Goal: Transaction & Acquisition: Purchase product/service

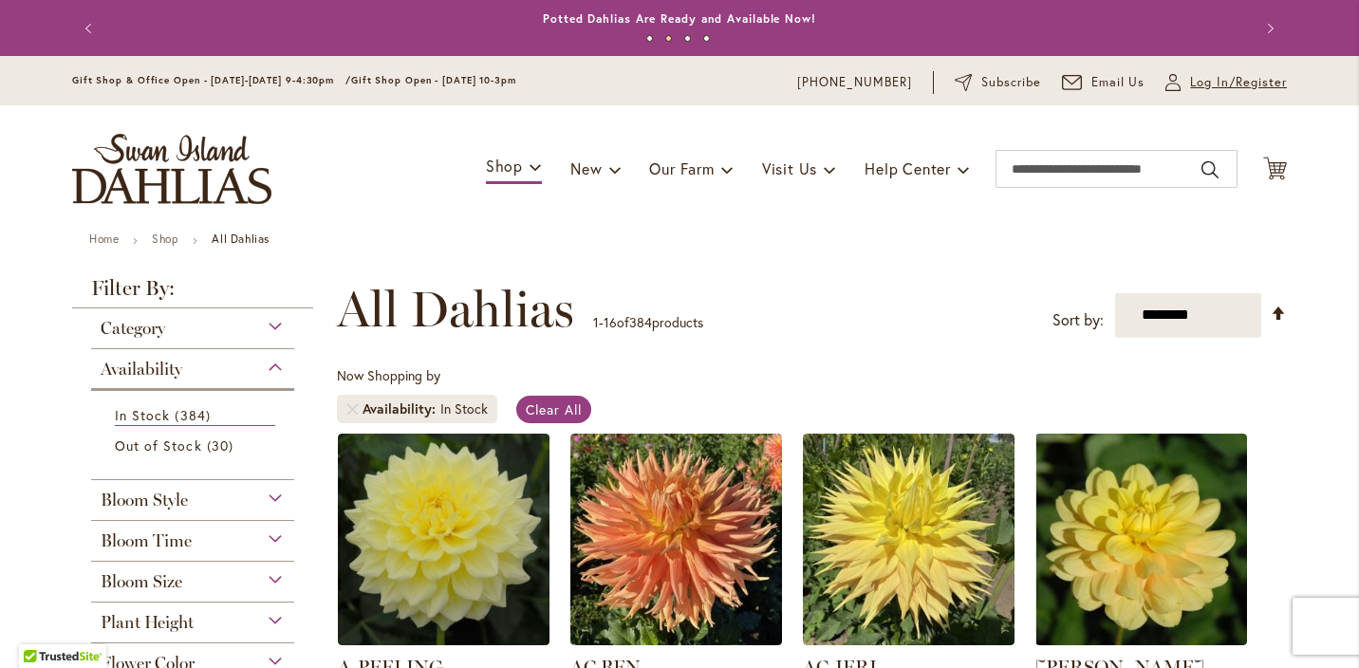
click at [1241, 80] on span "Log In/Register" at bounding box center [1238, 82] width 97 height 19
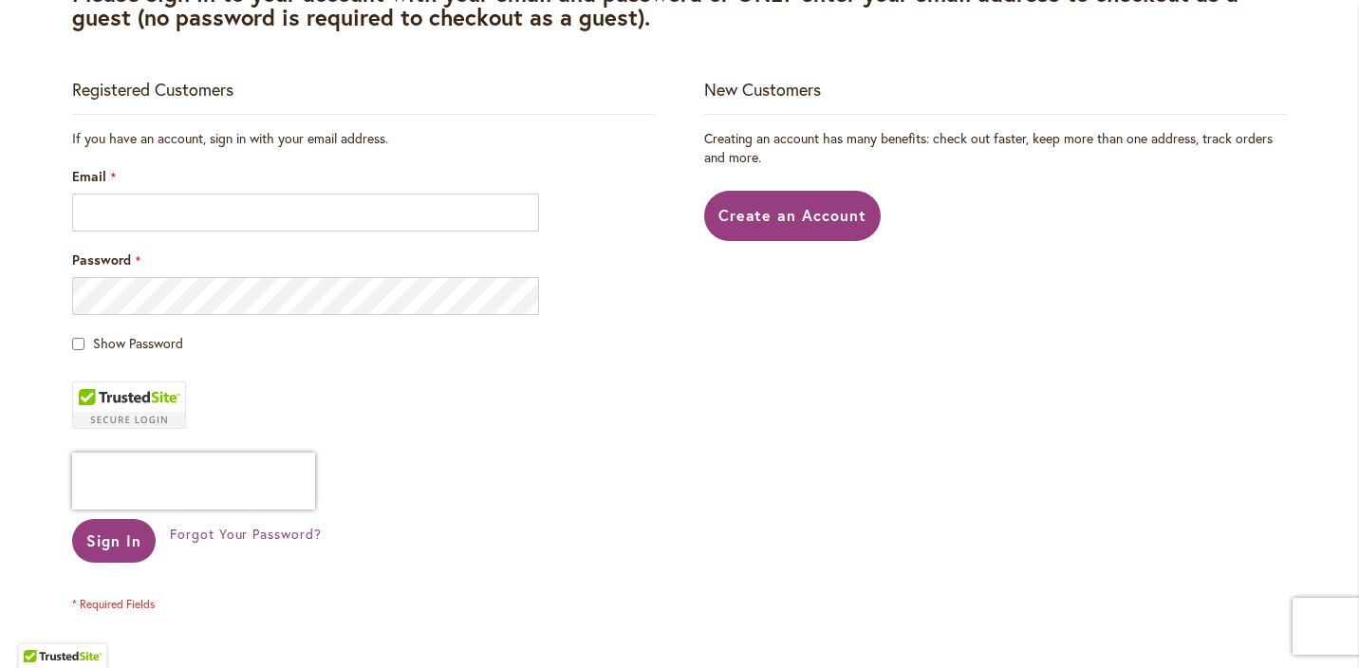
scroll to position [347, 0]
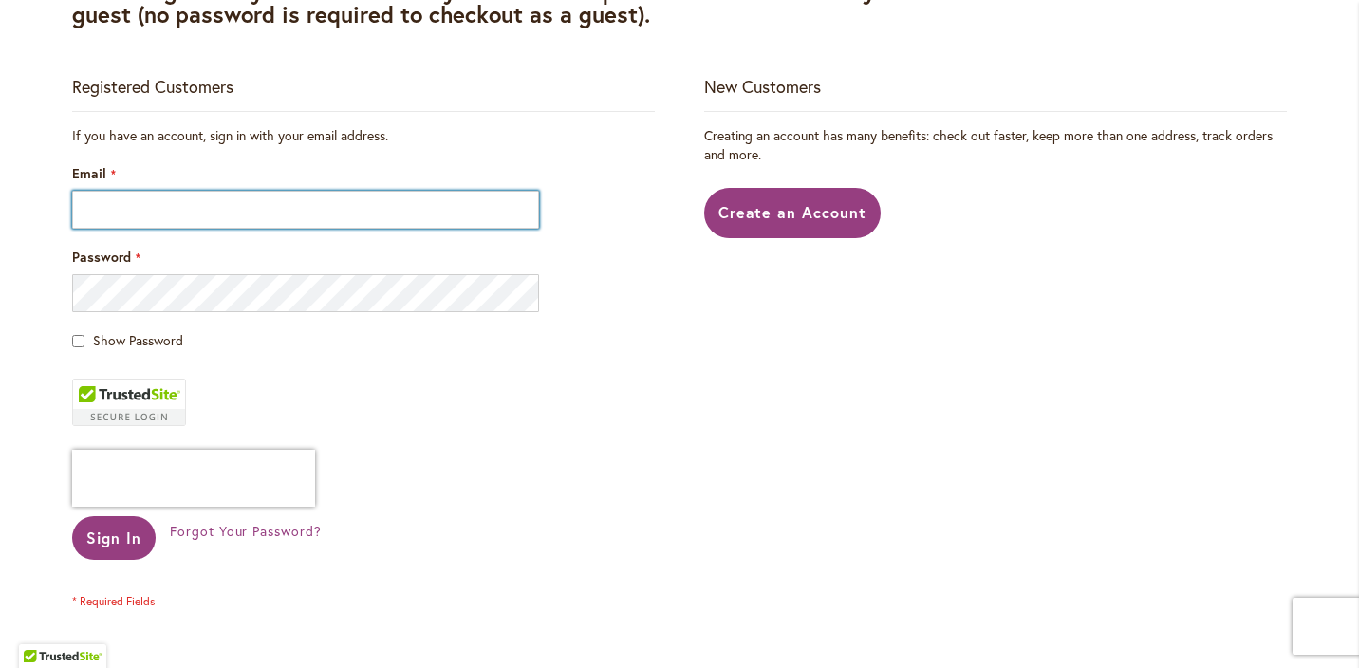
click at [213, 215] on input "Email" at bounding box center [305, 210] width 467 height 38
type input "**********"
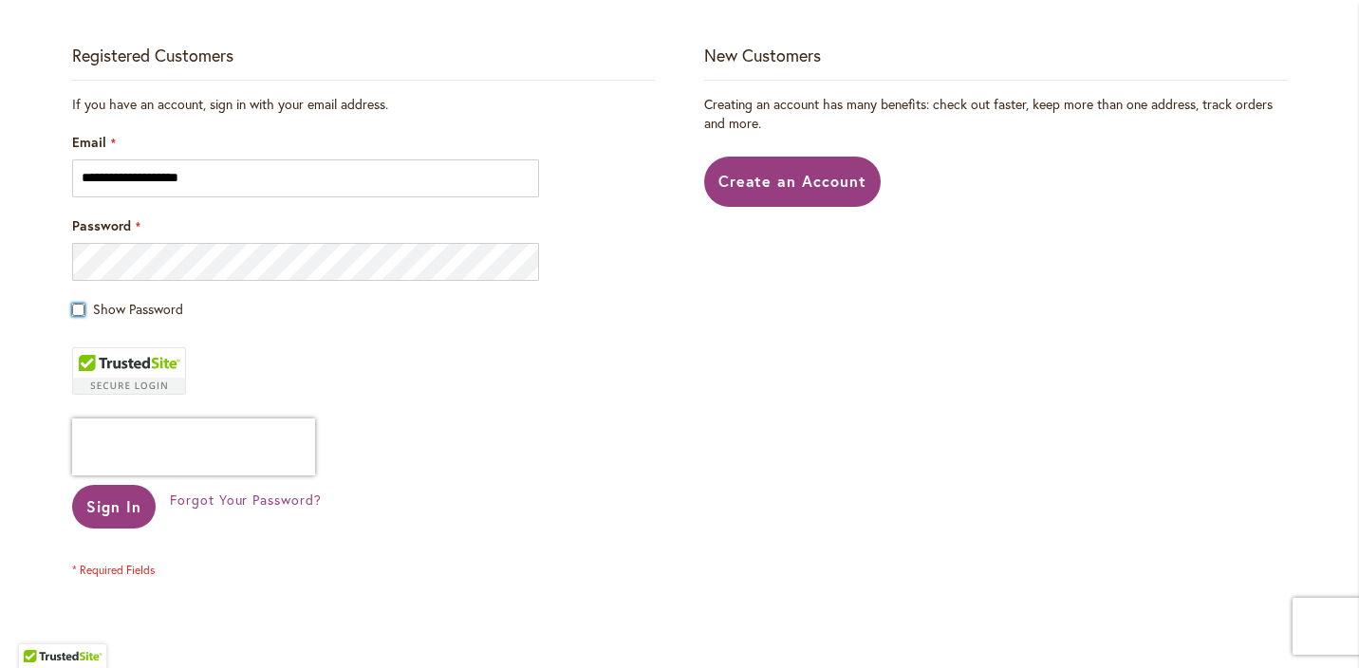
scroll to position [403, 0]
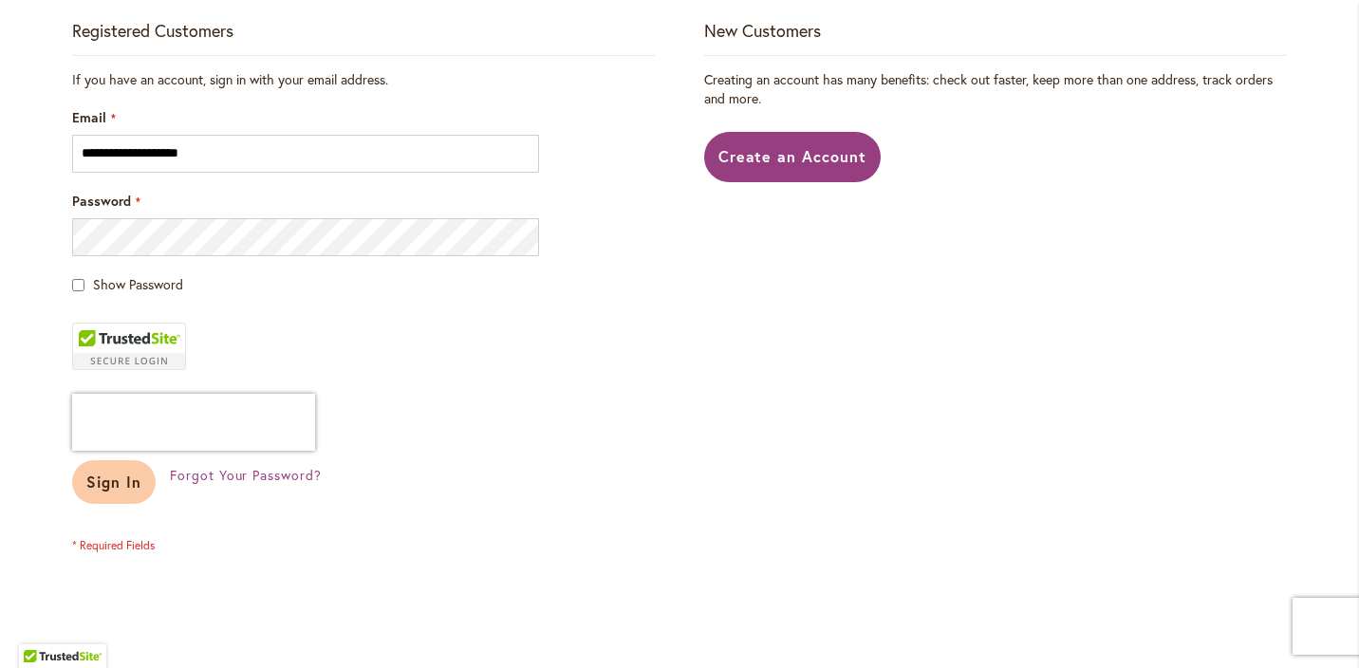
click at [114, 478] on span "Sign In" at bounding box center [113, 482] width 55 height 20
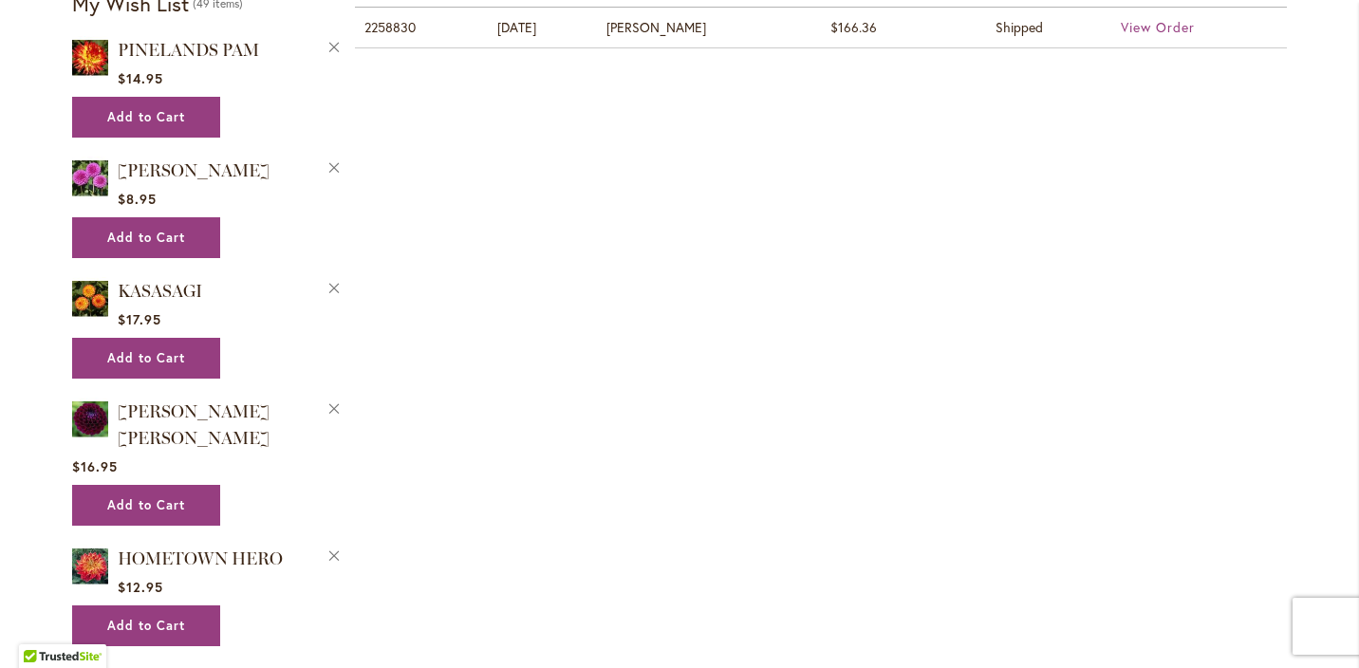
scroll to position [1033, 0]
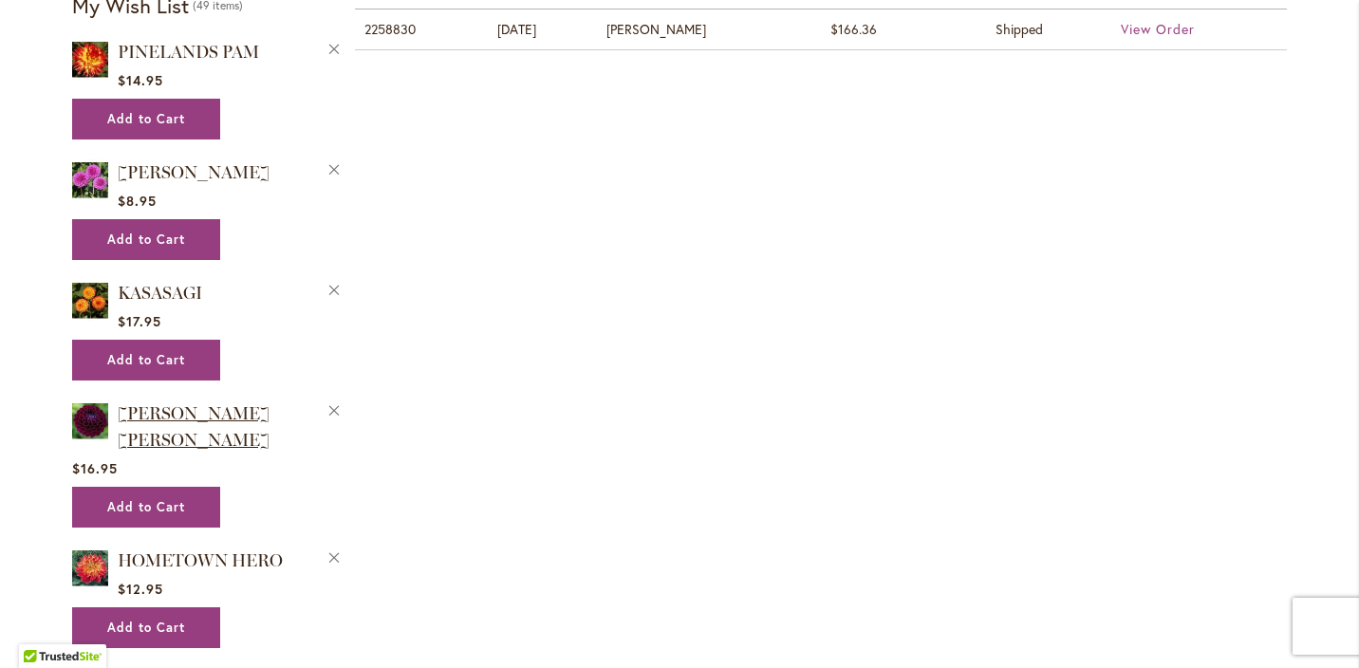
click at [192, 404] on span "[PERSON_NAME] [PERSON_NAME]" at bounding box center [194, 426] width 152 height 47
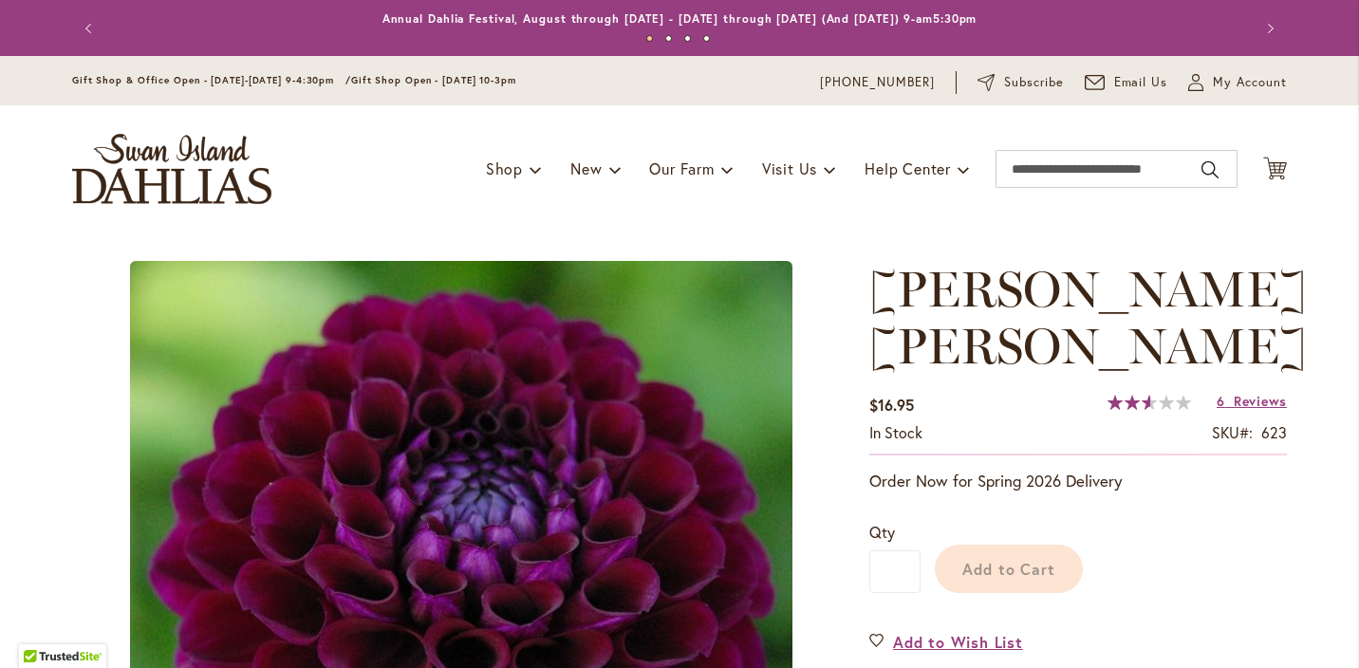
type input "*******"
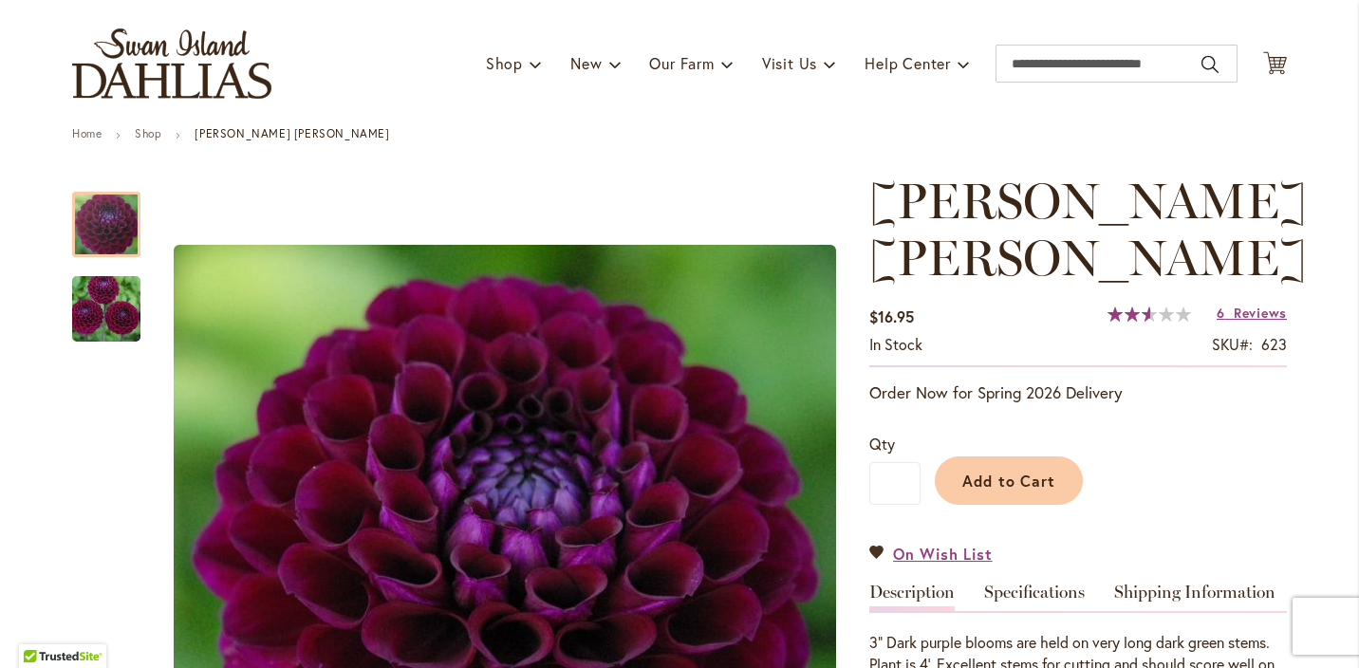
scroll to position [109, 0]
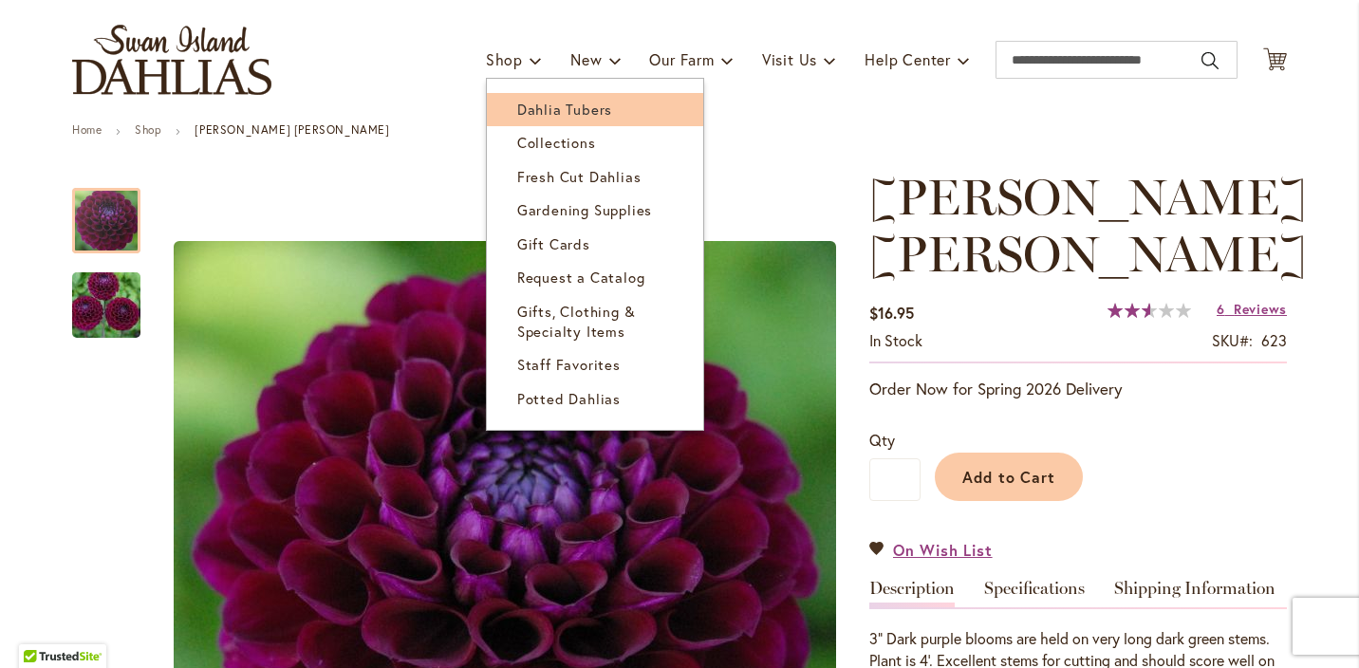
click at [545, 103] on span "Dahlia Tubers" at bounding box center [564, 109] width 95 height 19
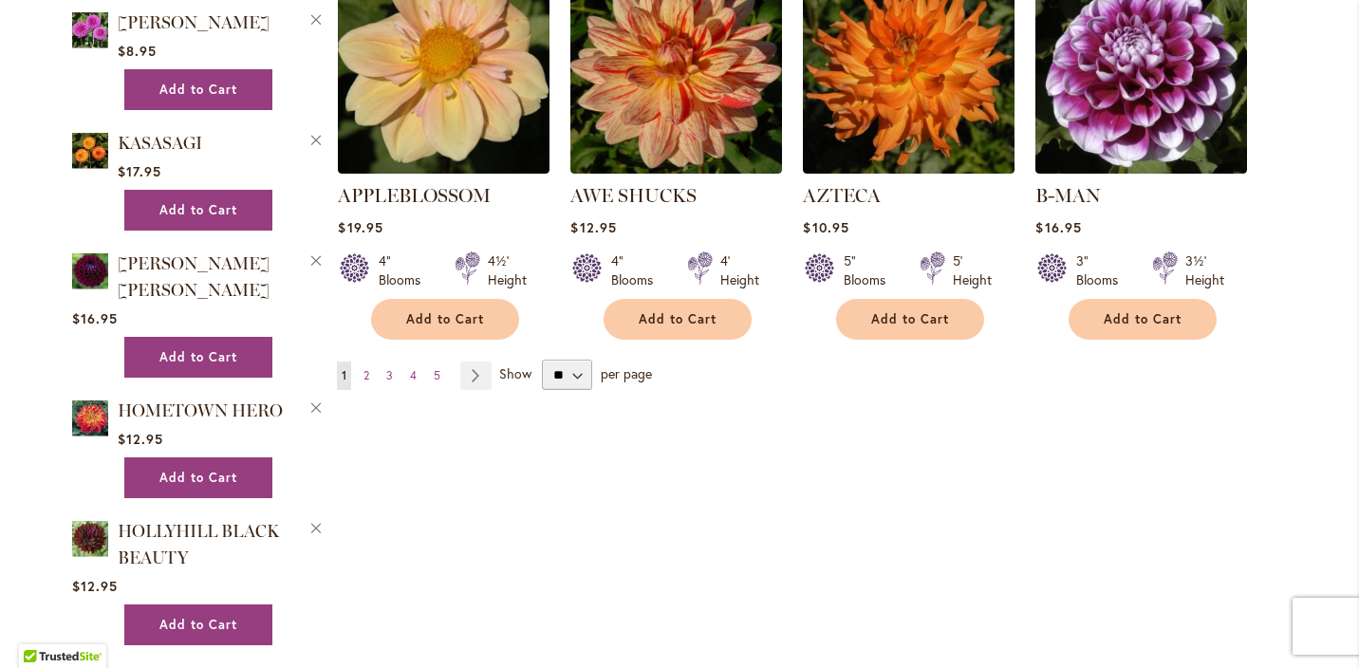
scroll to position [1748, 0]
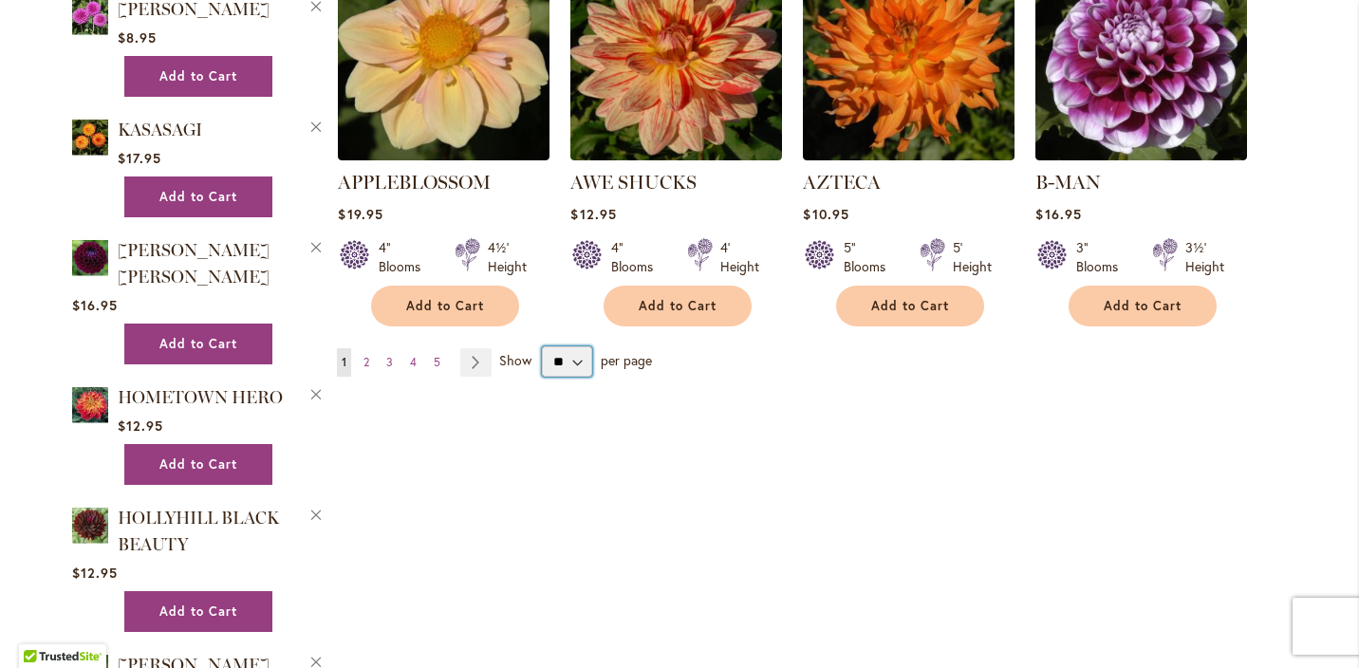
click at [576, 347] on select "** ** ** **" at bounding box center [567, 362] width 50 height 30
select select "**"
click at [542, 347] on select "** ** ** **" at bounding box center [567, 362] width 50 height 30
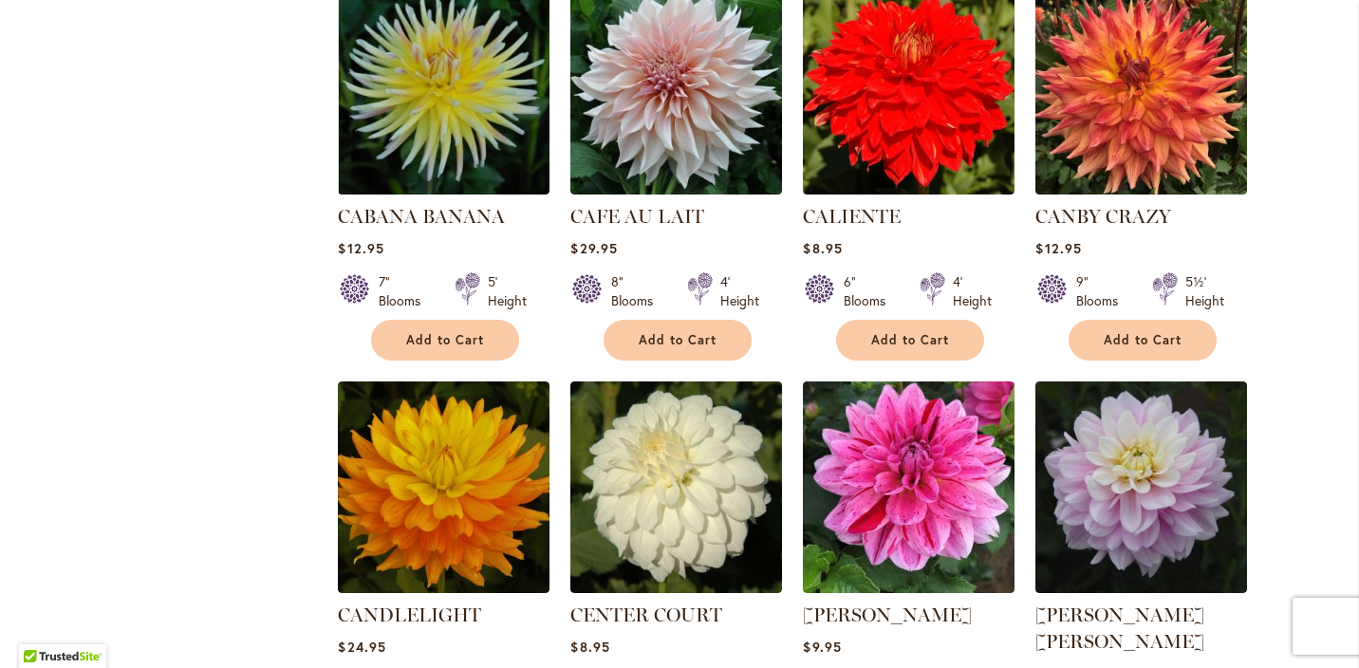
scroll to position [6167, 0]
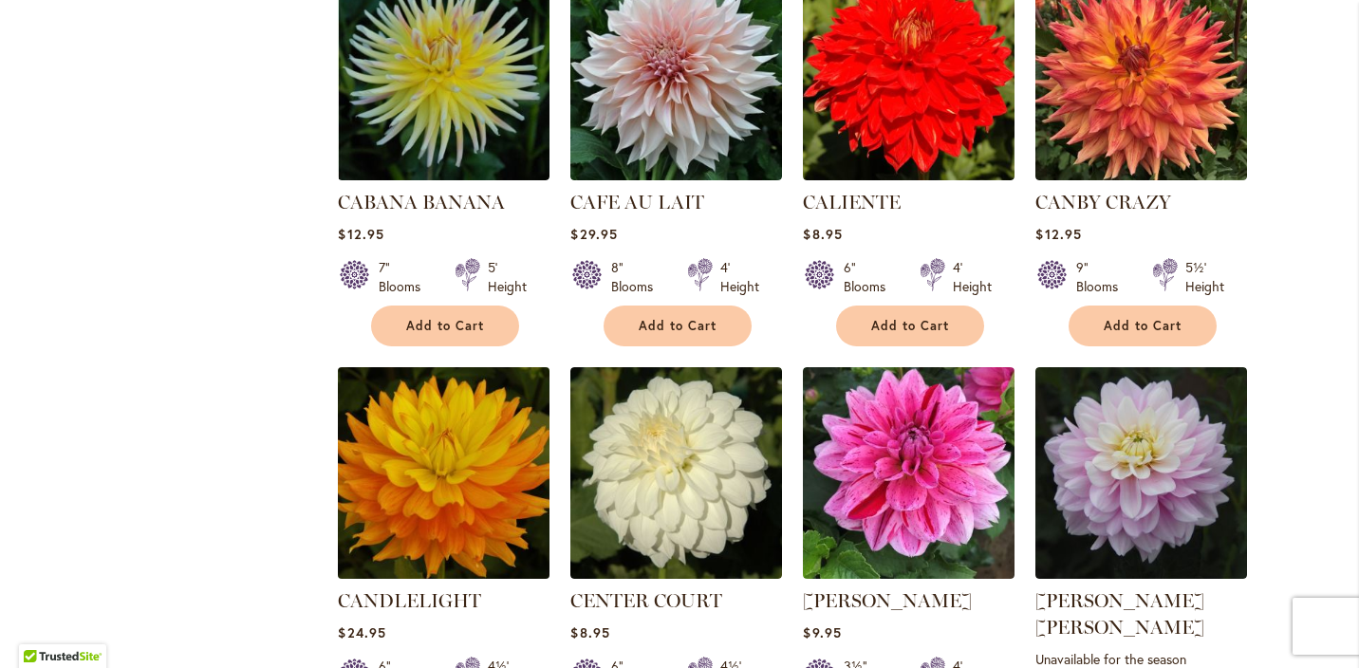
click at [443, 403] on img at bounding box center [444, 474] width 222 height 222
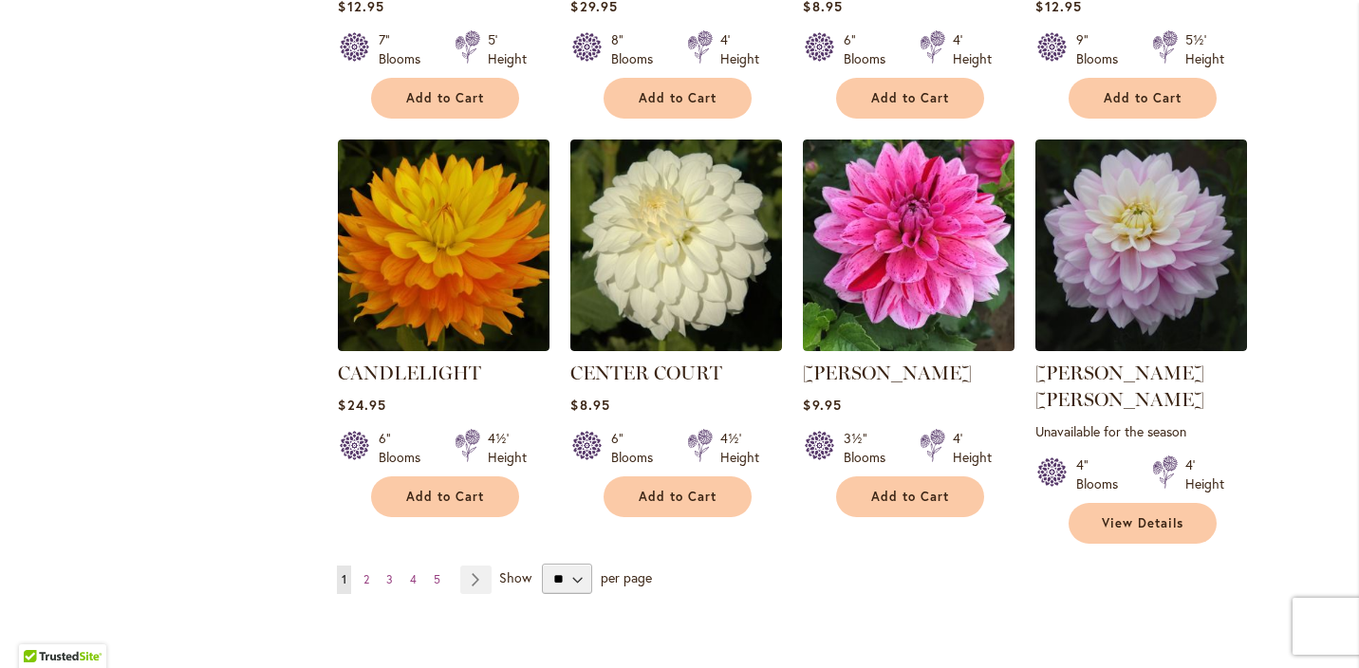
scroll to position [6401, 0]
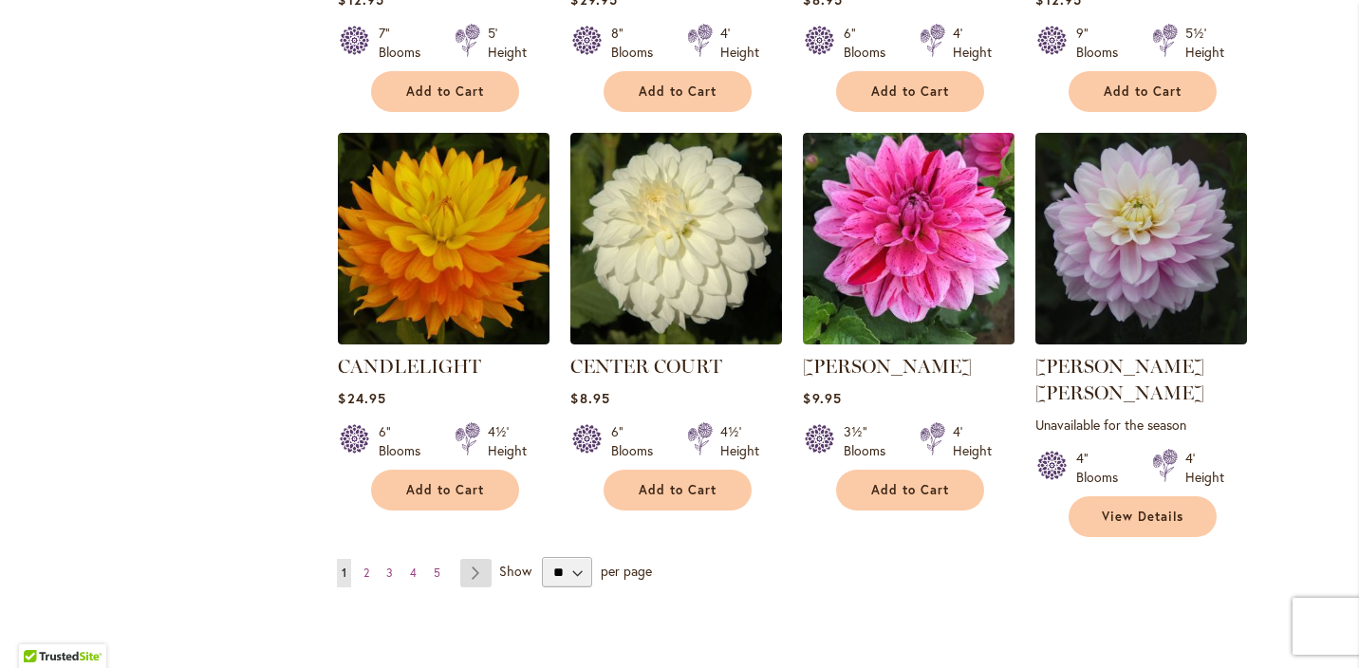
click at [478, 559] on link "Page Next" at bounding box center [475, 573] width 31 height 28
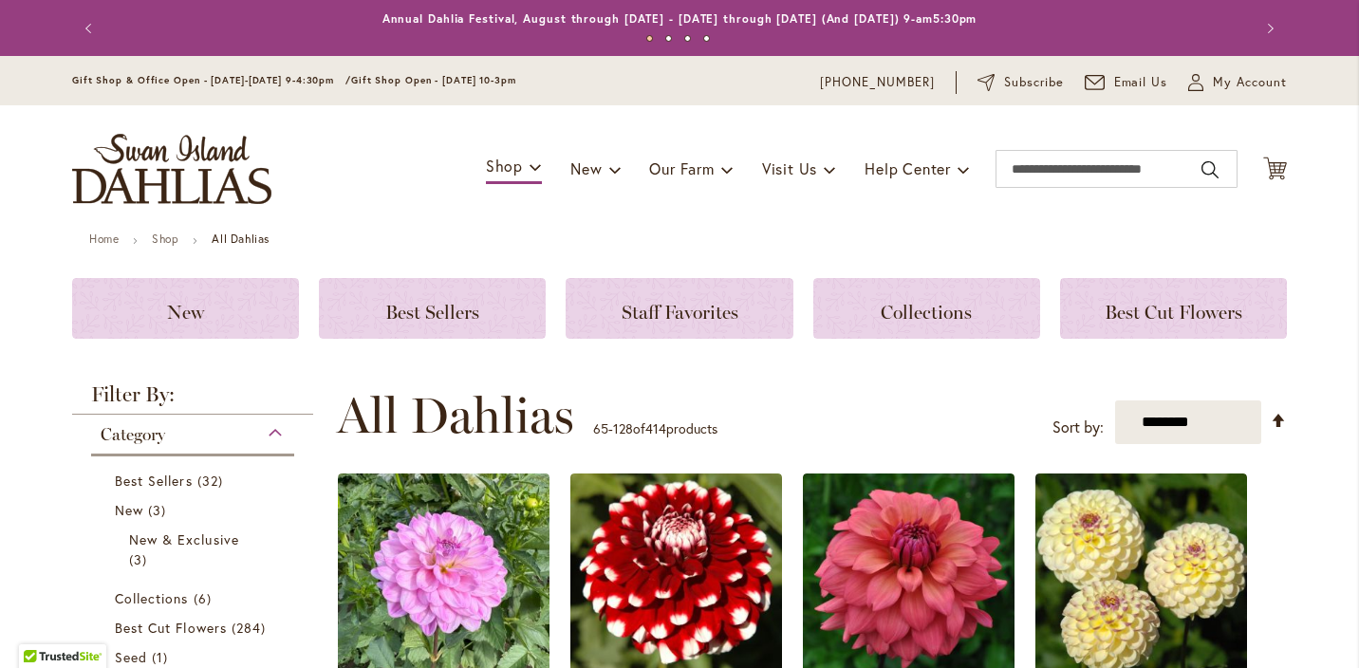
scroll to position [365, 0]
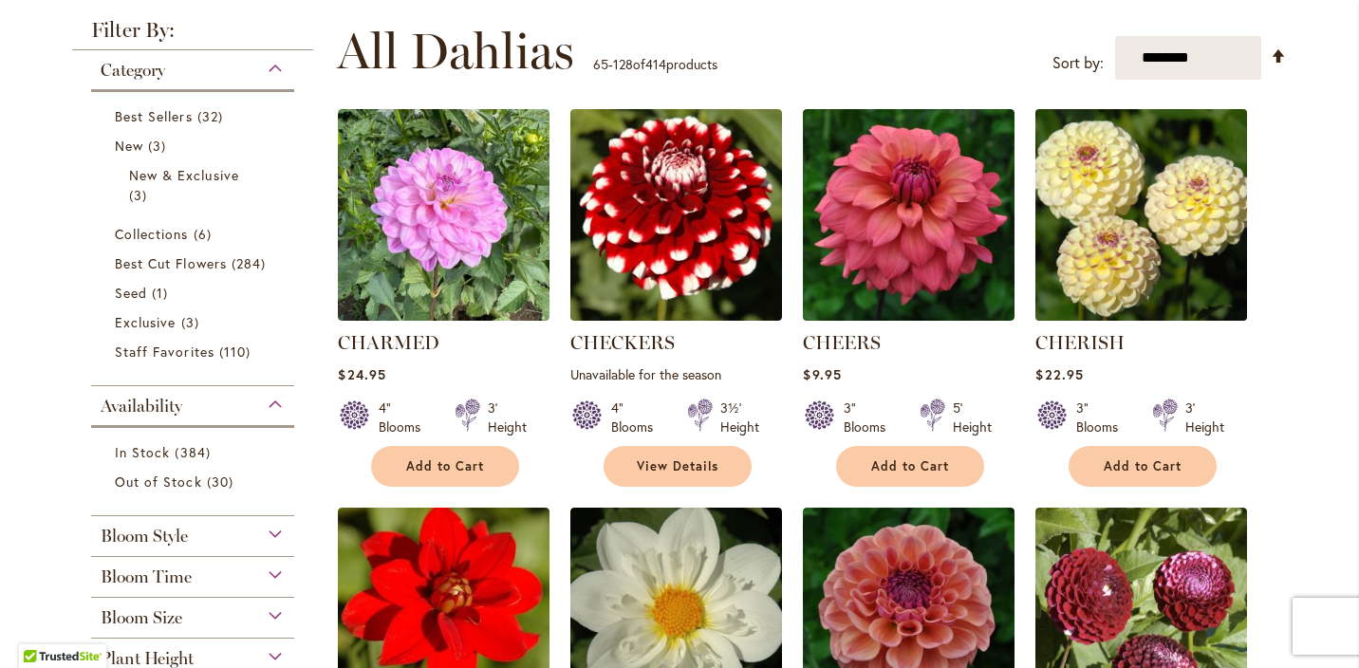
click at [1095, 233] on img at bounding box center [1142, 215] width 222 height 222
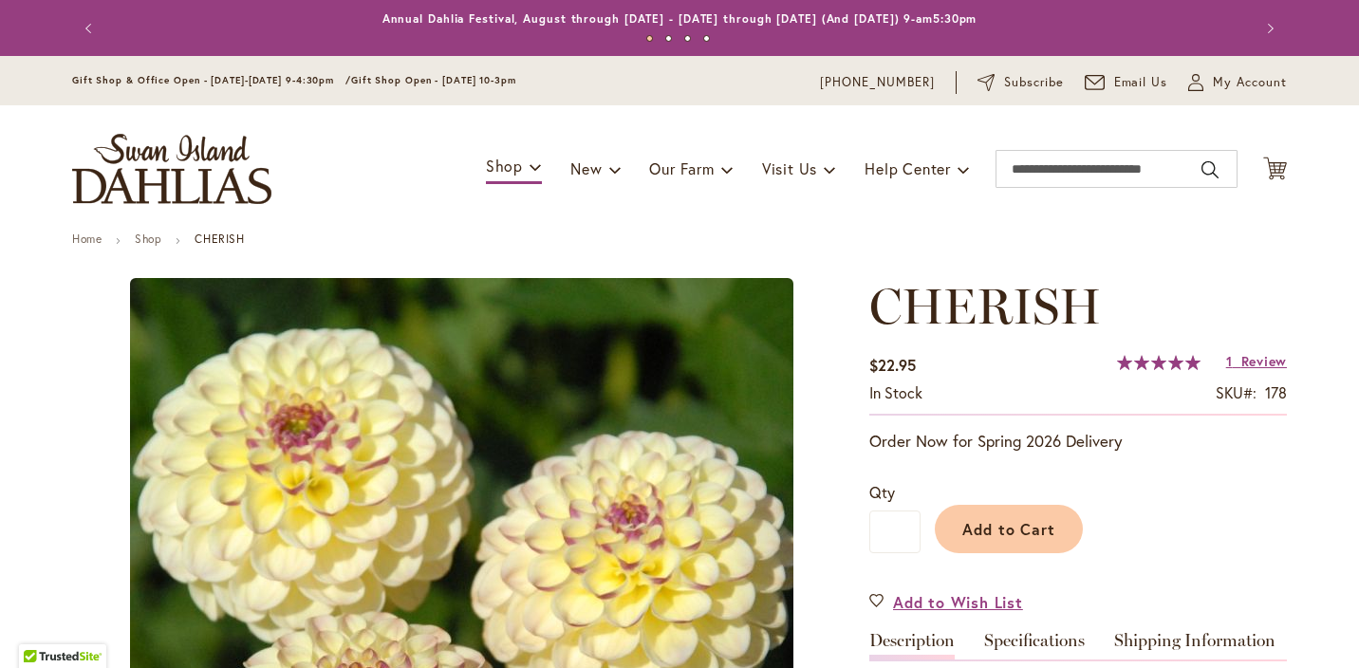
type input "*******"
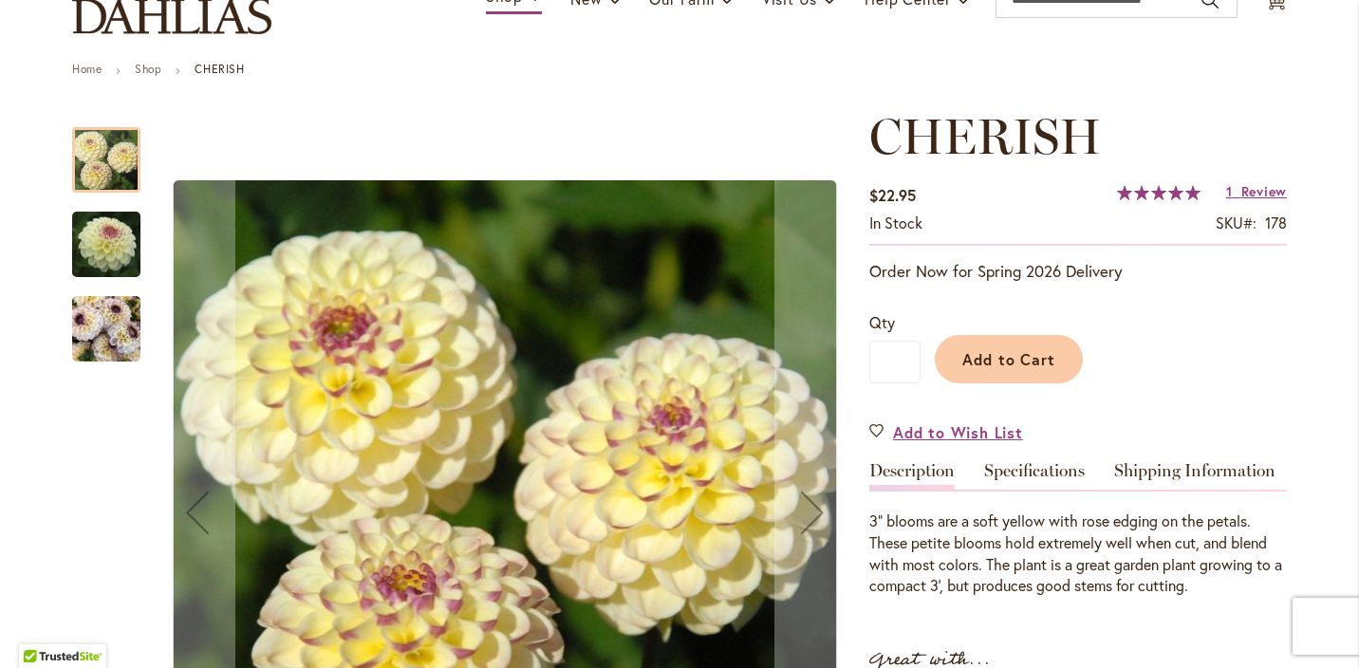
scroll to position [177, 0]
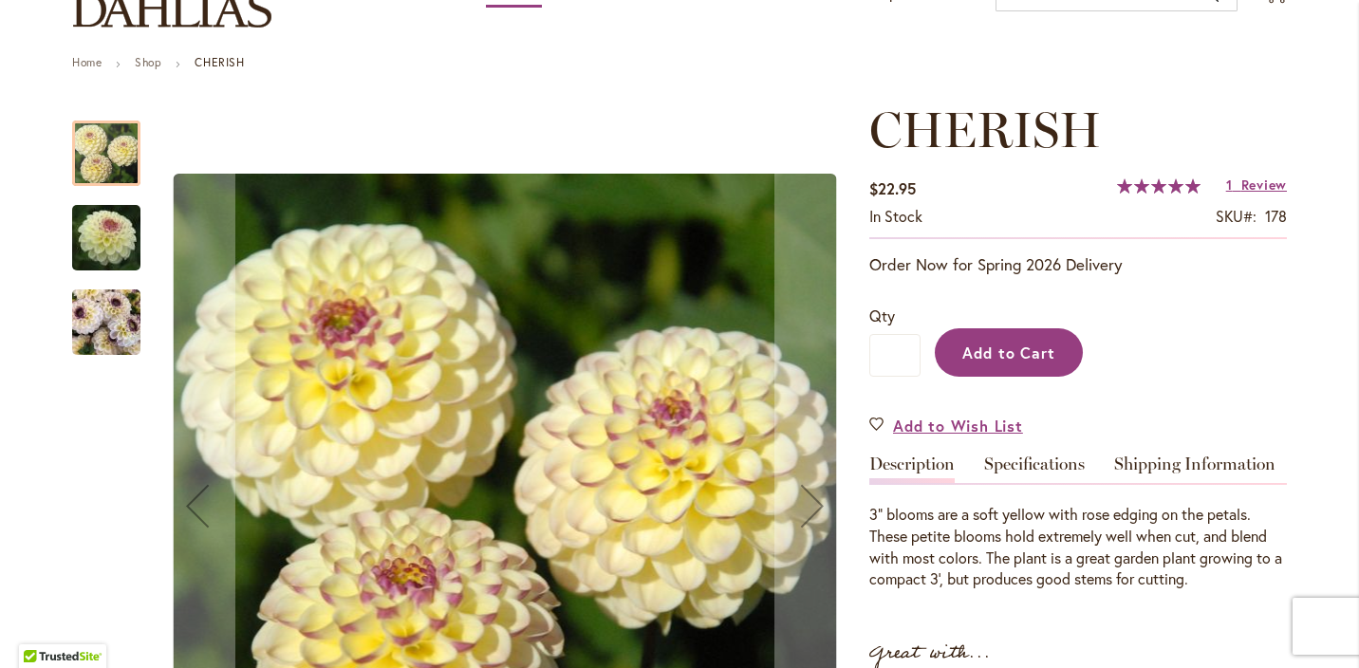
click at [1031, 349] on span "Add to Cart" at bounding box center [1010, 353] width 94 height 20
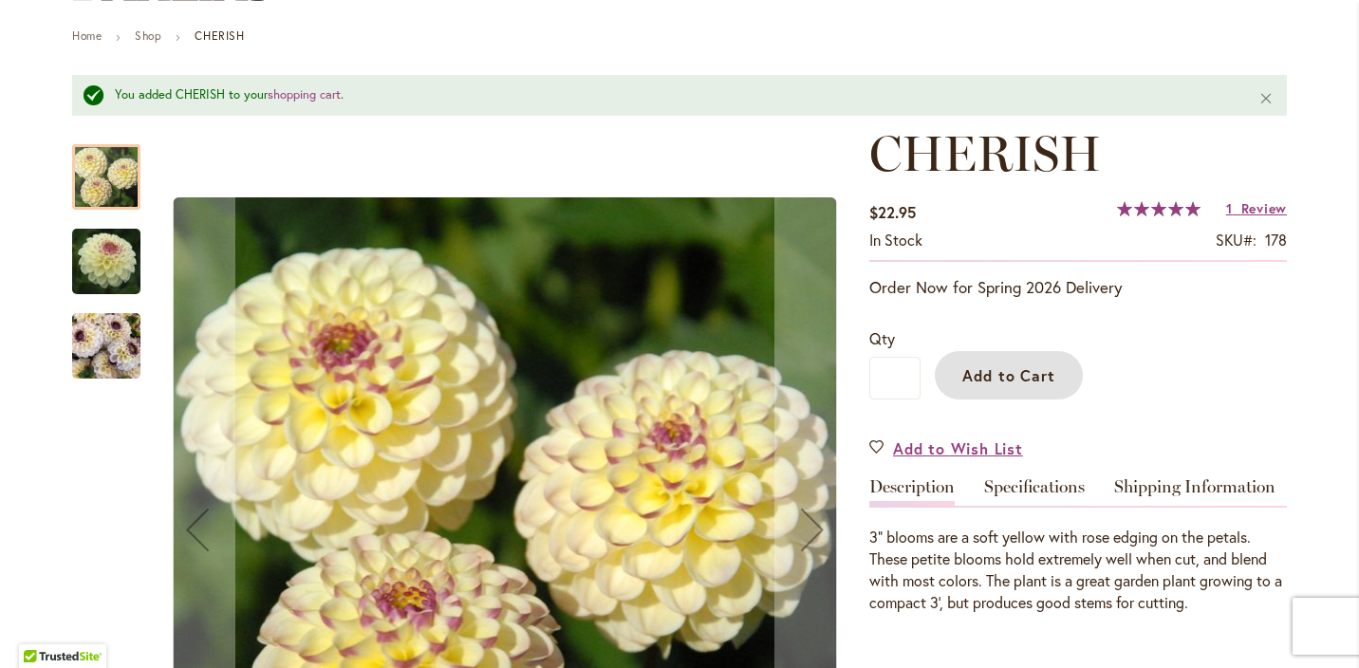
scroll to position [213, 0]
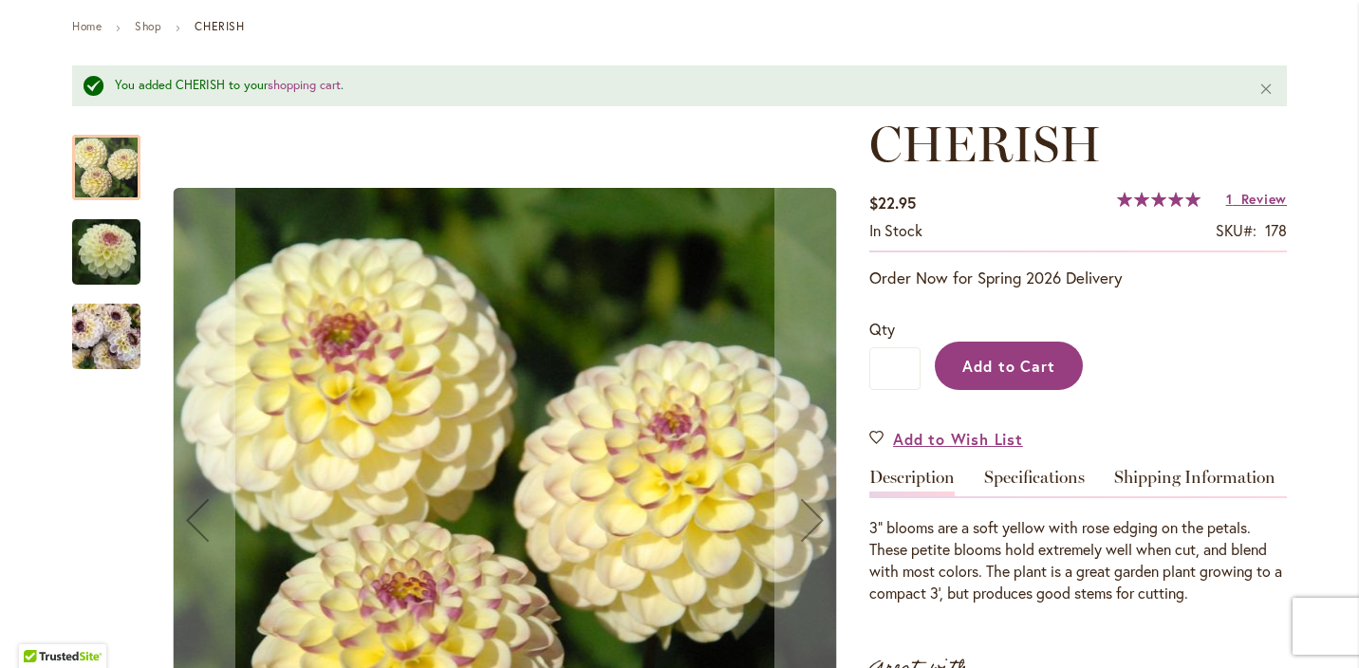
click at [1027, 362] on span "Add to Cart" at bounding box center [1010, 366] width 94 height 20
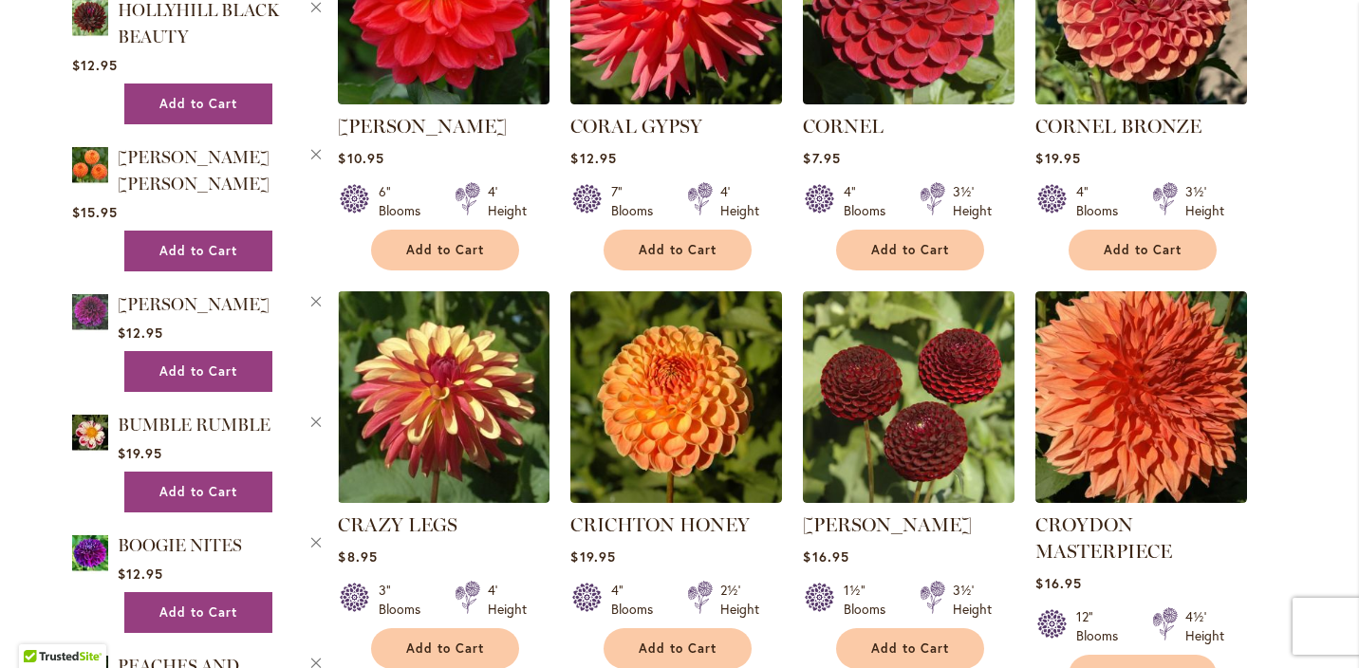
scroll to position [2259, 0]
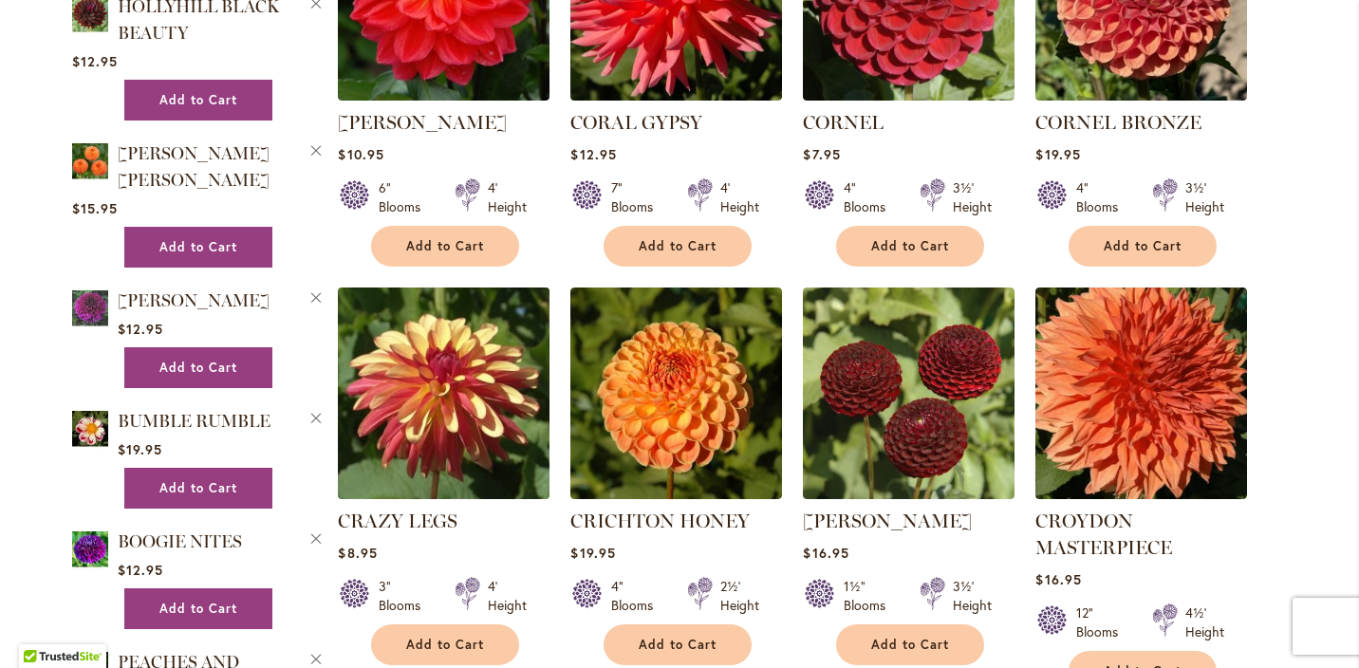
click at [436, 291] on img at bounding box center [444, 394] width 222 height 222
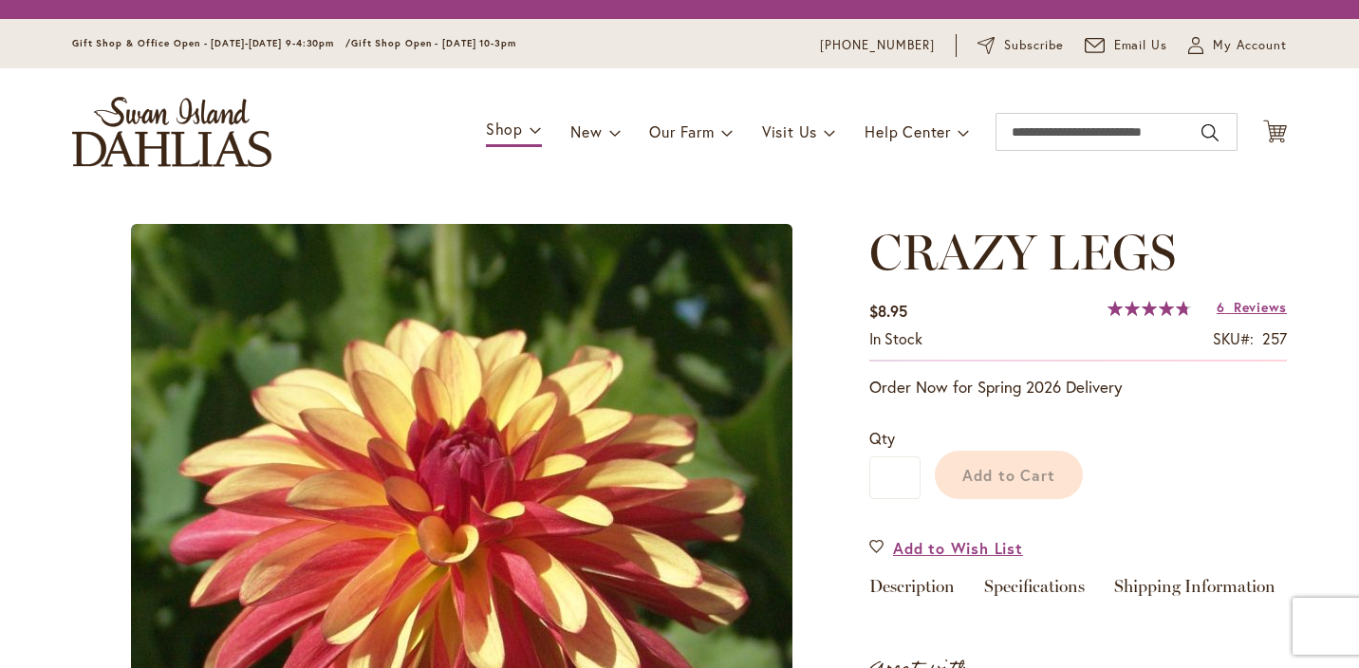
type input "*******"
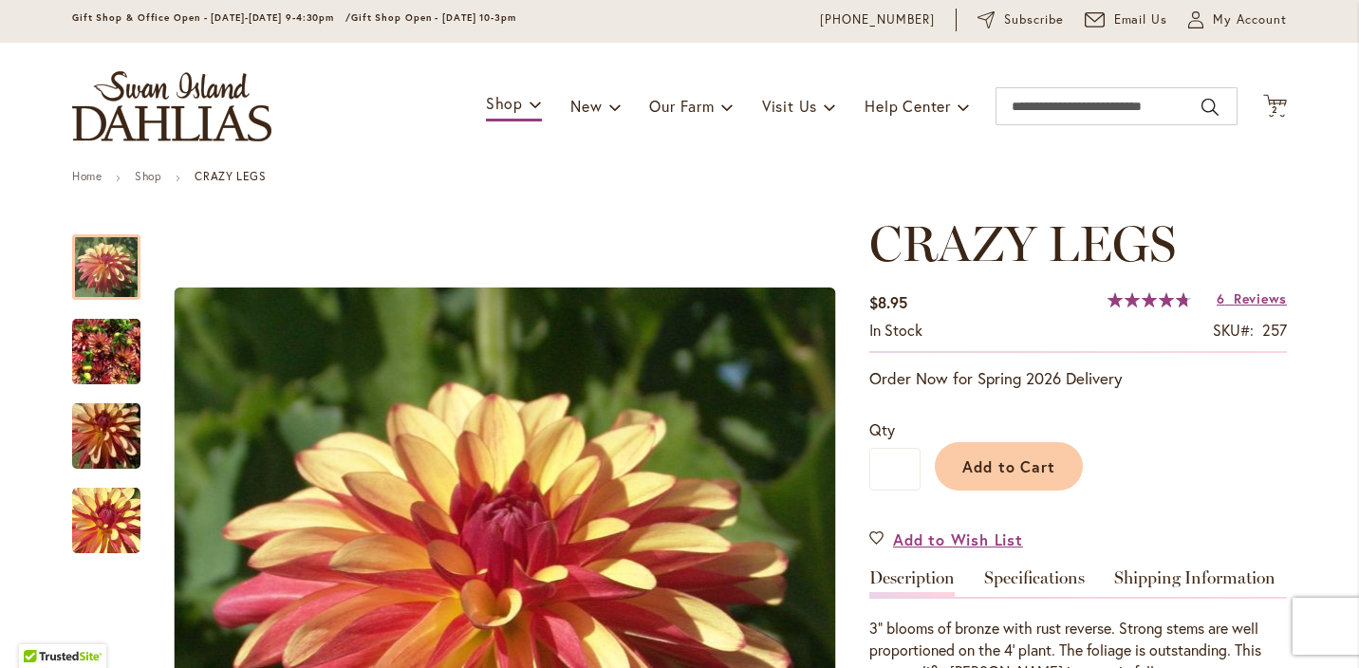
scroll to position [56, 0]
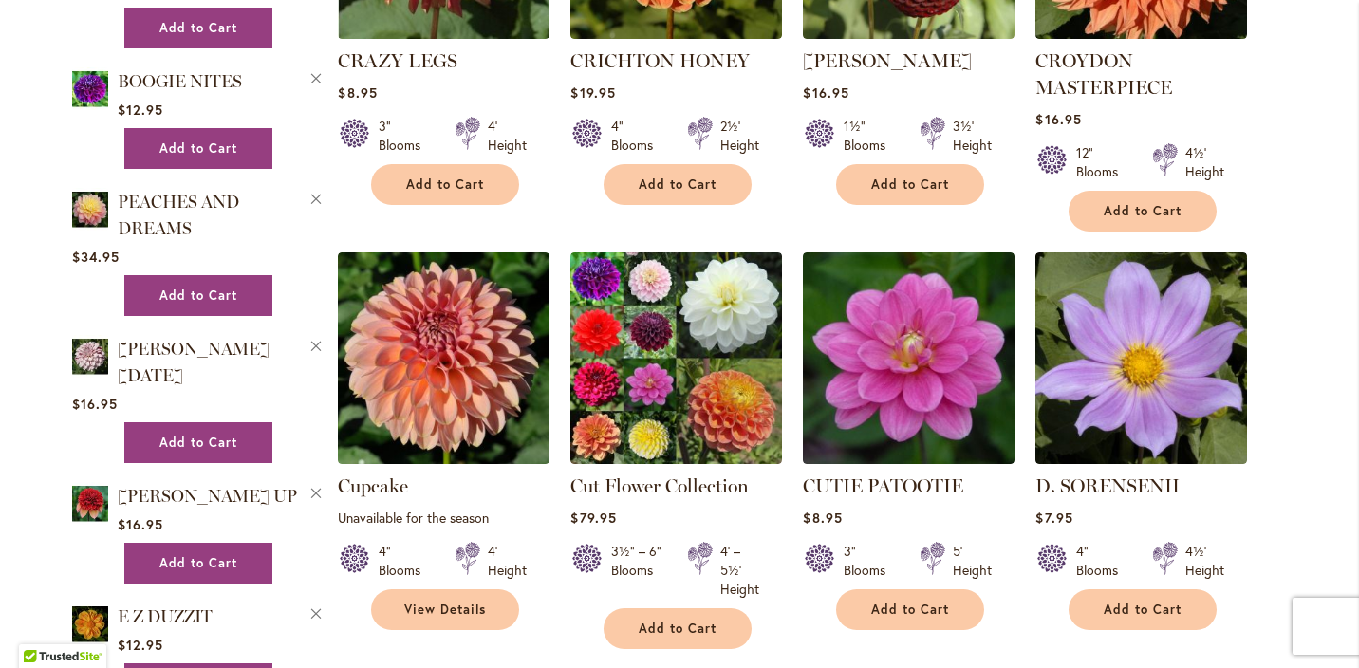
scroll to position [2721, 0]
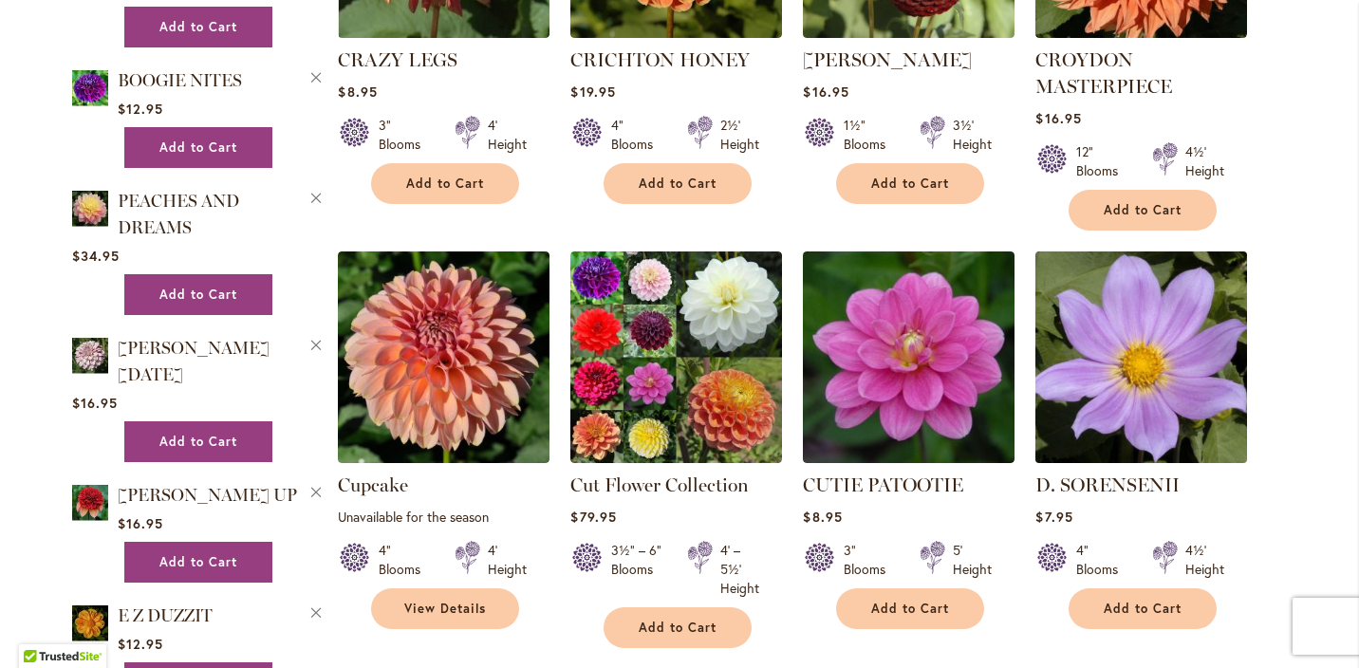
click at [1143, 275] on img at bounding box center [1142, 358] width 222 height 222
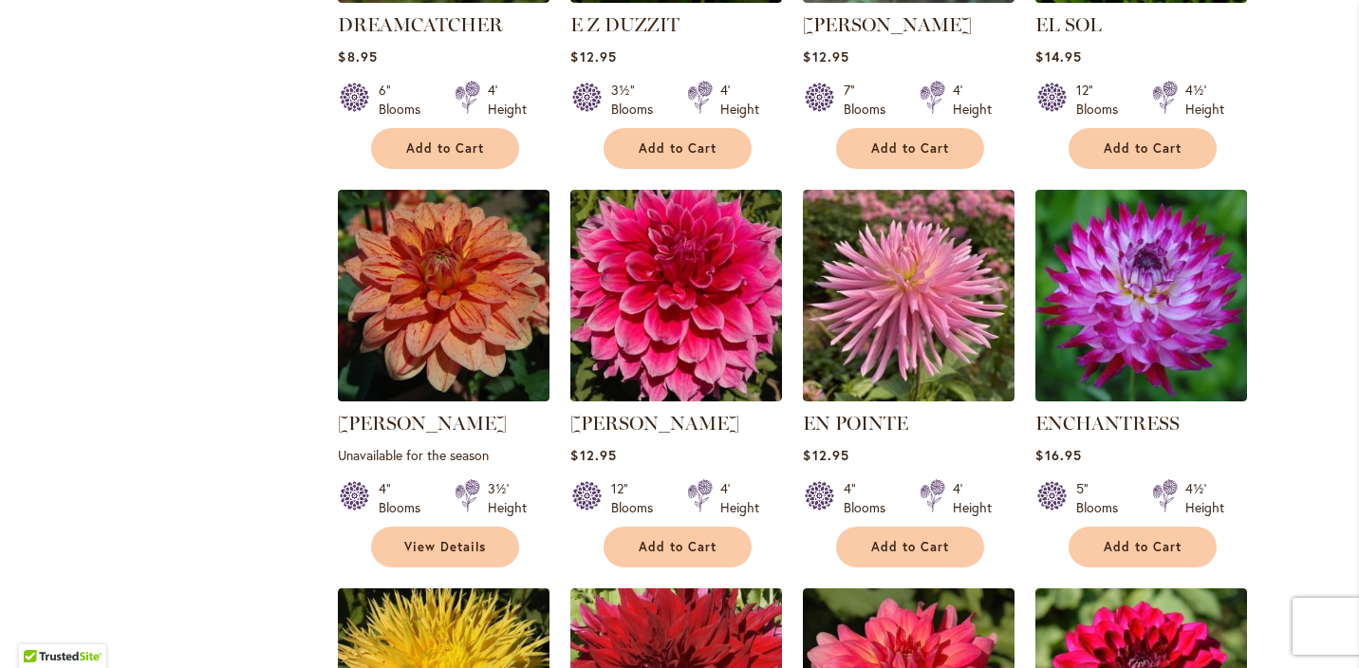
scroll to position [5254, 0]
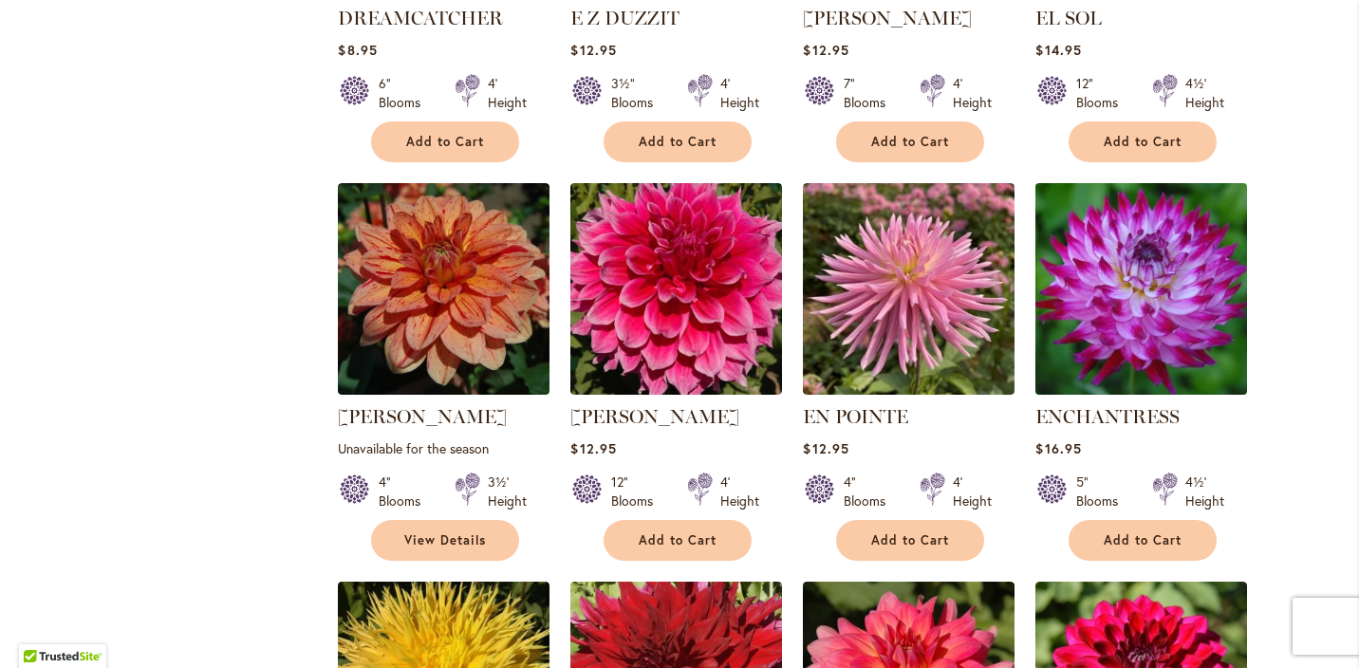
click at [1134, 178] on img at bounding box center [1142, 289] width 222 height 222
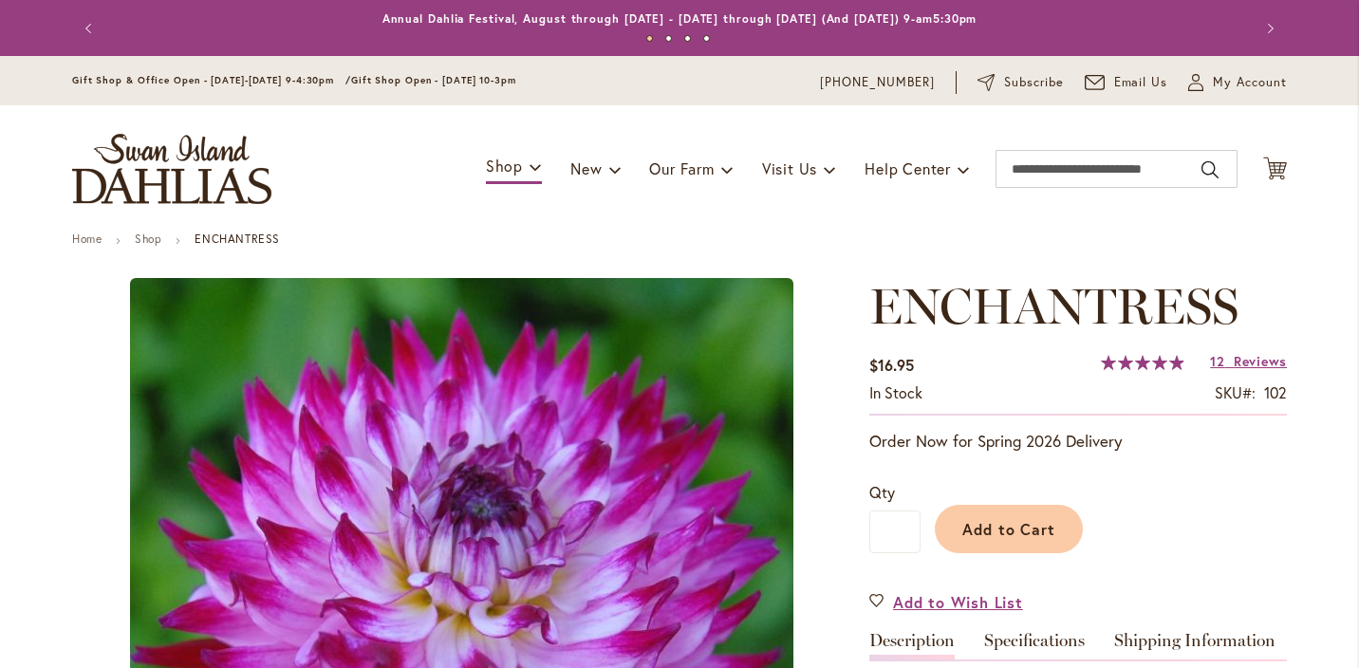
type input "*******"
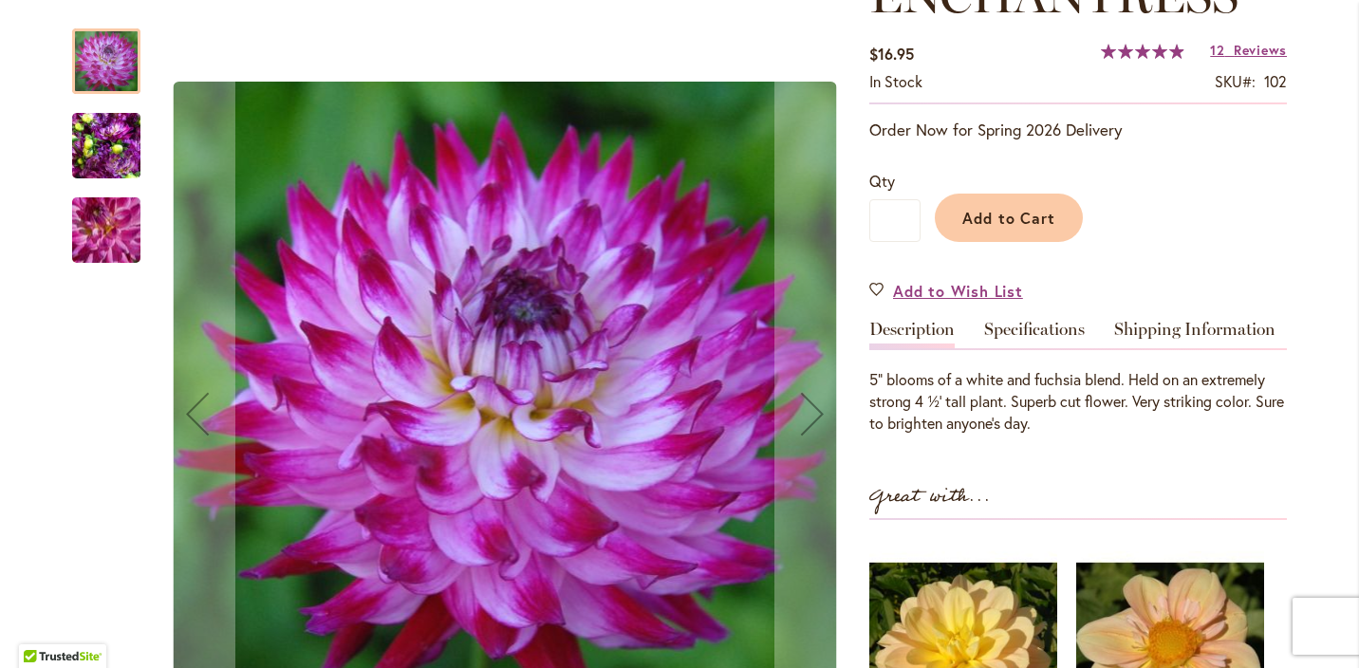
scroll to position [328, 0]
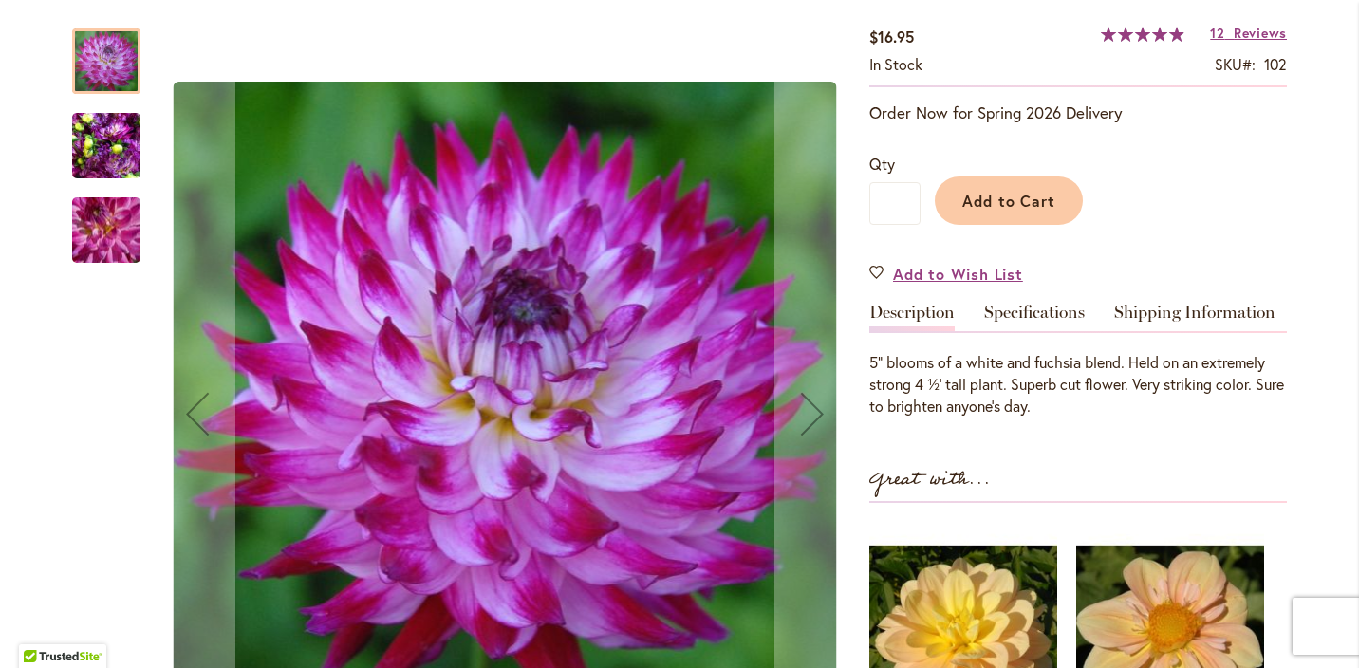
click at [109, 178] on div "Enchantress" at bounding box center [106, 220] width 68 height 84
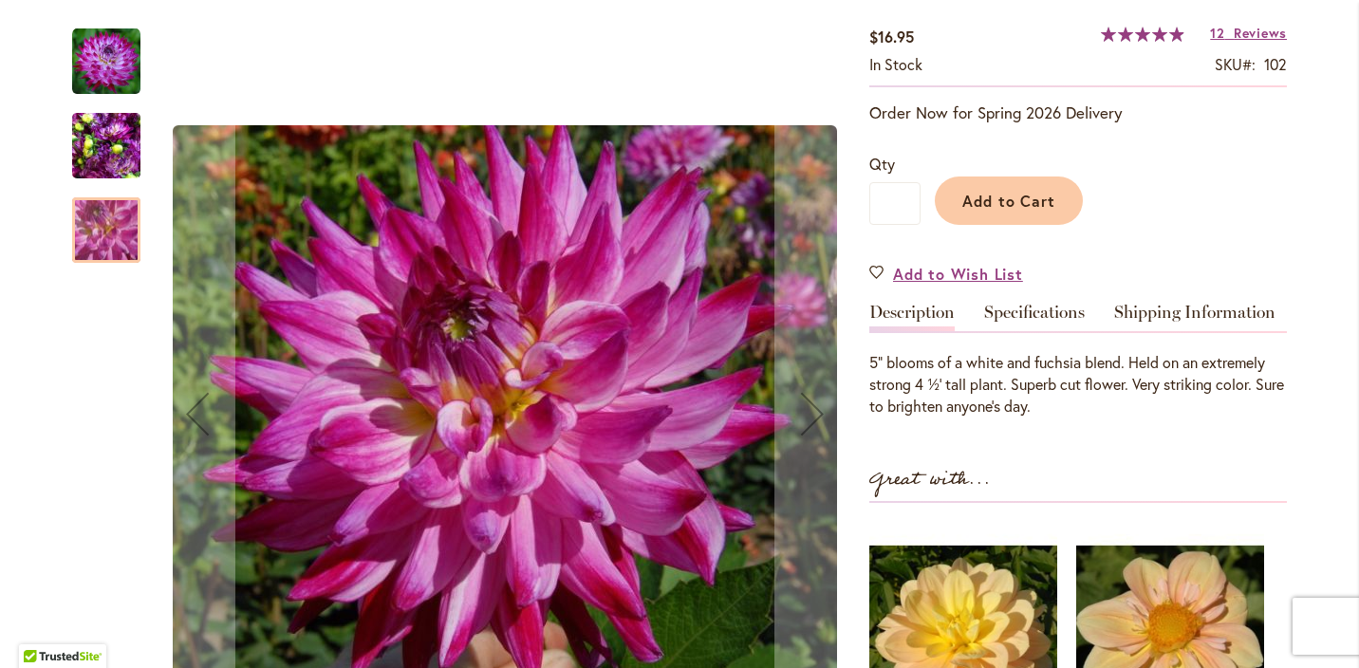
click at [115, 144] on img "Enchantress" at bounding box center [106, 146] width 68 height 91
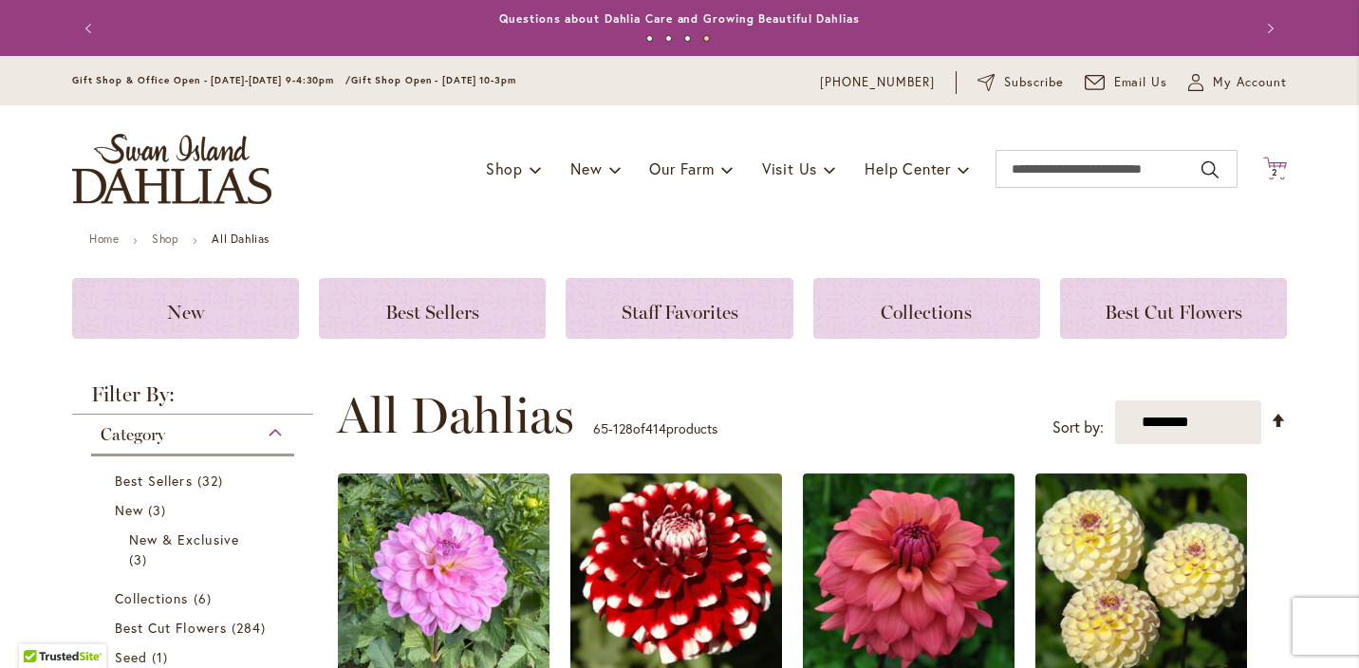
click at [1275, 166] on icon at bounding box center [1276, 168] width 24 height 23
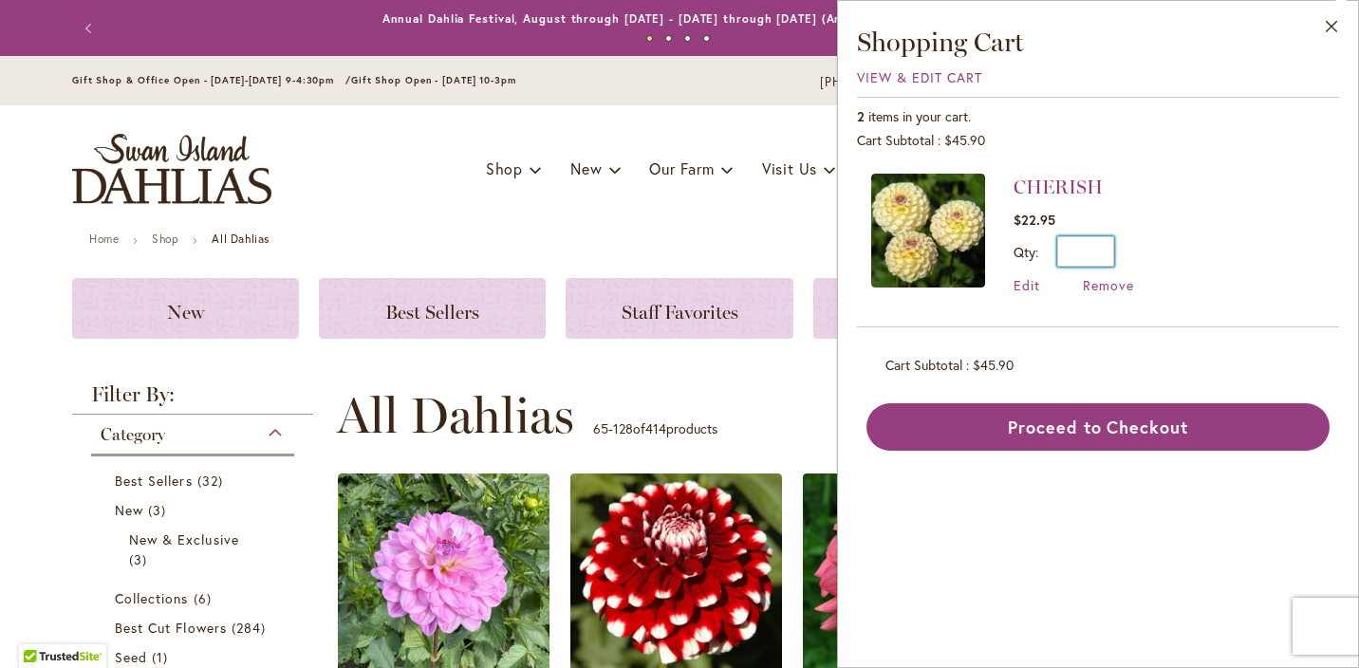
click at [1105, 251] on input "*" at bounding box center [1086, 251] width 57 height 30
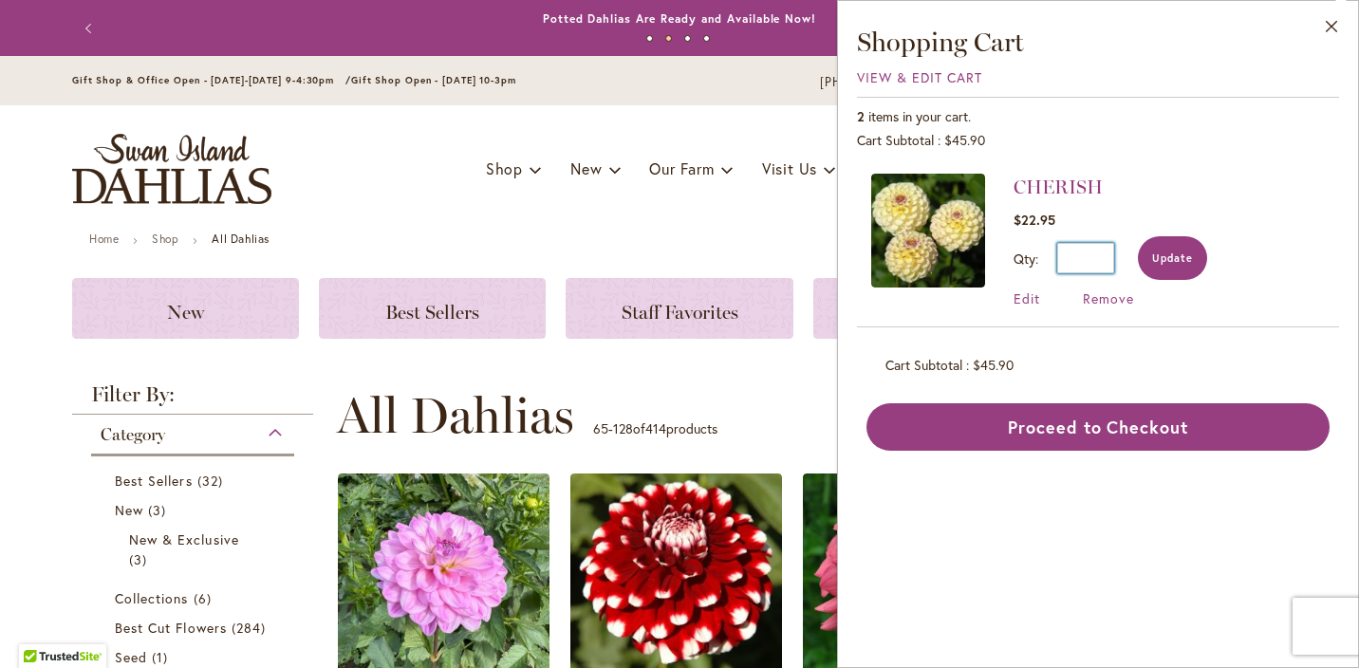
type input "*"
click at [1187, 254] on span "Update" at bounding box center [1173, 258] width 41 height 13
click at [722, 240] on ul "Home Shop All Dahlias" at bounding box center [679, 241] width 1181 height 17
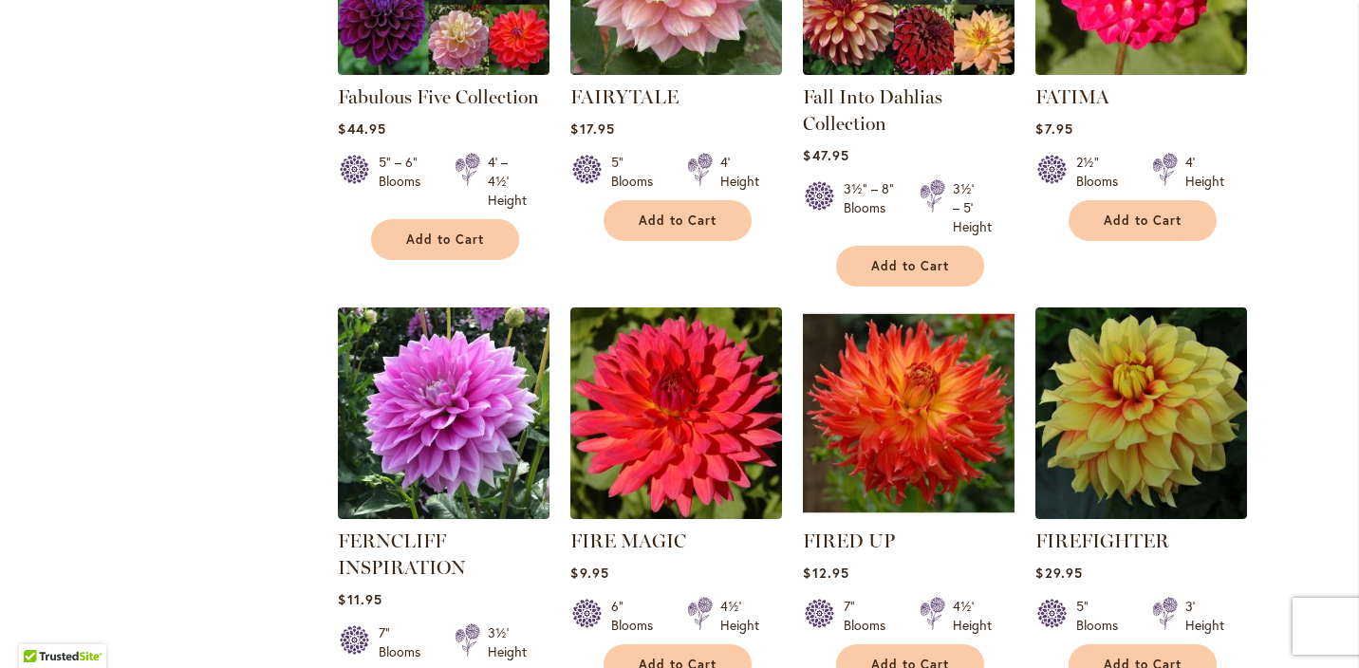
scroll to position [6379, 0]
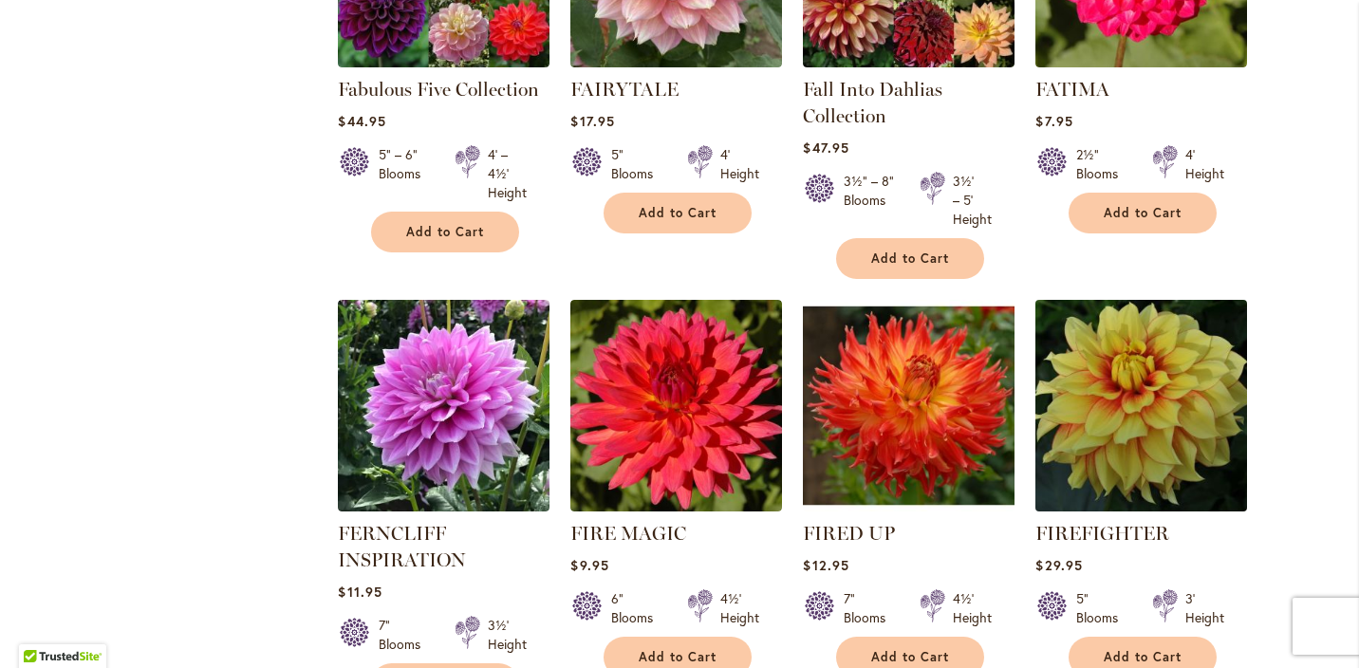
click at [1145, 301] on img at bounding box center [1142, 406] width 222 height 222
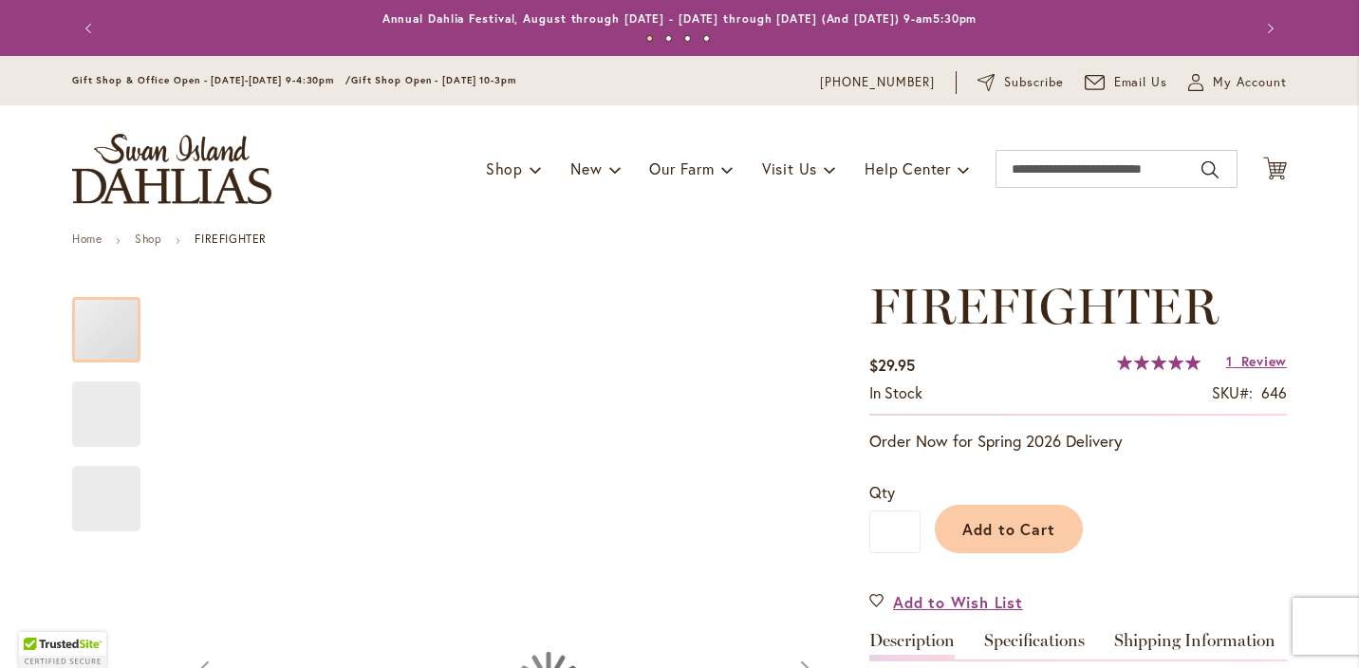
type input "*******"
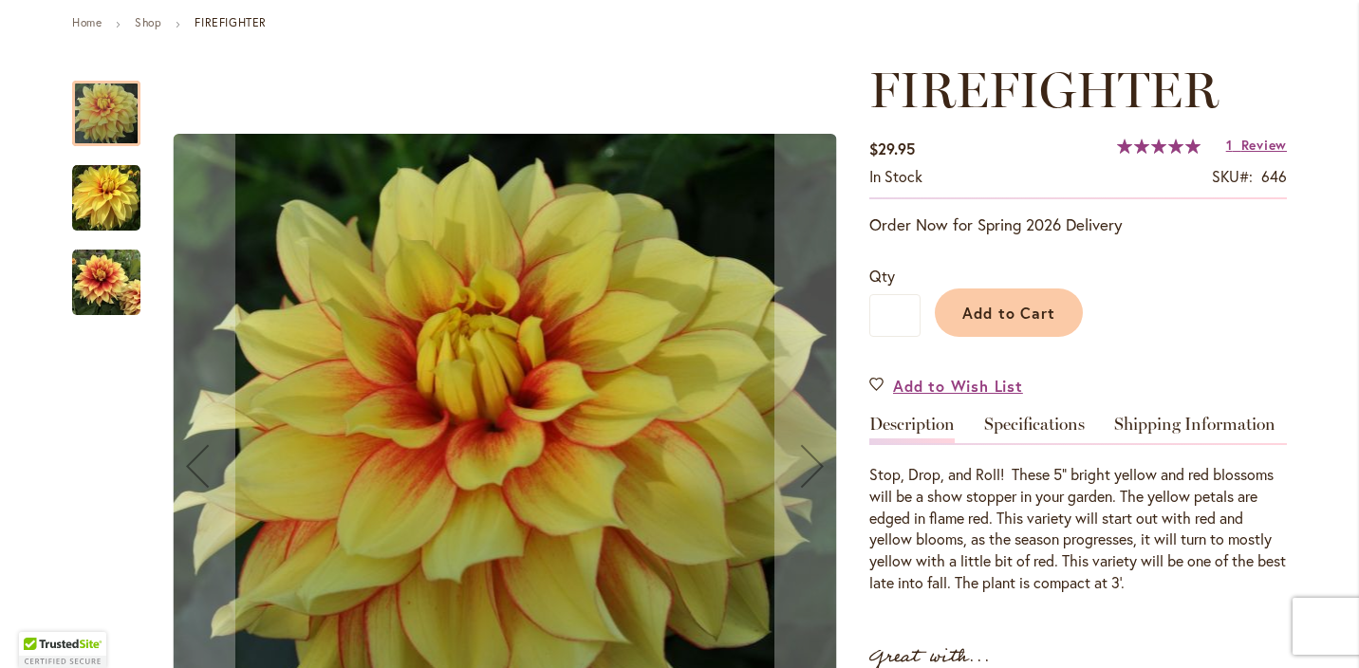
scroll to position [218, 0]
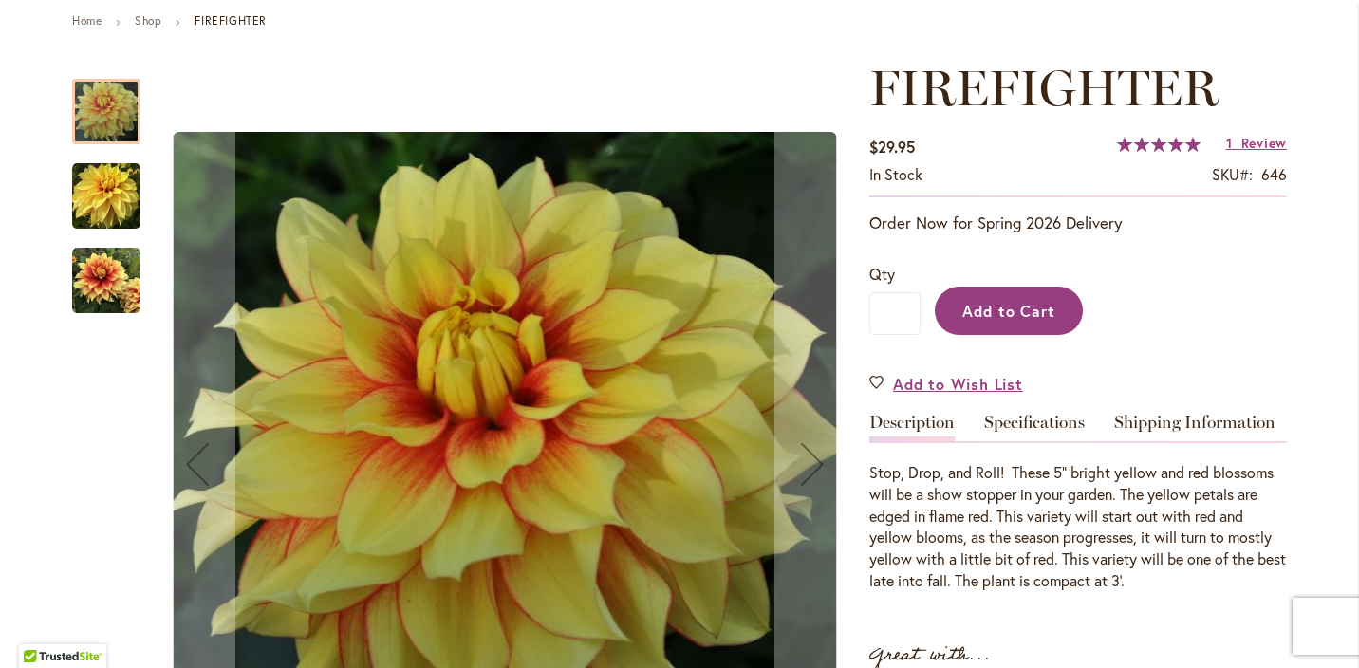
click at [1036, 311] on span "Add to Cart" at bounding box center [1010, 311] width 94 height 20
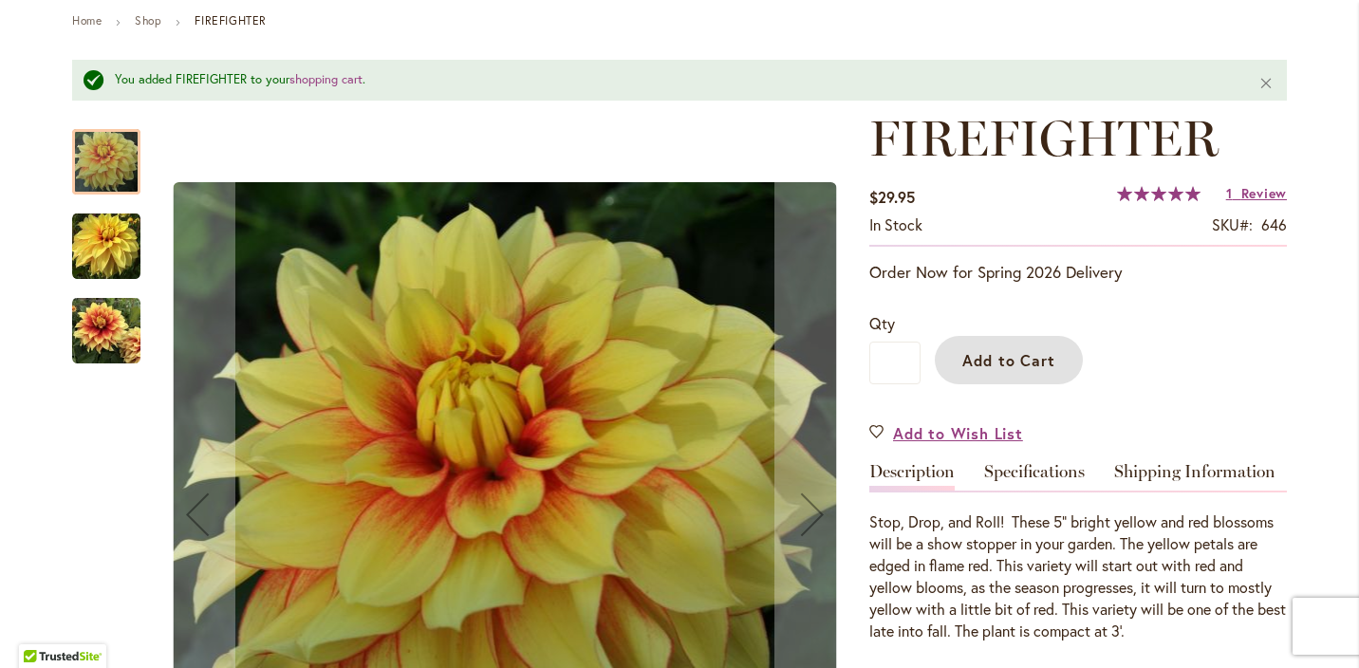
click at [107, 323] on img "FIREFIGHTER" at bounding box center [106, 330] width 68 height 68
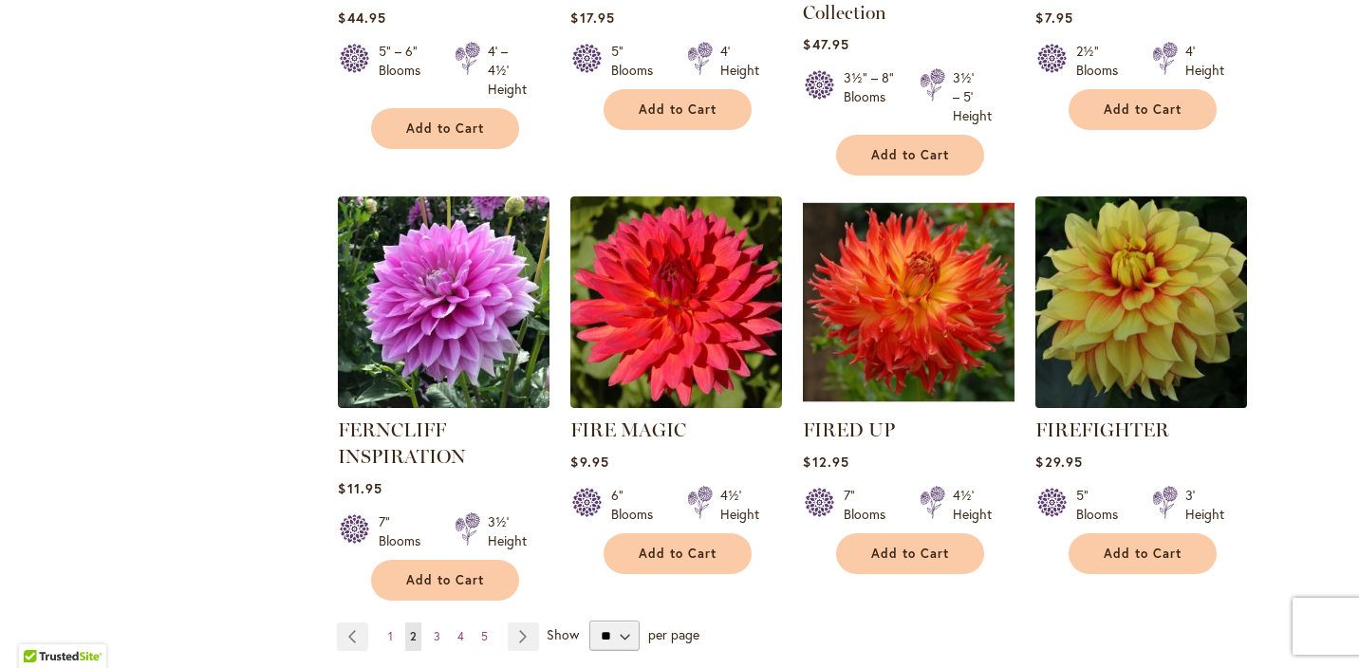
scroll to position [6451, 0]
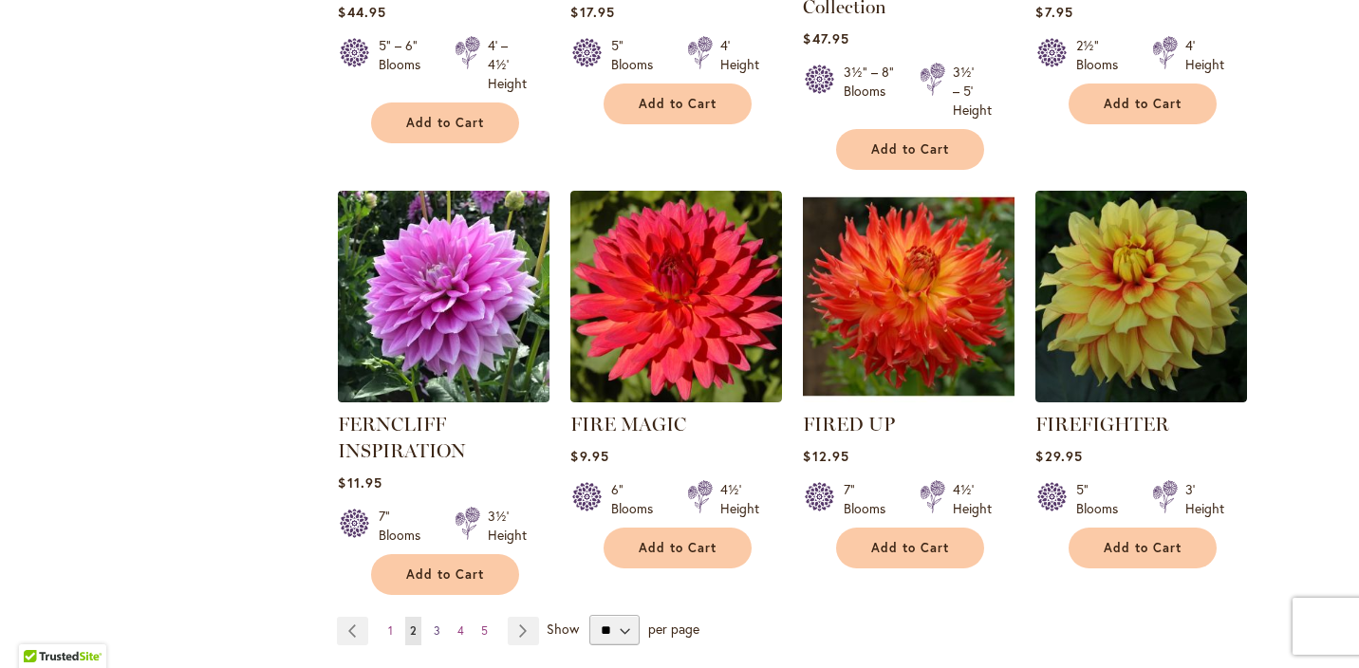
click at [434, 624] on span "3" at bounding box center [437, 631] width 7 height 14
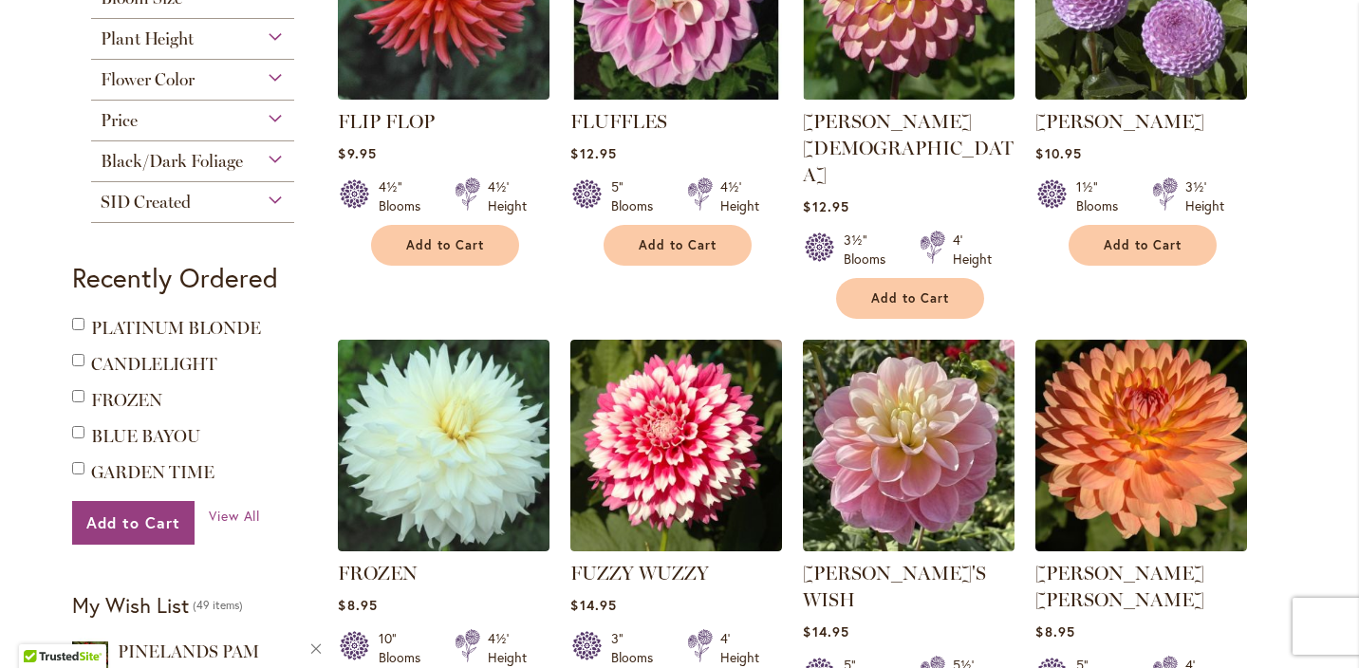
scroll to position [991, 0]
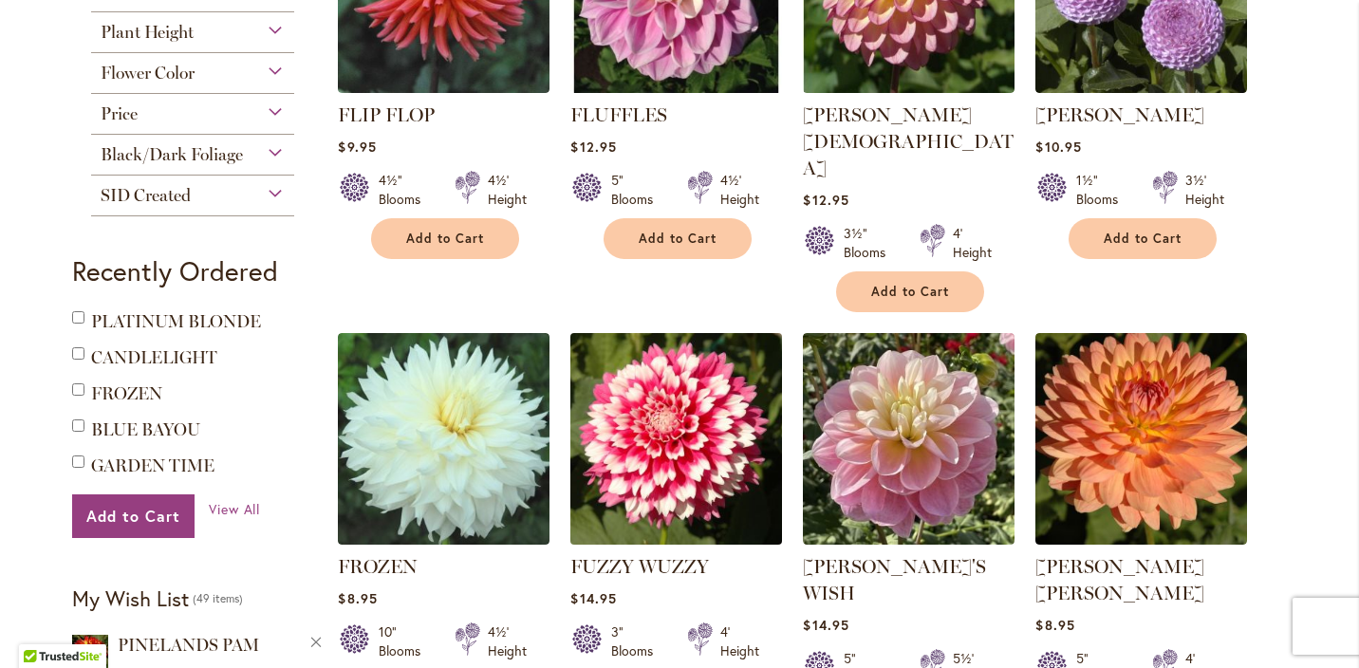
click at [669, 375] on img at bounding box center [677, 439] width 222 height 222
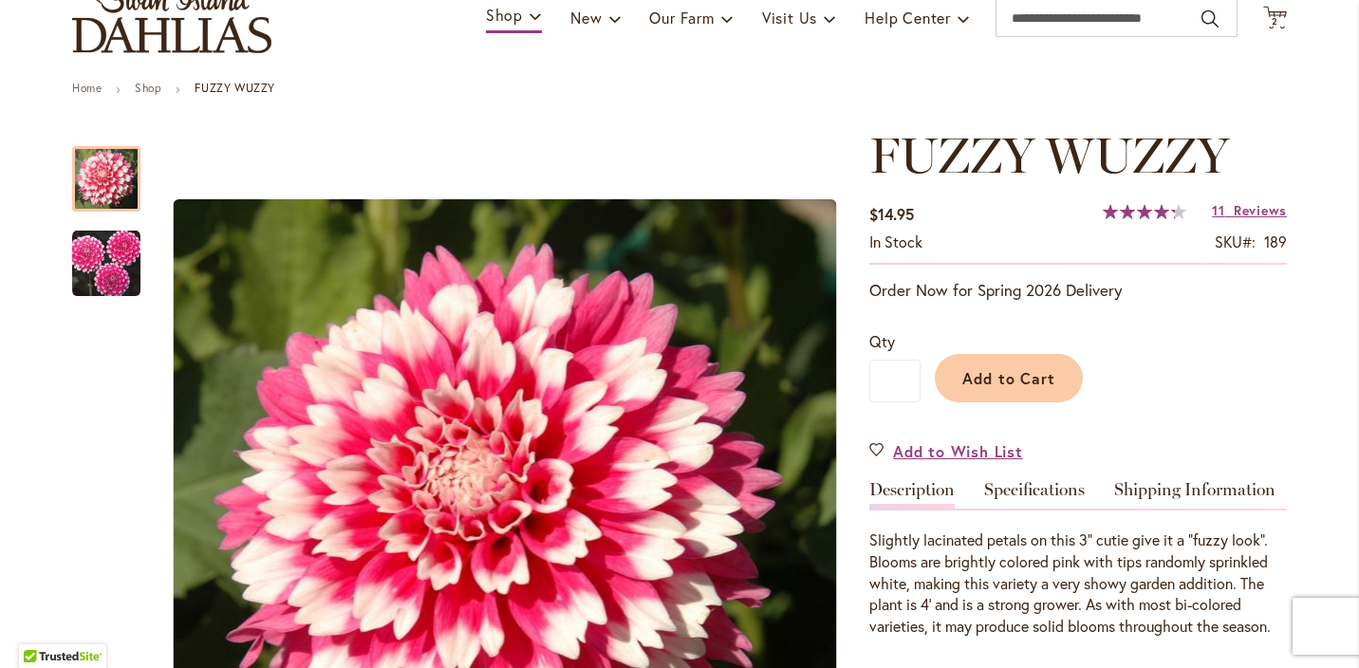
scroll to position [159, 0]
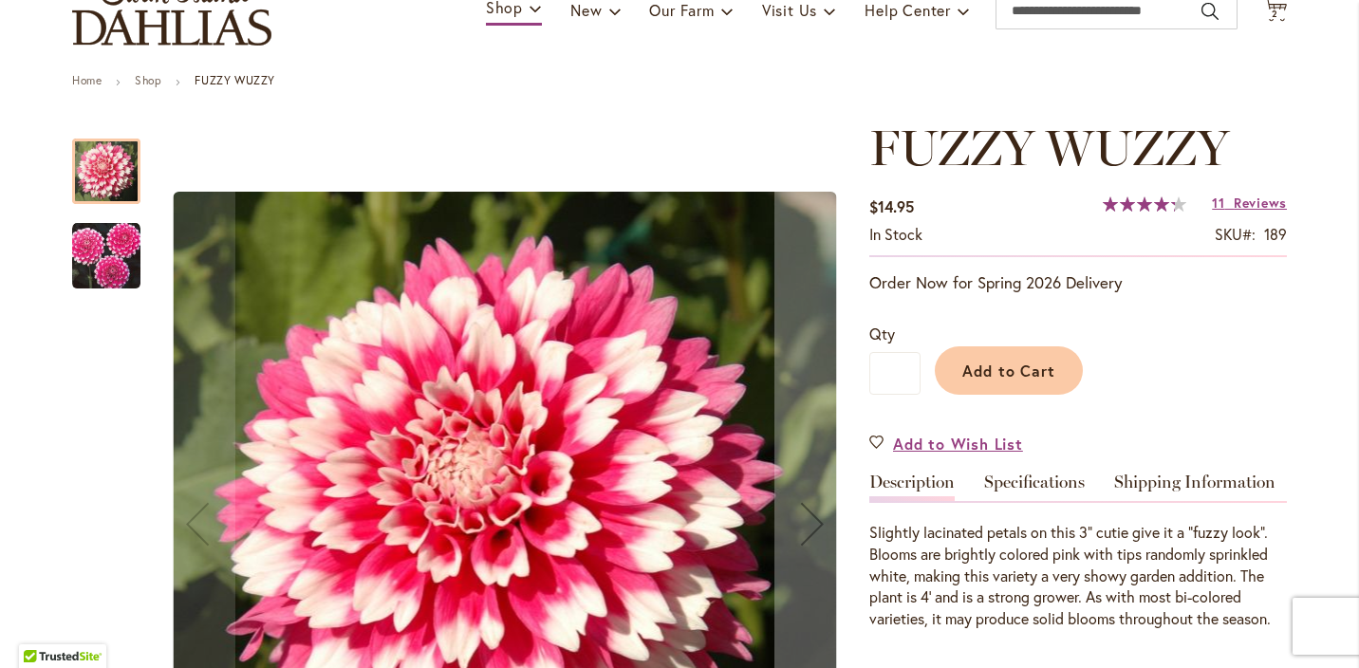
click at [101, 249] on img "FUZZY WUZZY" at bounding box center [106, 256] width 68 height 68
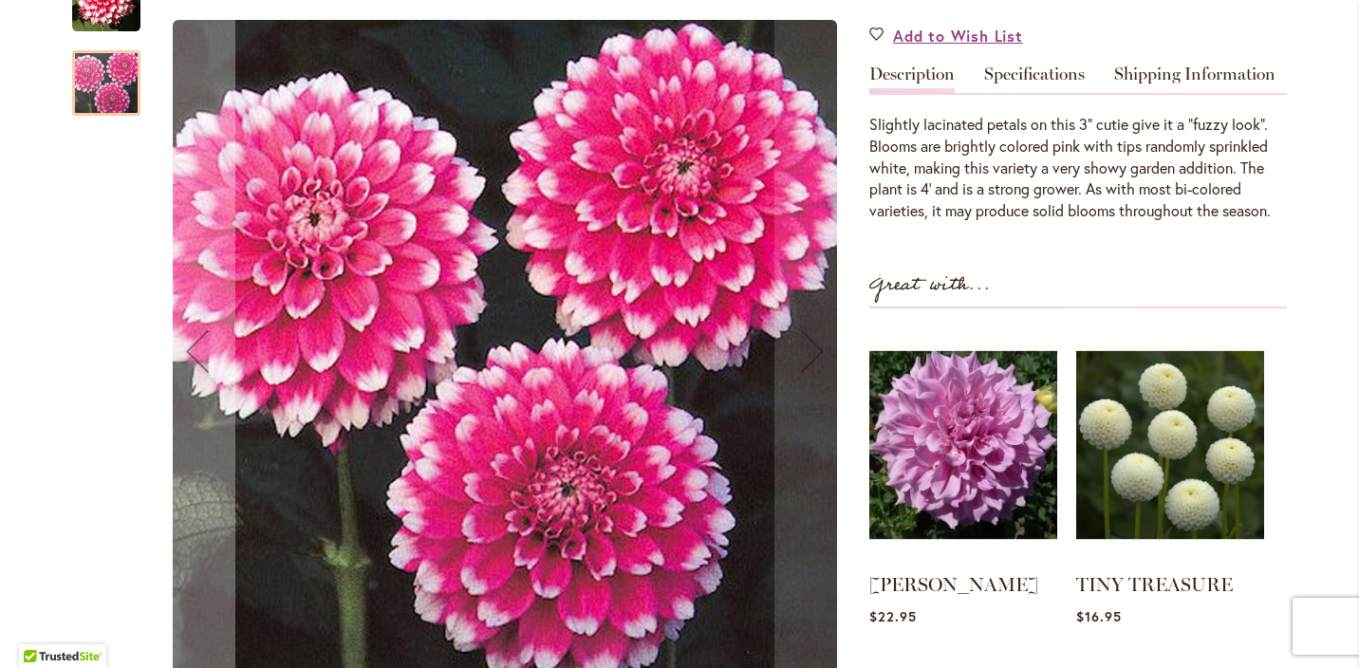
scroll to position [571, 0]
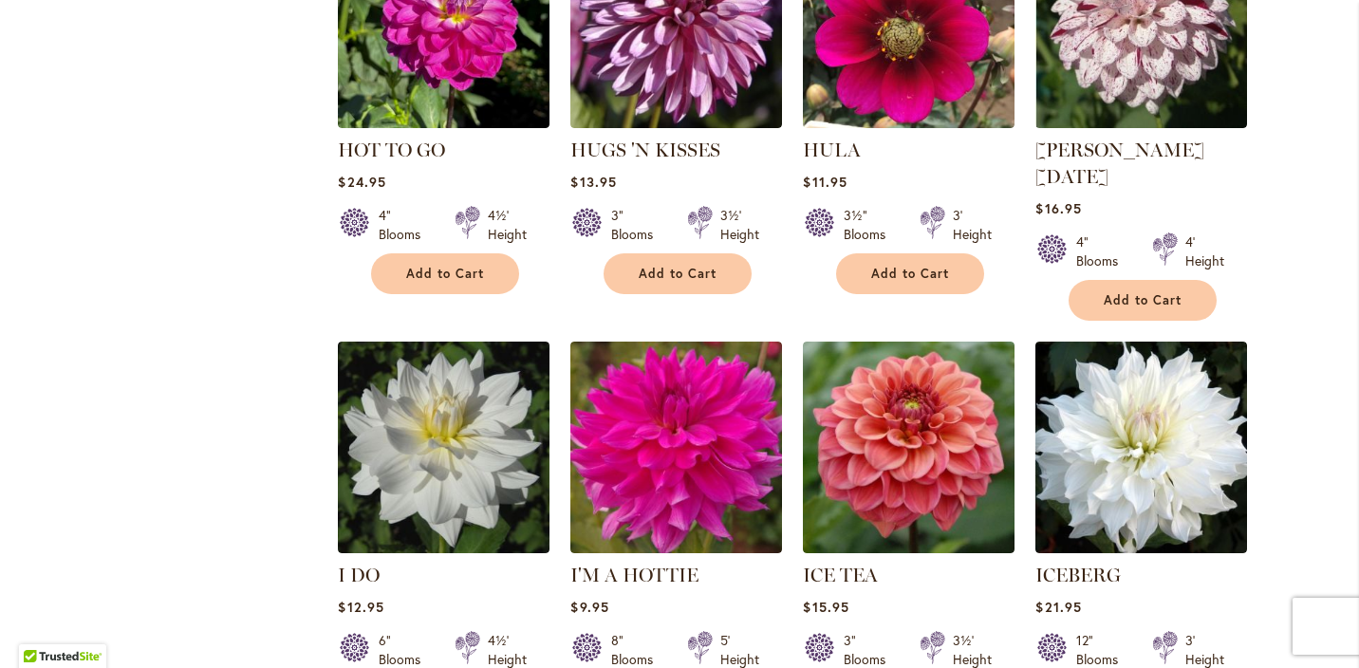
scroll to position [6646, 0]
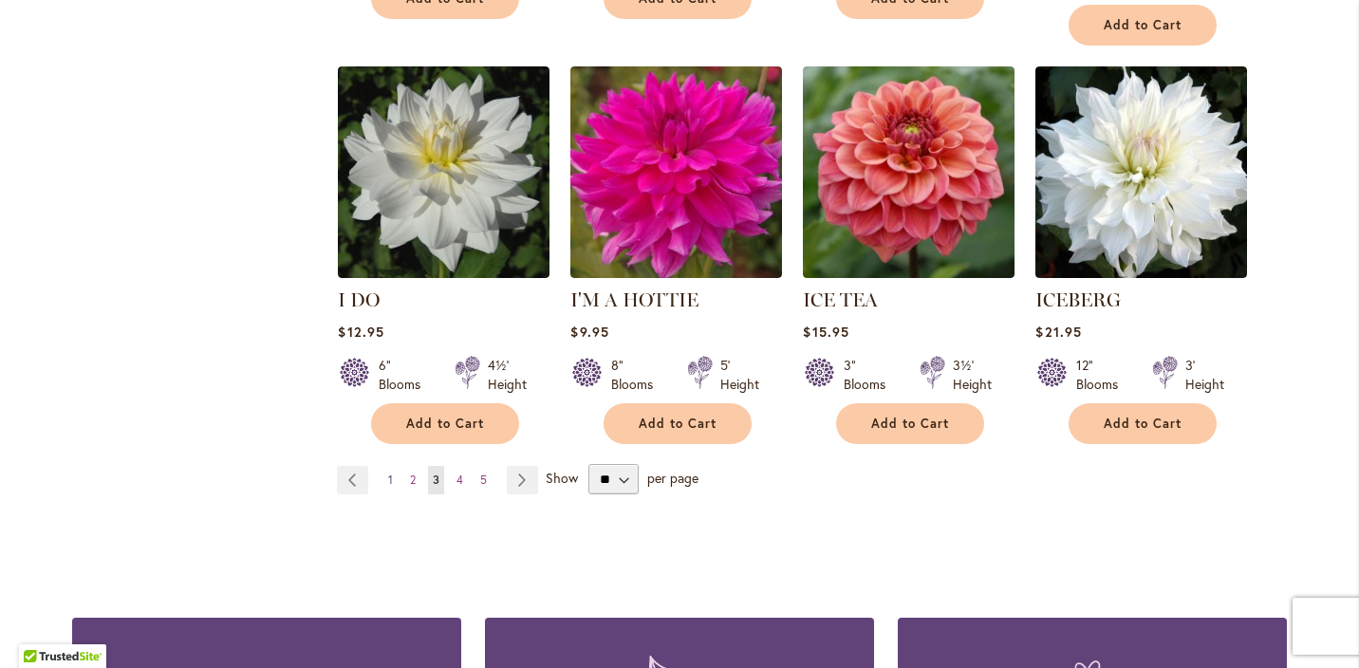
click at [390, 473] on span "1" at bounding box center [390, 480] width 5 height 14
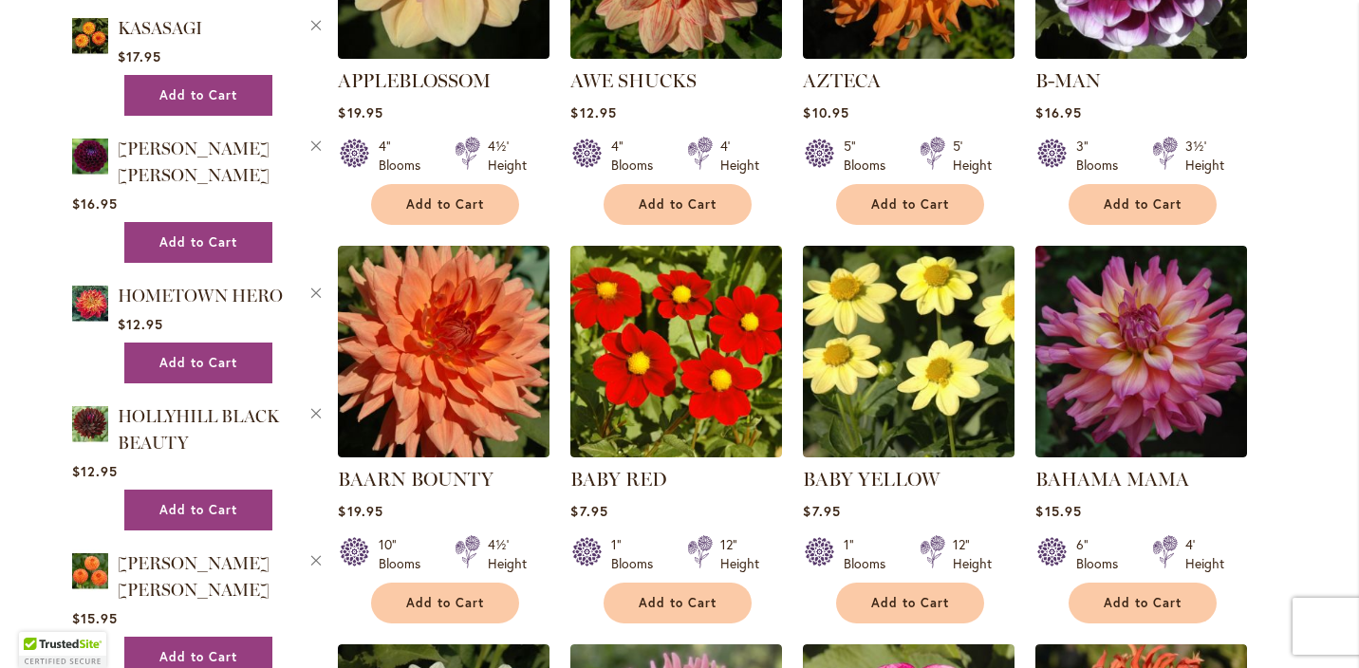
scroll to position [1867, 0]
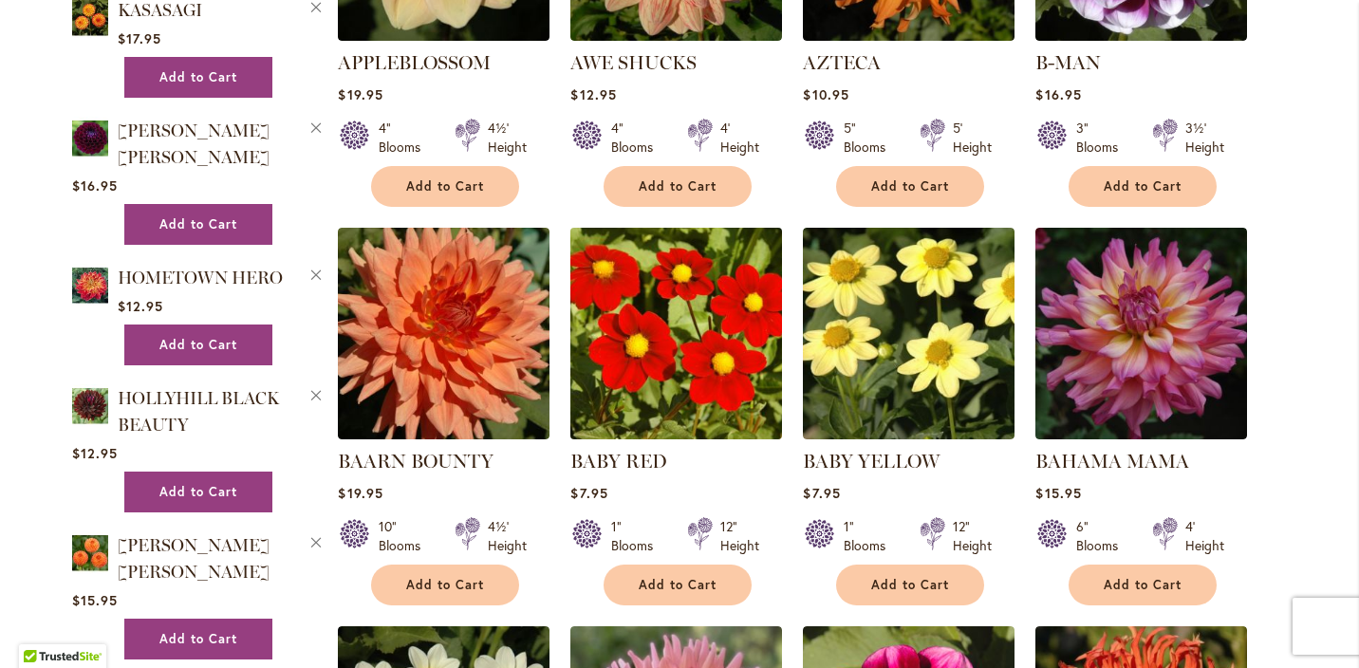
click at [674, 316] on img at bounding box center [677, 334] width 222 height 222
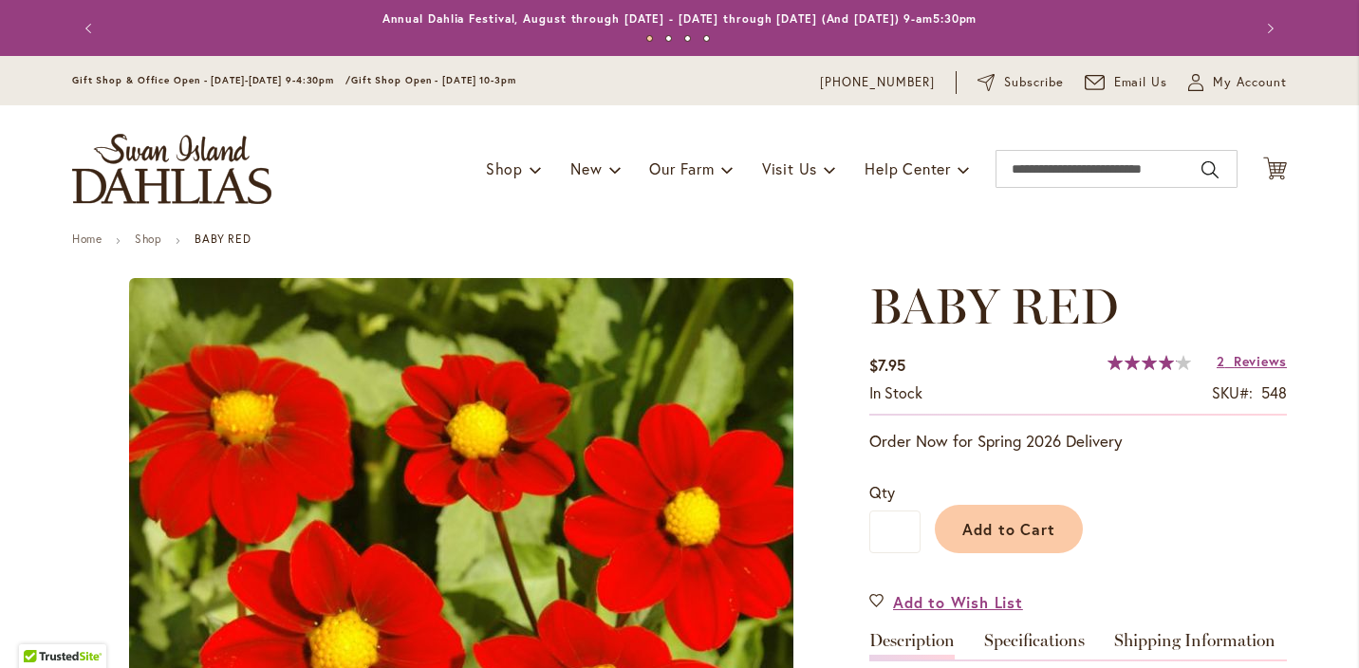
type input "*******"
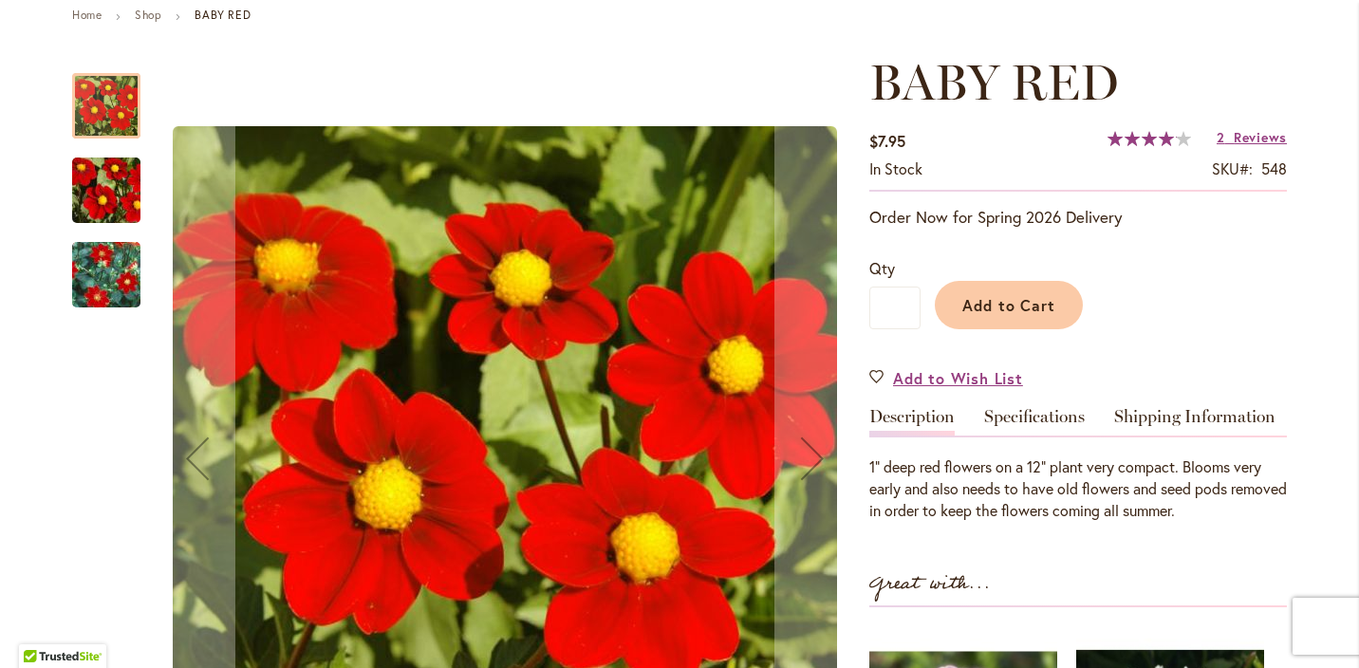
scroll to position [233, 0]
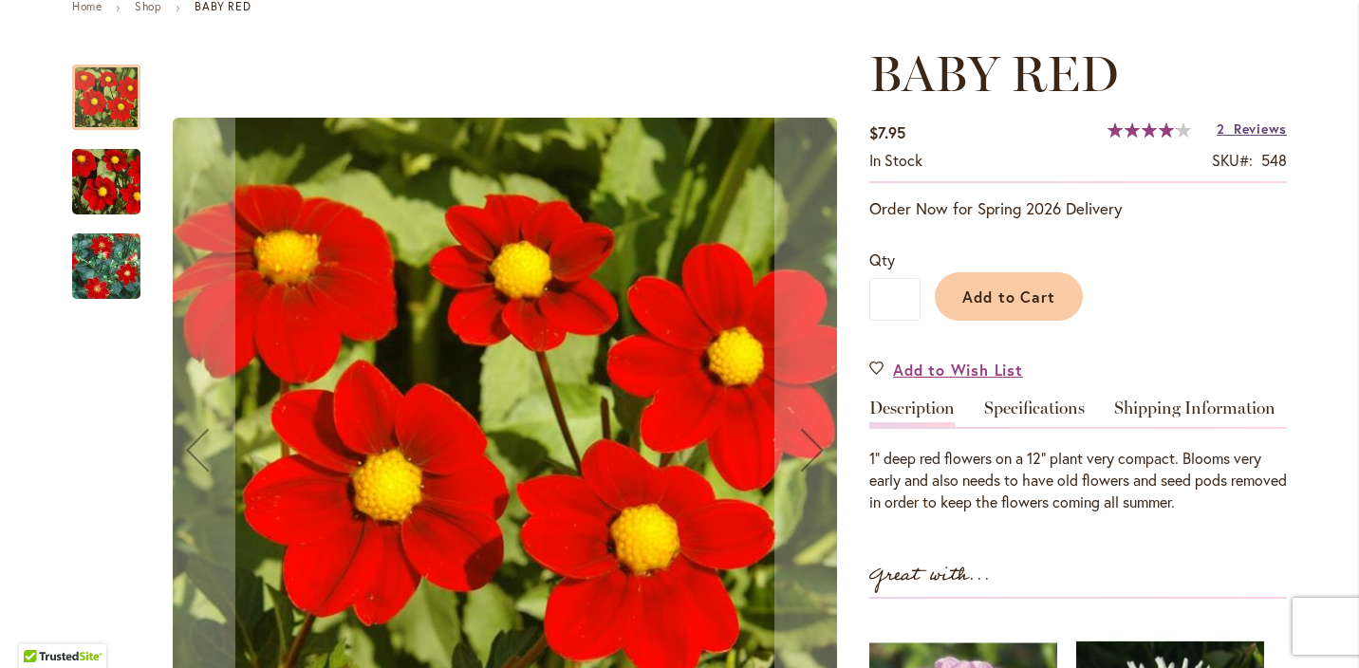
click at [1261, 123] on span "Reviews" at bounding box center [1260, 129] width 53 height 18
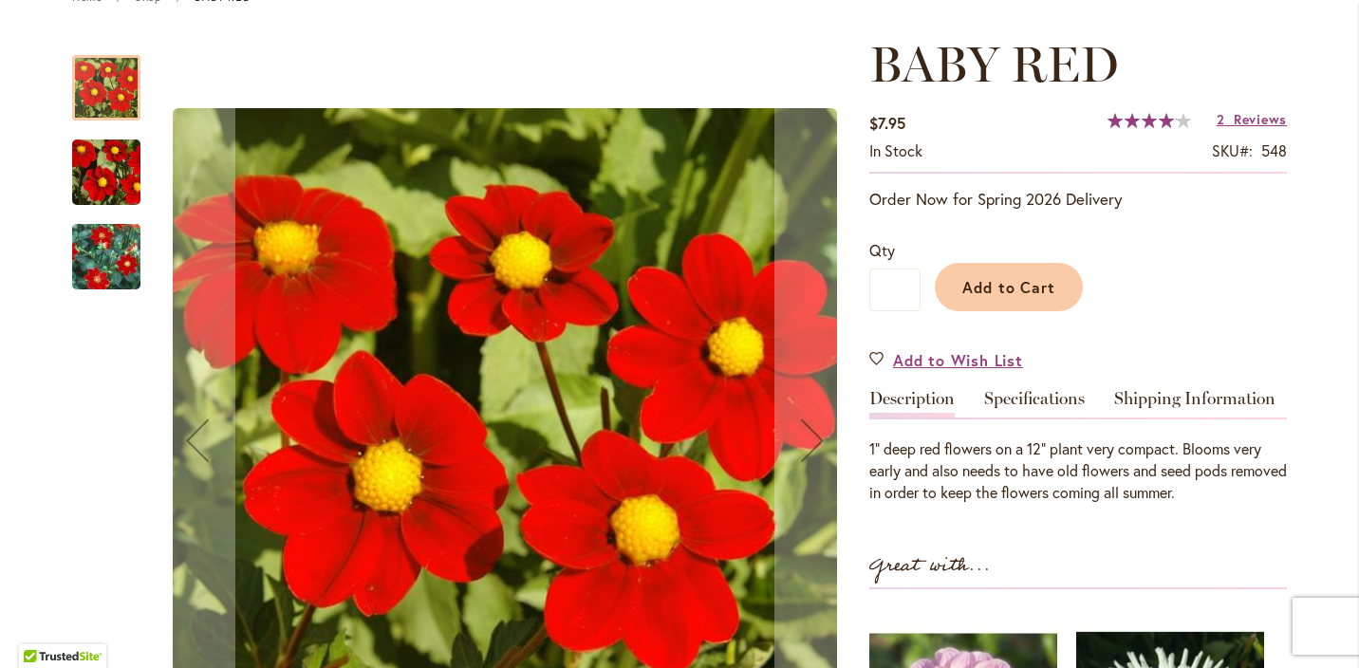
scroll to position [236, 0]
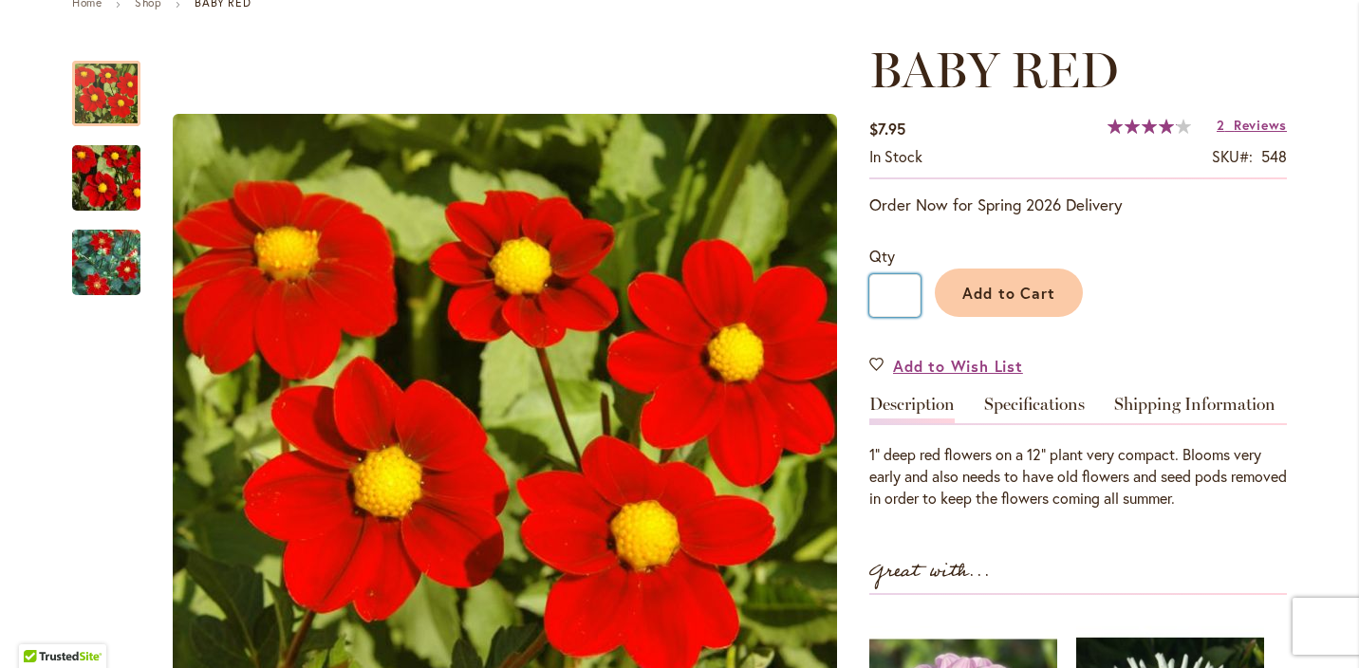
click at [898, 295] on input "*" at bounding box center [895, 295] width 51 height 43
type input "*"
click at [1030, 286] on span "Add to Cart" at bounding box center [1010, 293] width 94 height 20
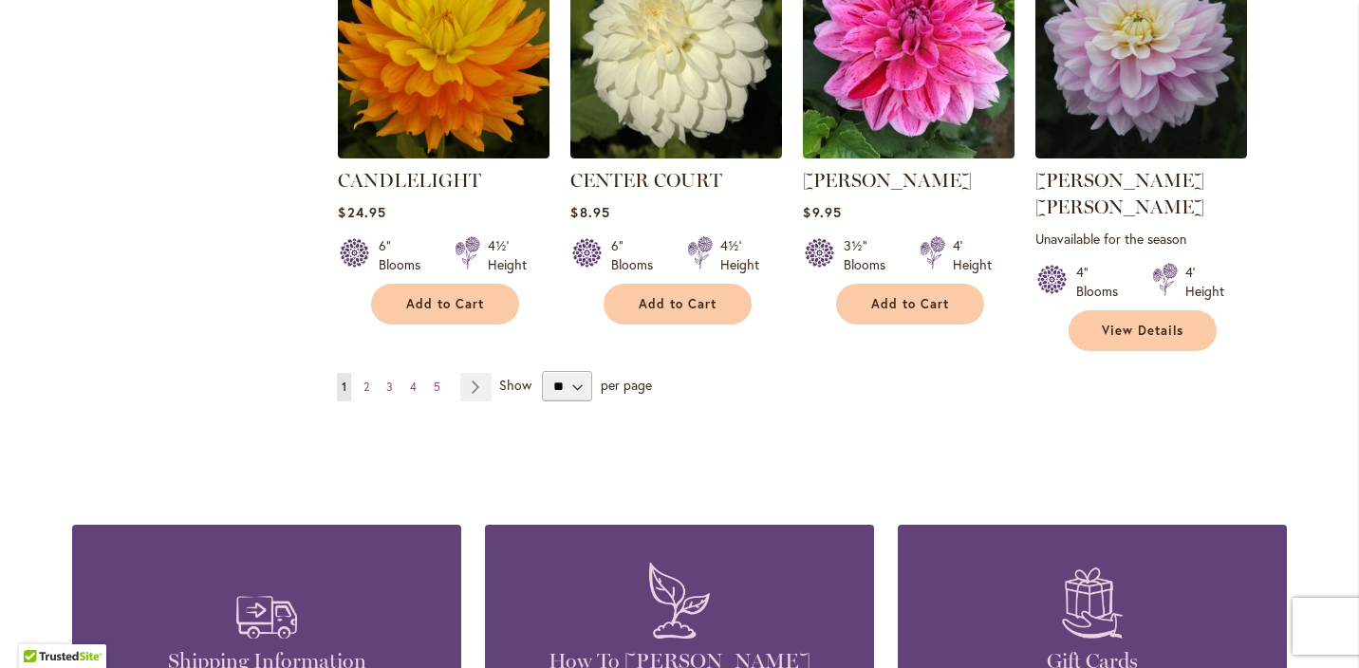
scroll to position [6587, 0]
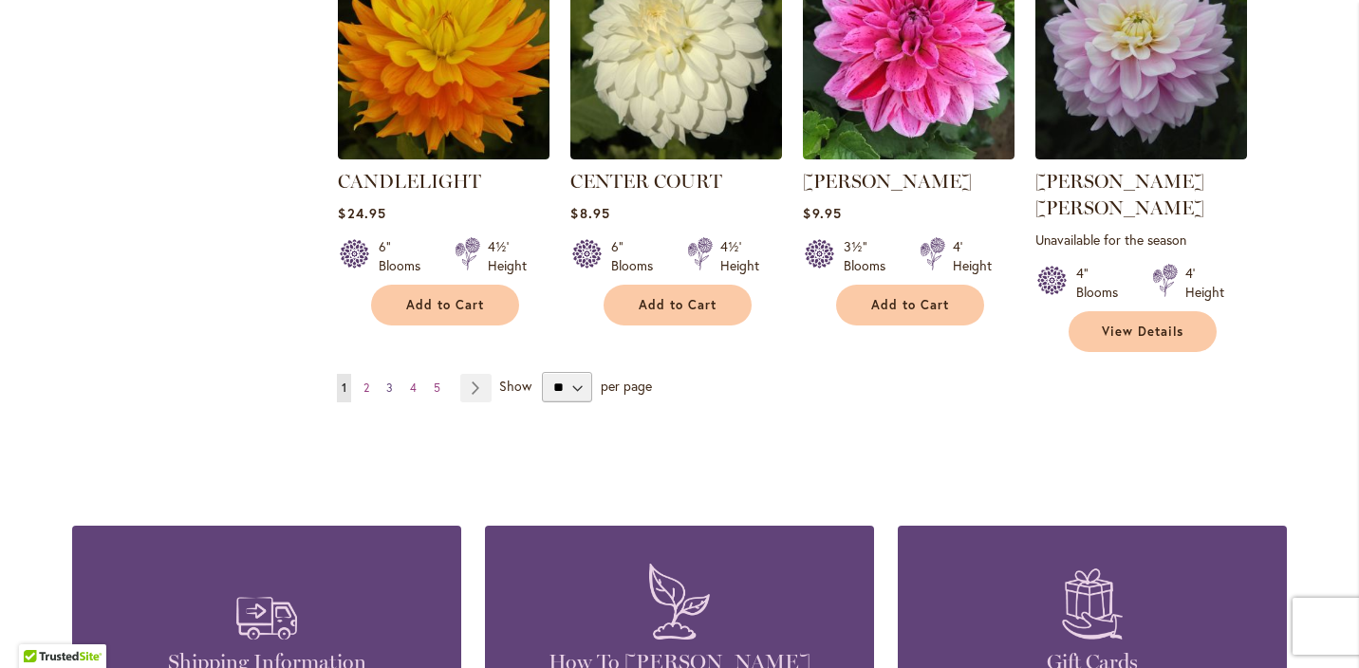
click at [393, 381] on span "3" at bounding box center [389, 388] width 7 height 14
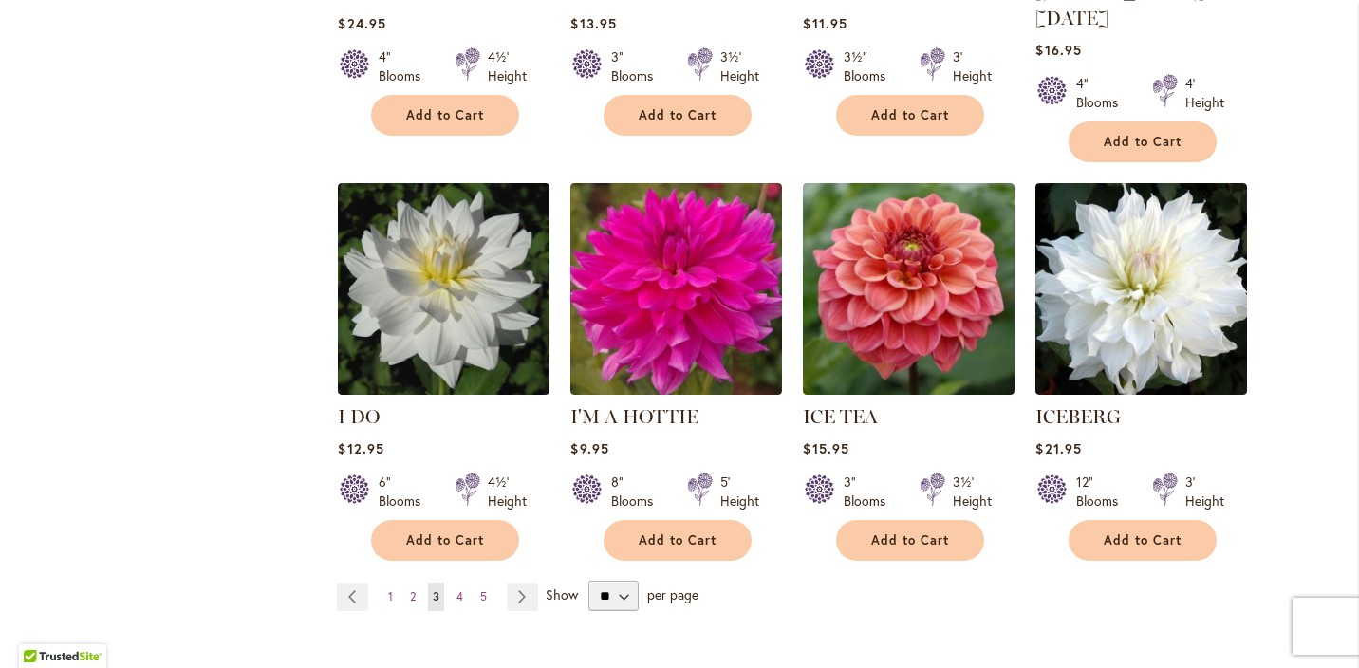
scroll to position [6524, 0]
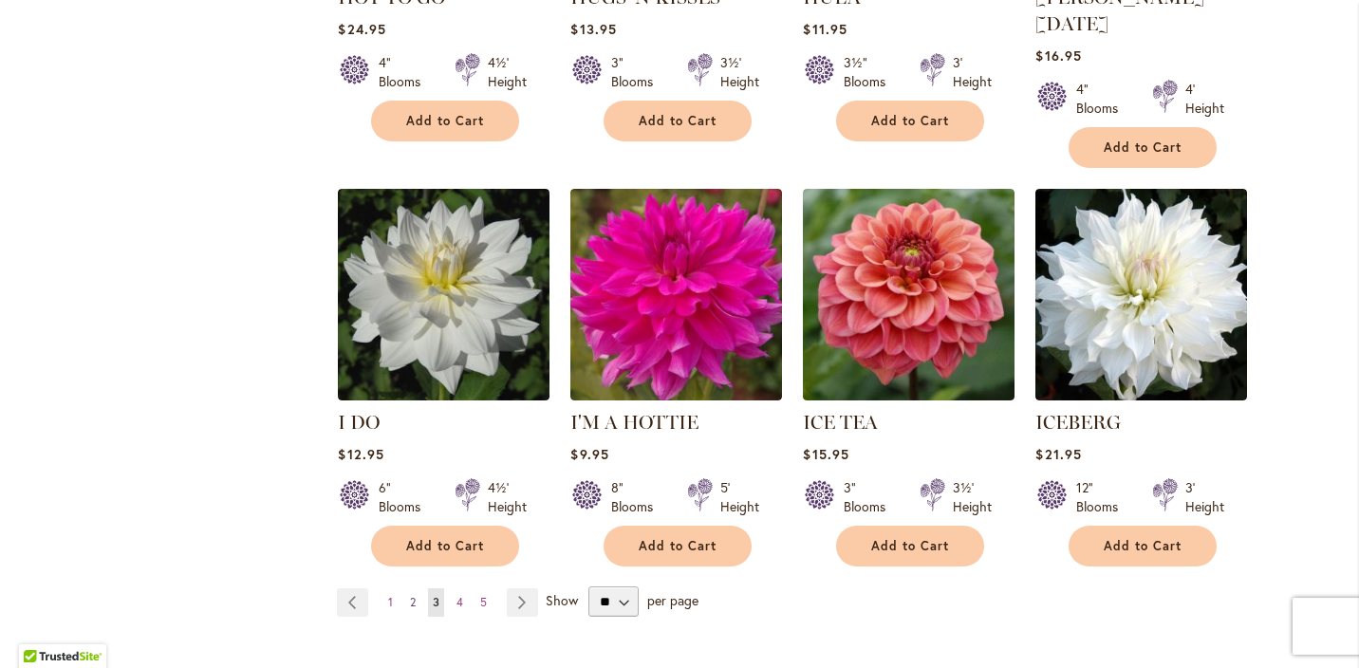
click at [412, 595] on span "2" at bounding box center [413, 602] width 6 height 14
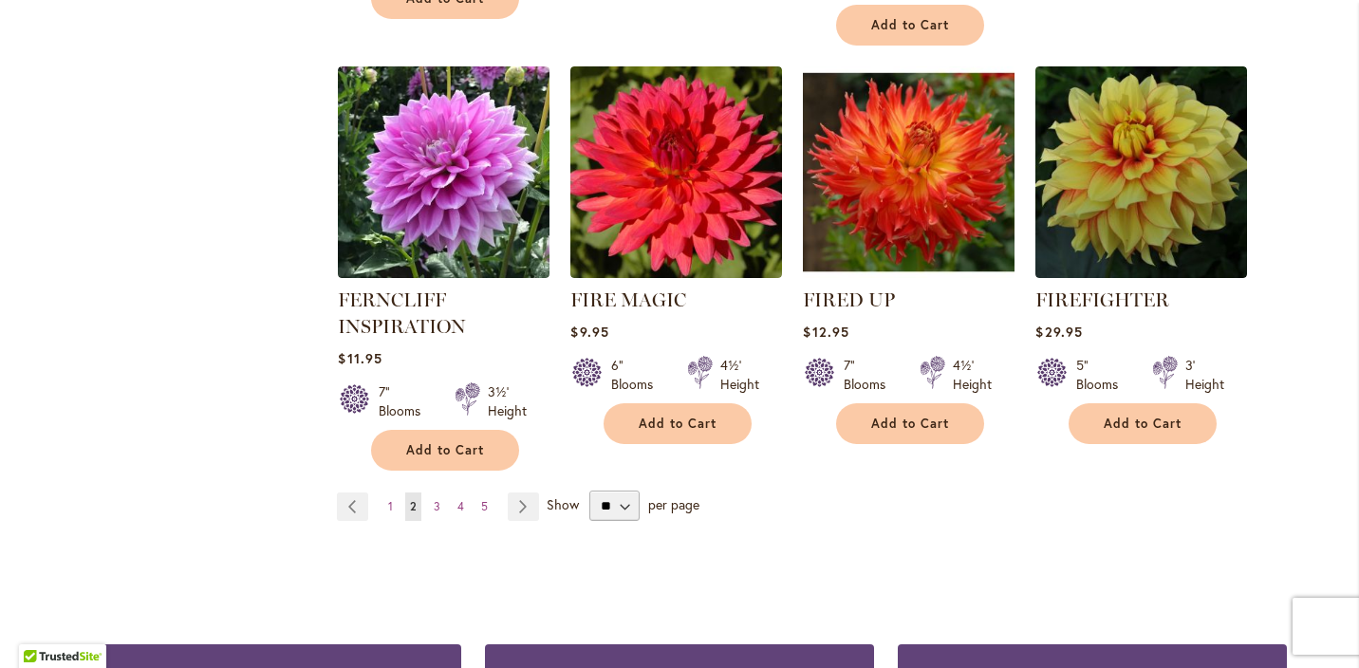
scroll to position [6609, 0]
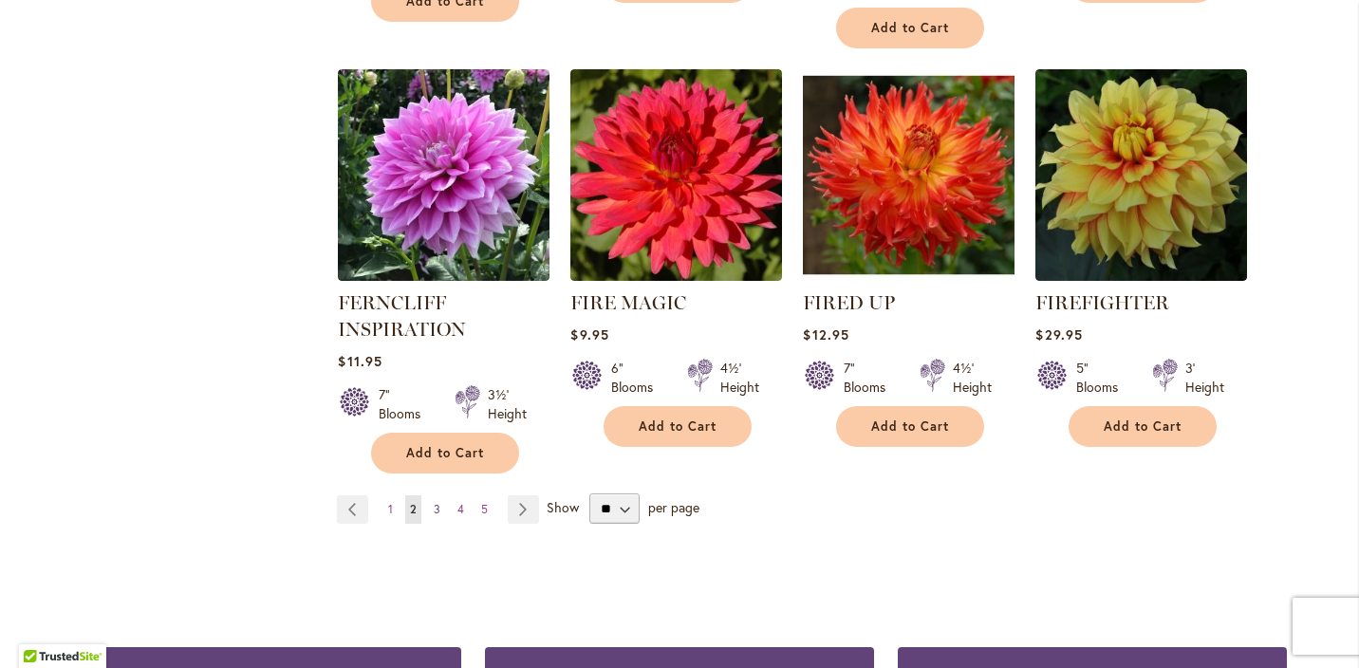
click at [436, 502] on span "3" at bounding box center [437, 509] width 7 height 14
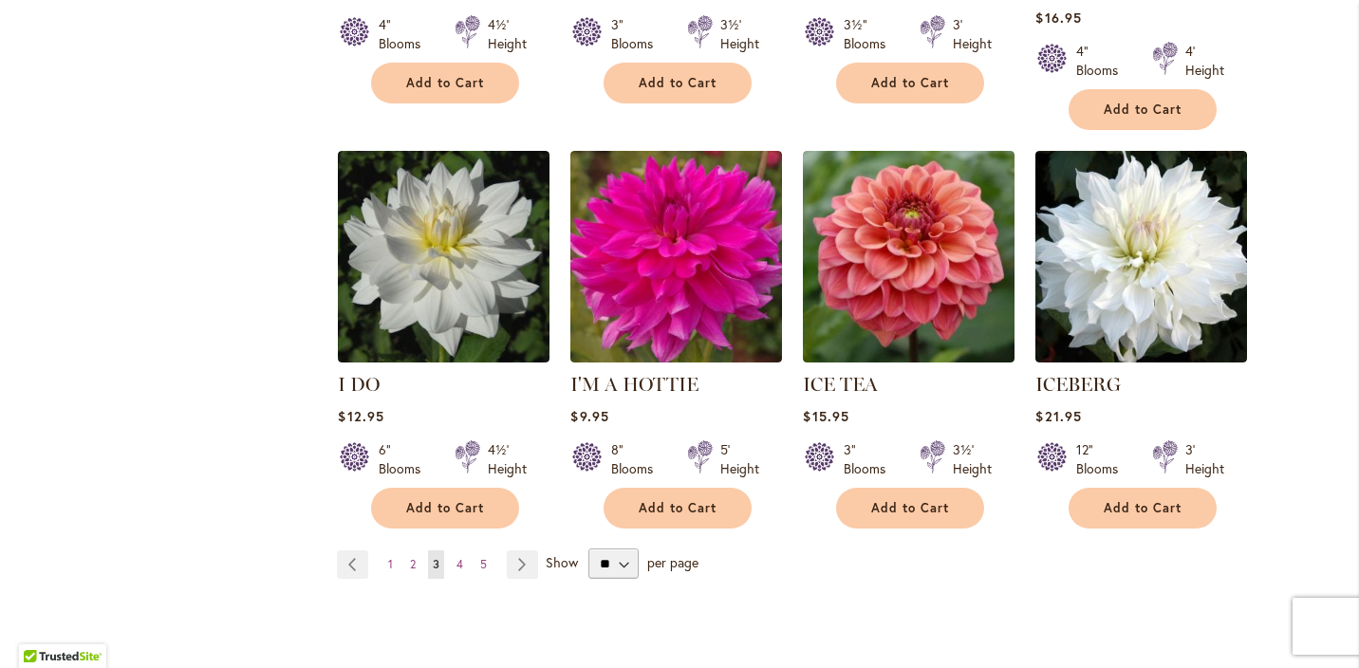
scroll to position [6571, 0]
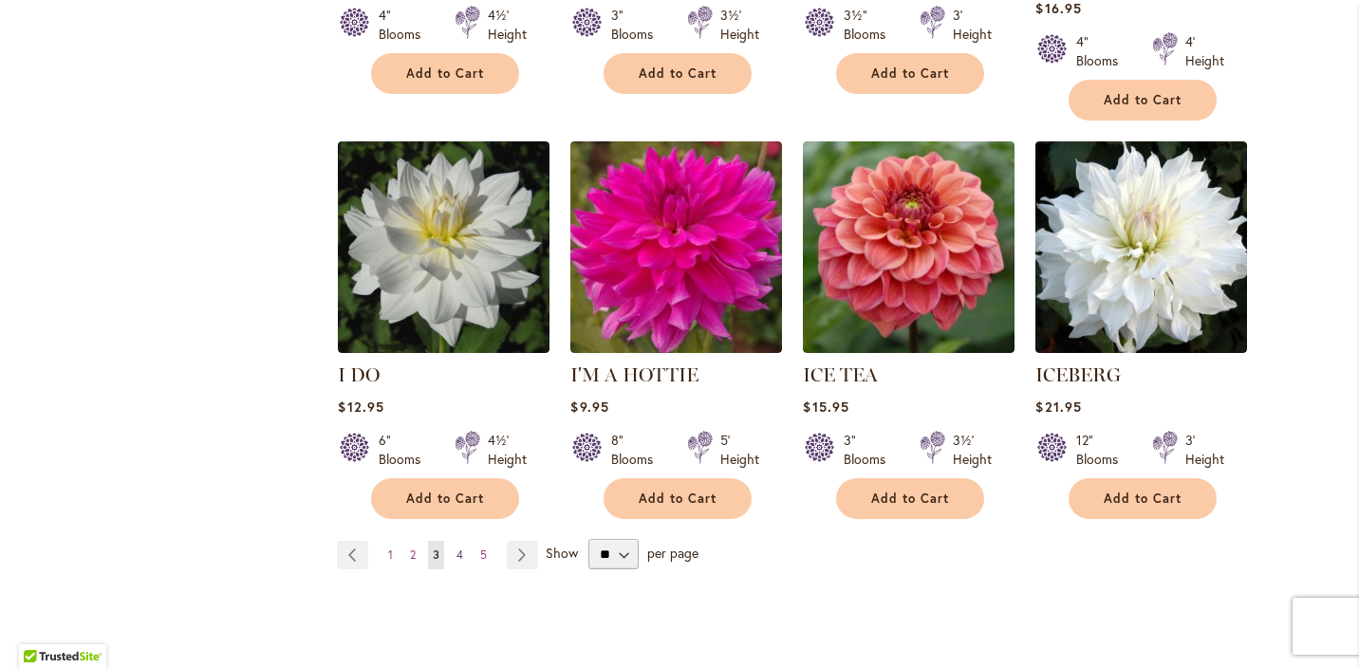
click at [459, 548] on span "4" at bounding box center [460, 555] width 7 height 14
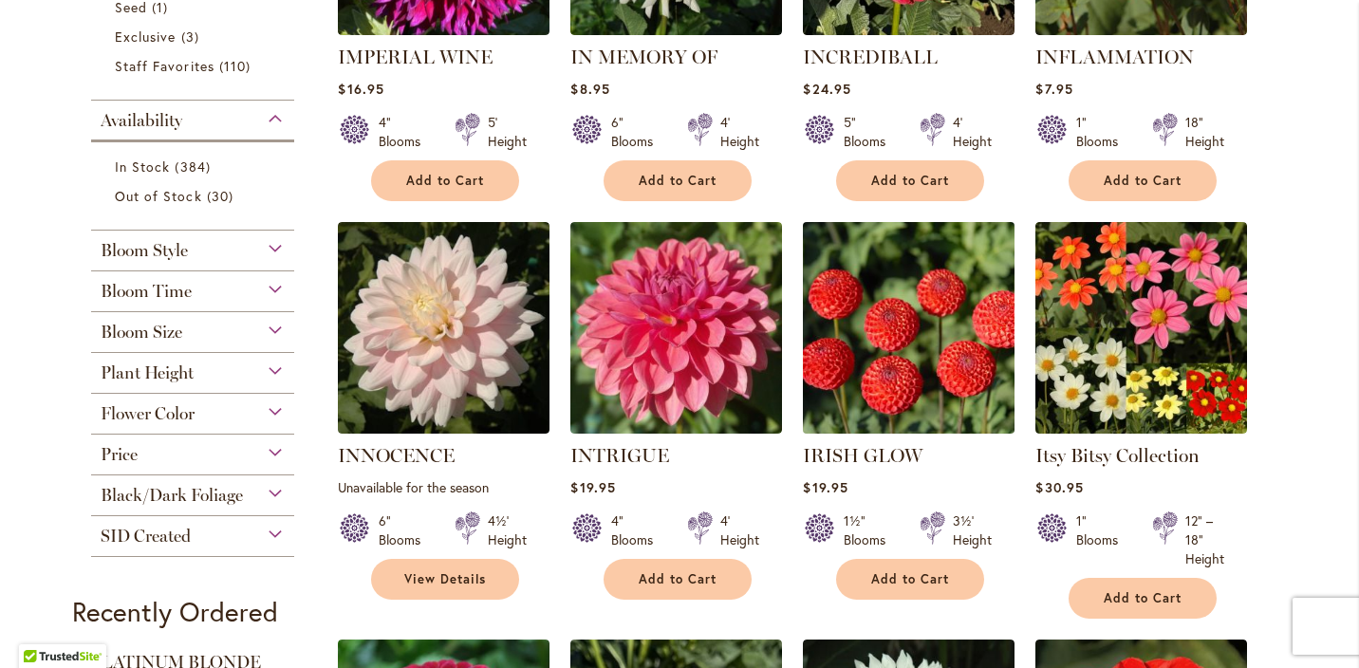
scroll to position [663, 0]
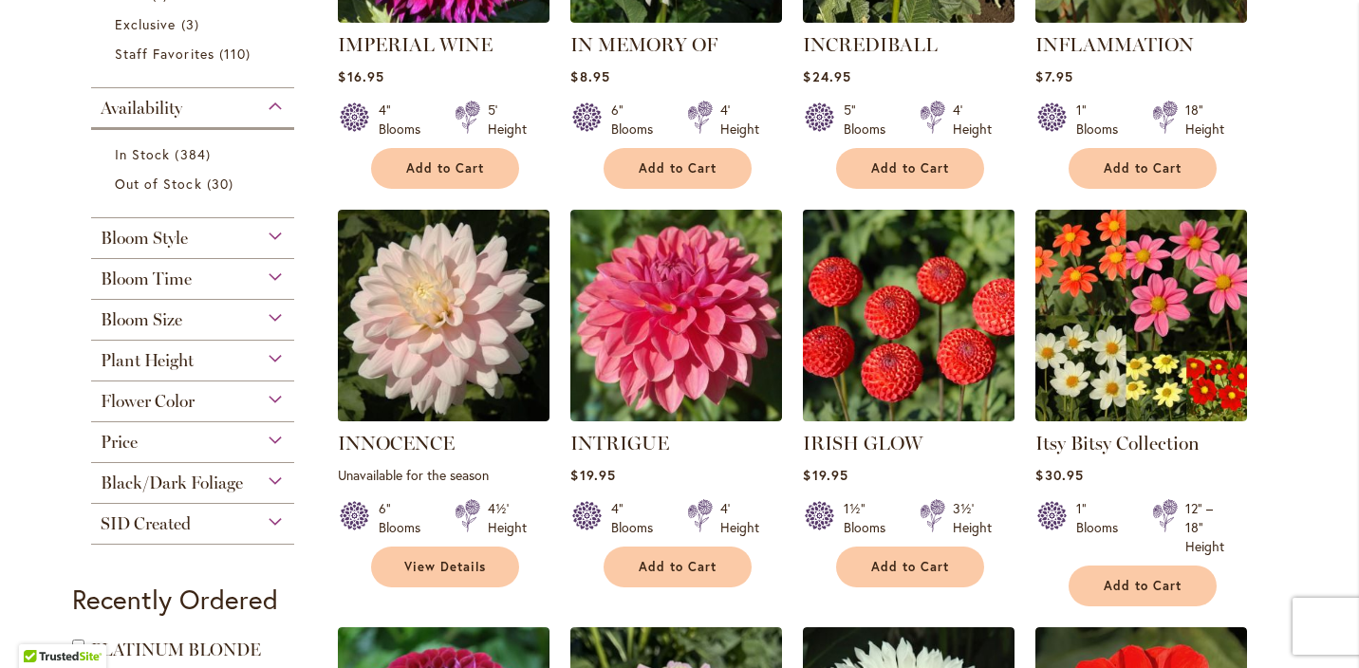
click at [925, 326] on img at bounding box center [909, 316] width 222 height 222
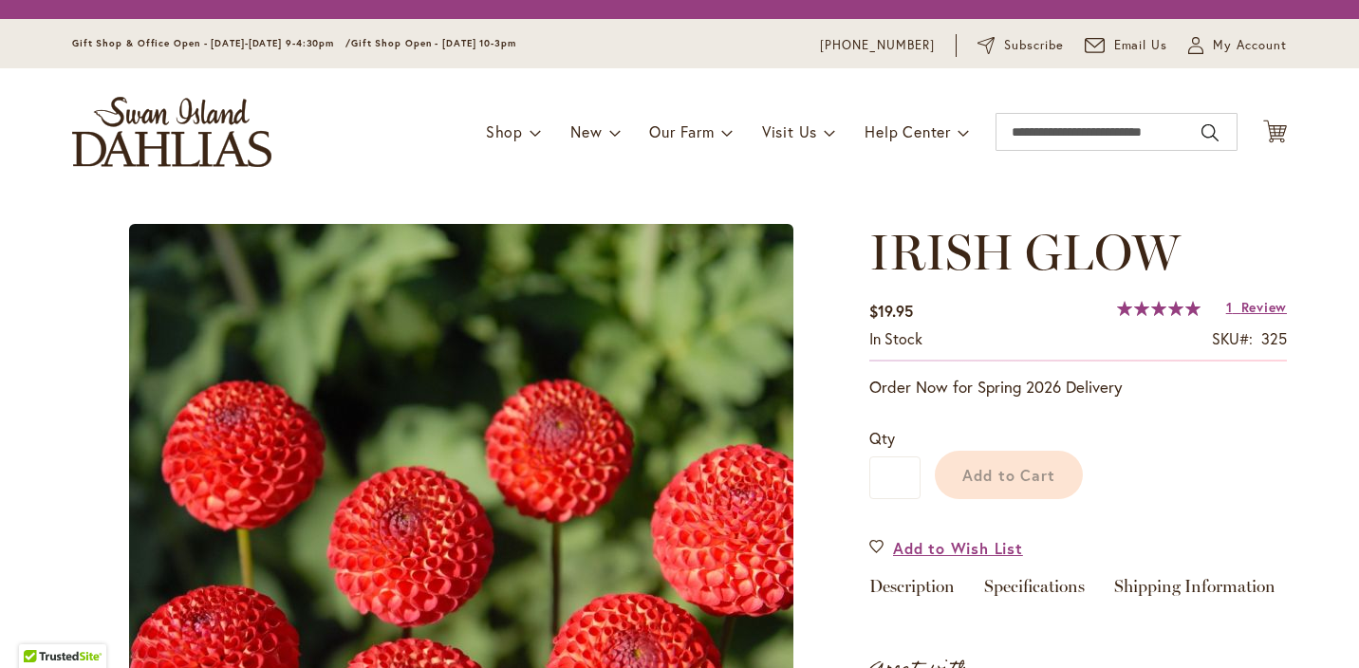
type input "*******"
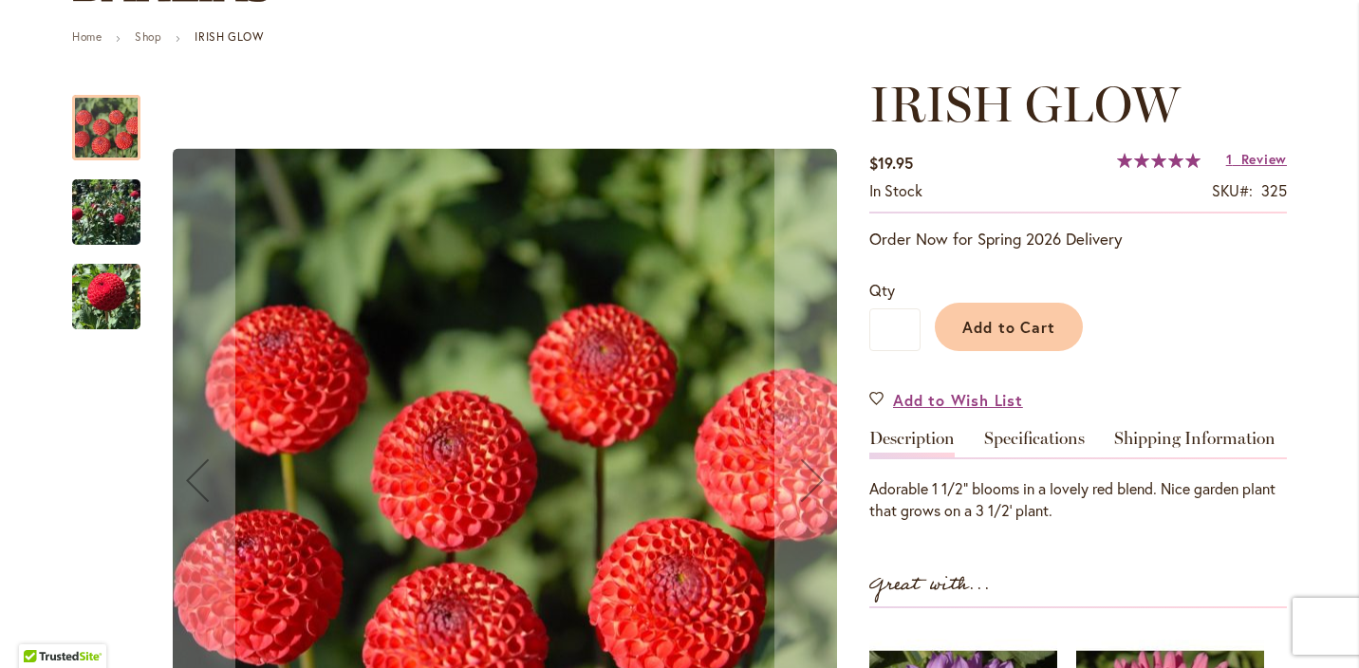
scroll to position [216, 0]
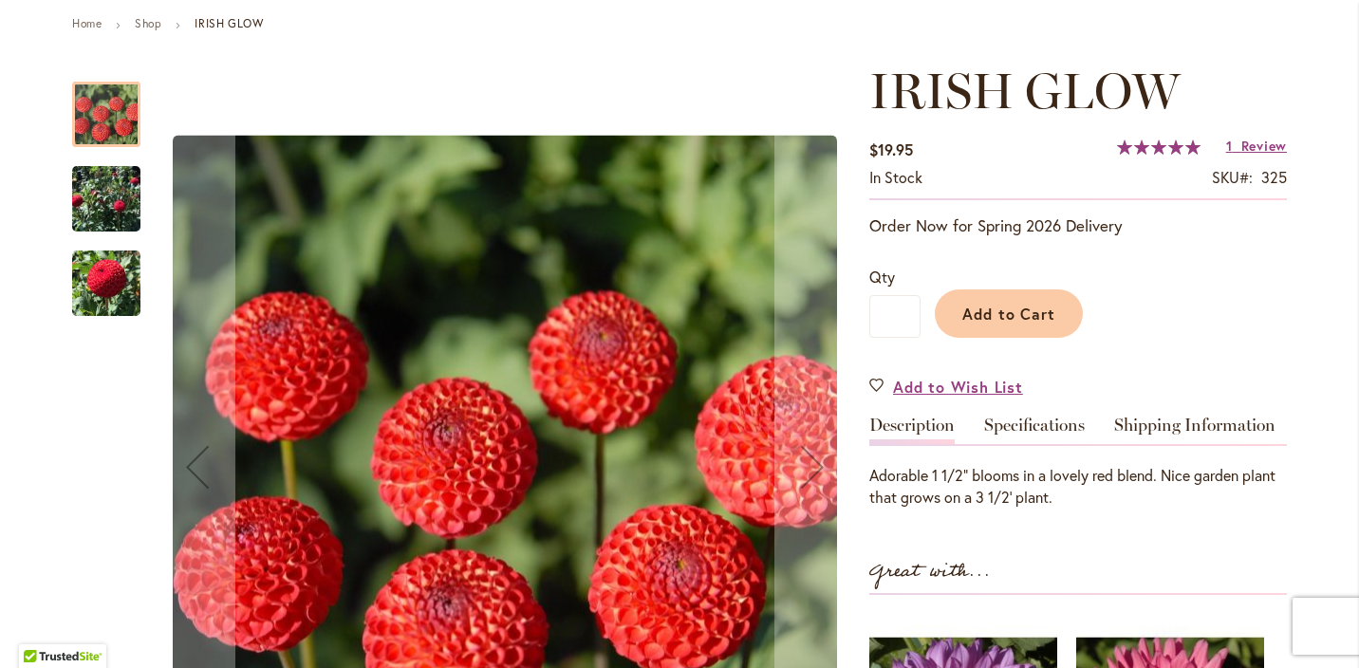
click at [106, 122] on div at bounding box center [106, 115] width 68 height 66
click at [108, 198] on img "IRISH GLOW" at bounding box center [106, 199] width 68 height 94
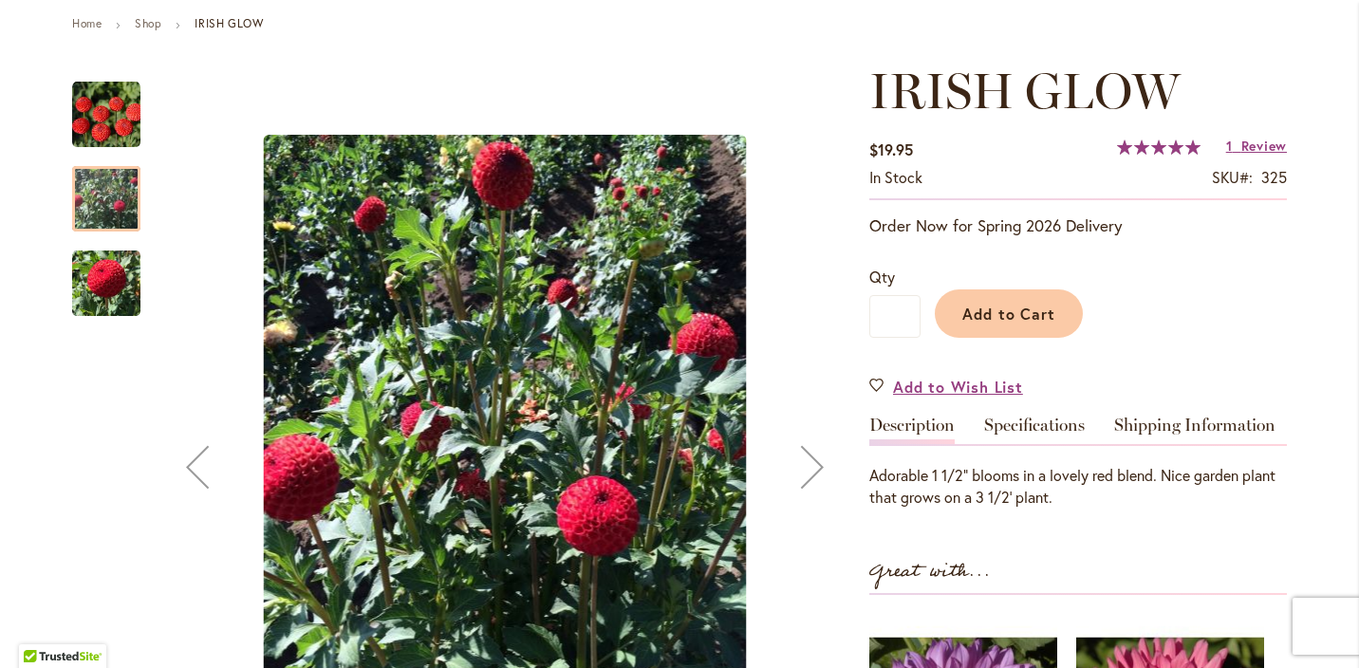
click at [102, 276] on img "IRISH GLOW" at bounding box center [106, 283] width 68 height 70
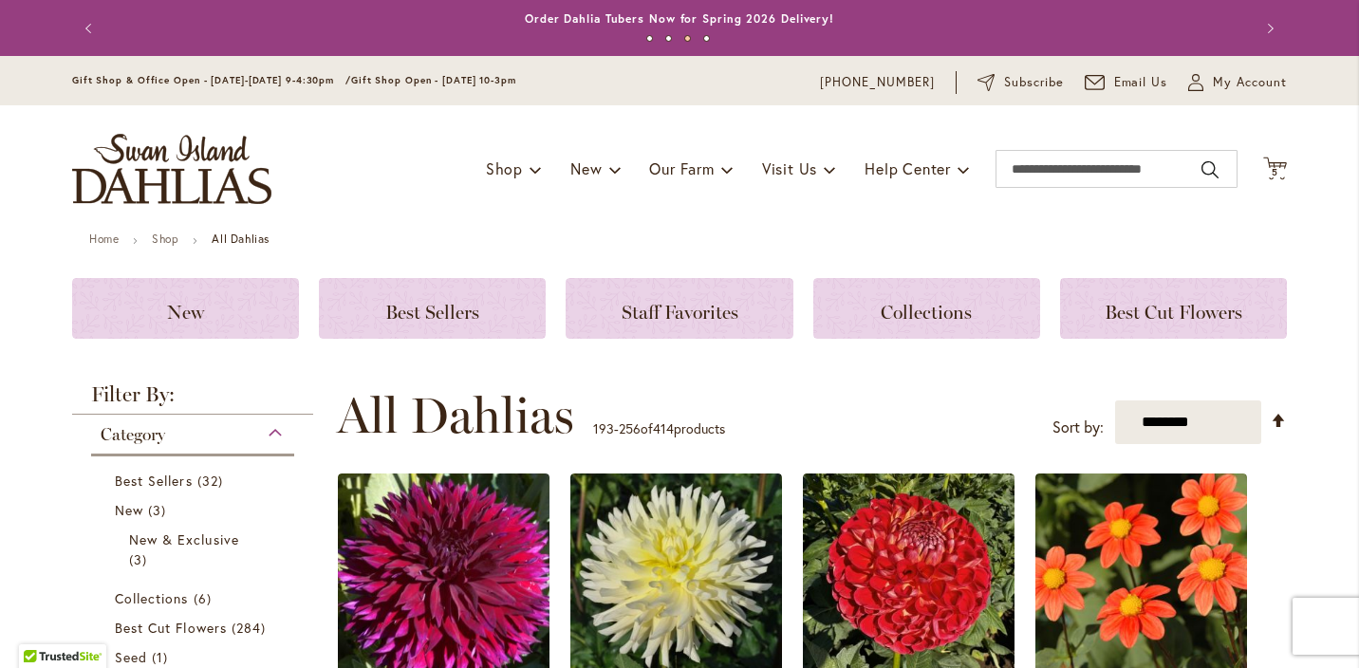
click at [845, 417] on div "**********" at bounding box center [812, 415] width 950 height 57
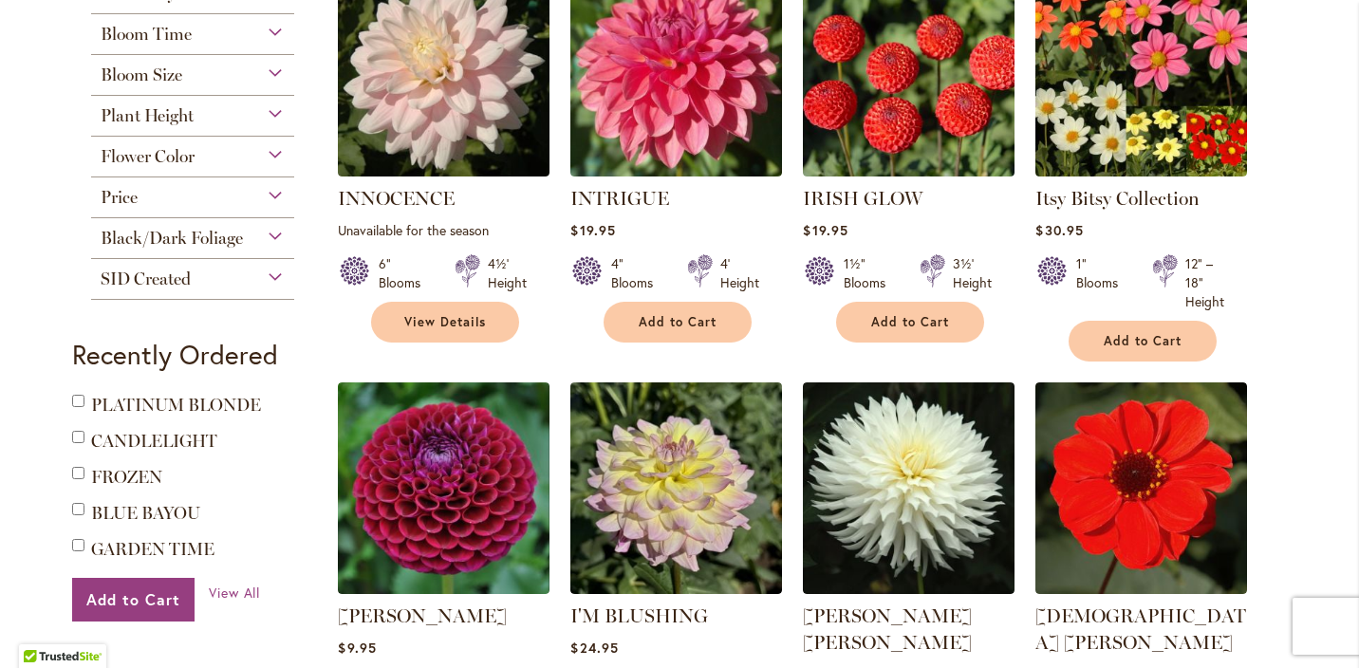
scroll to position [931, 0]
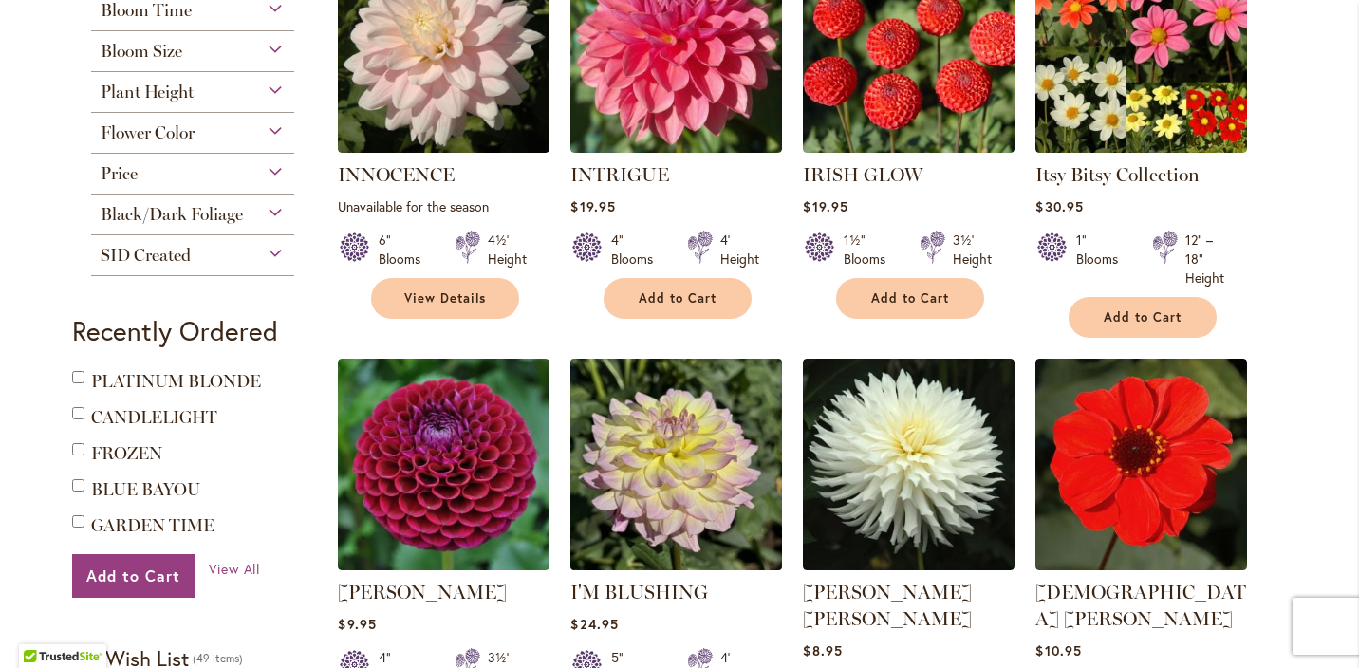
click at [681, 473] on img at bounding box center [677, 465] width 222 height 222
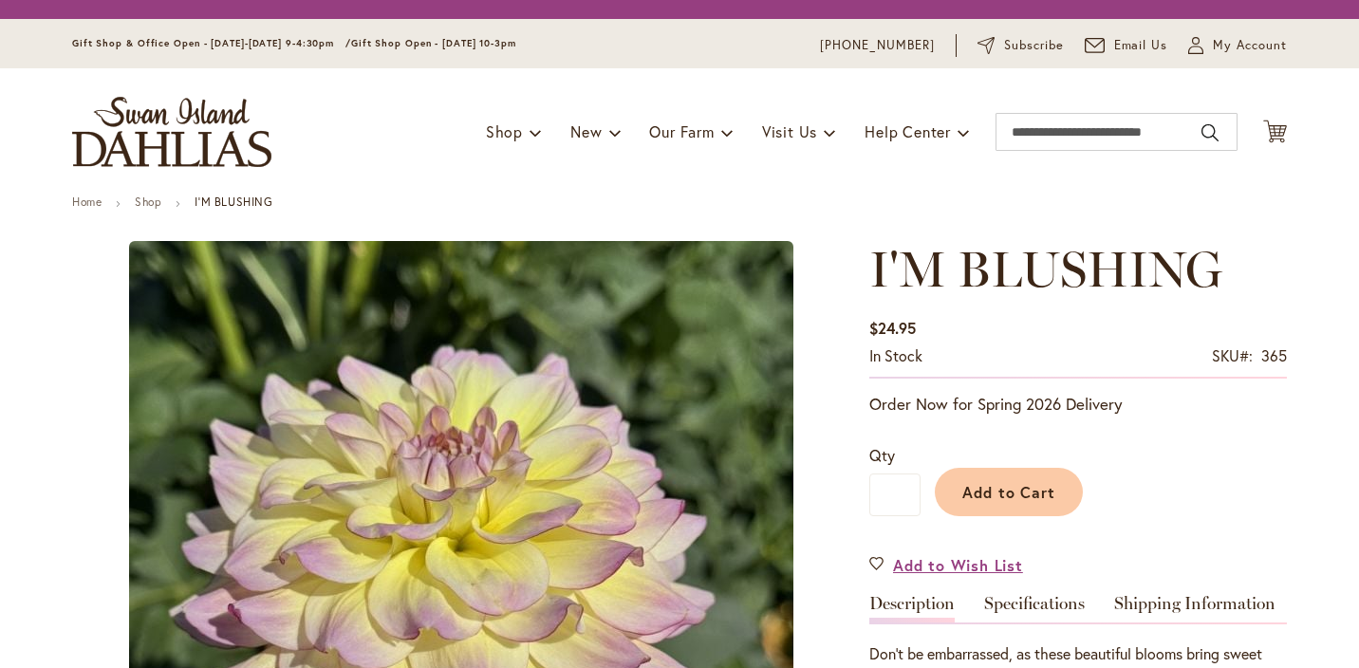
type input "*******"
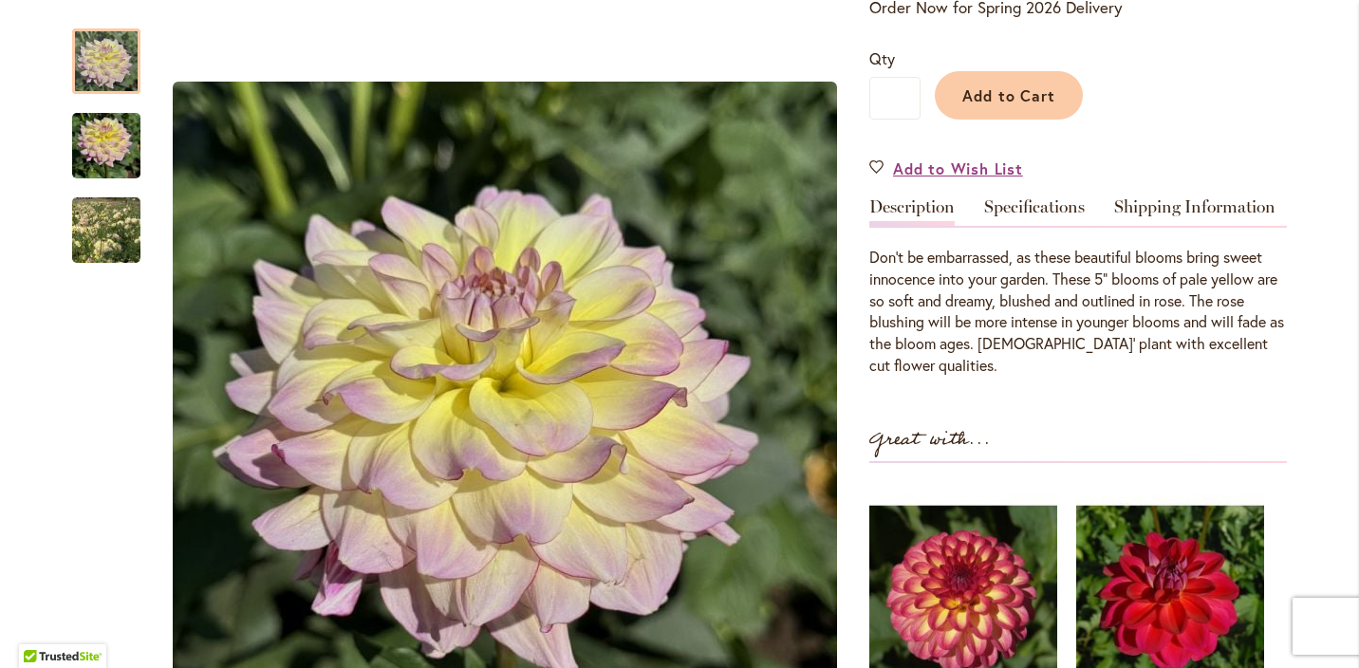
scroll to position [445, 0]
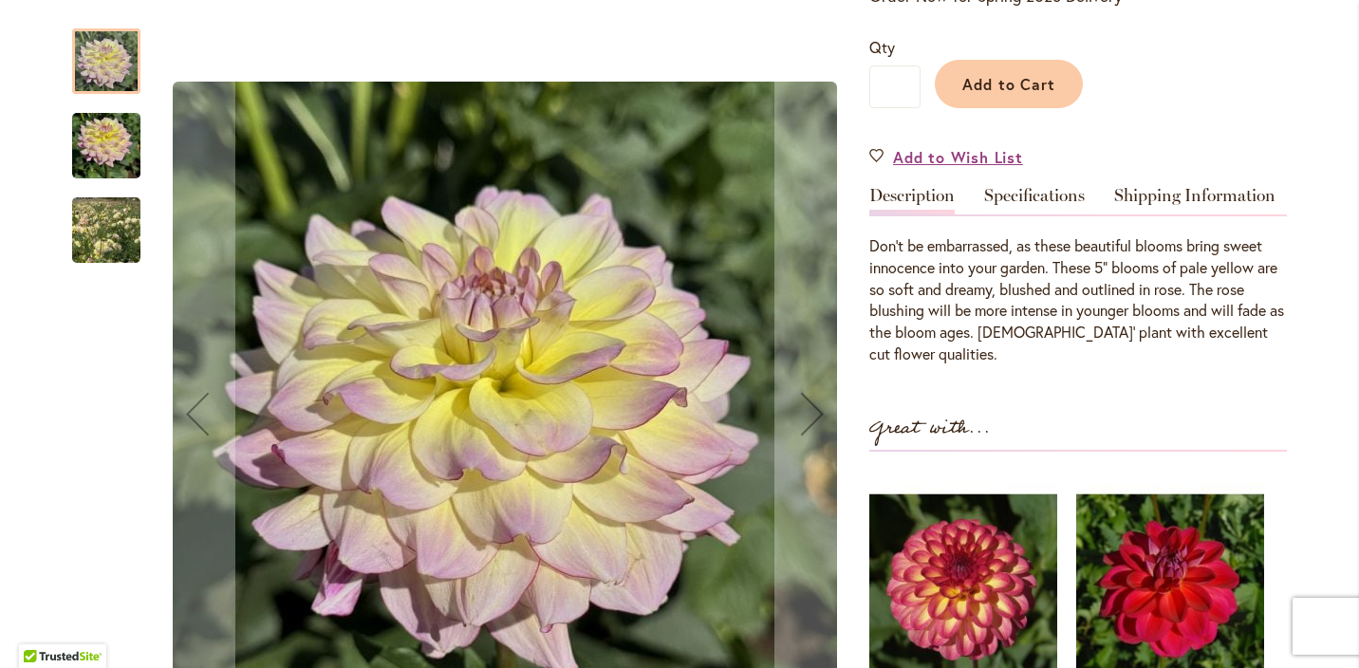
click at [104, 234] on img "I'M BLUSHING" at bounding box center [106, 231] width 137 height 120
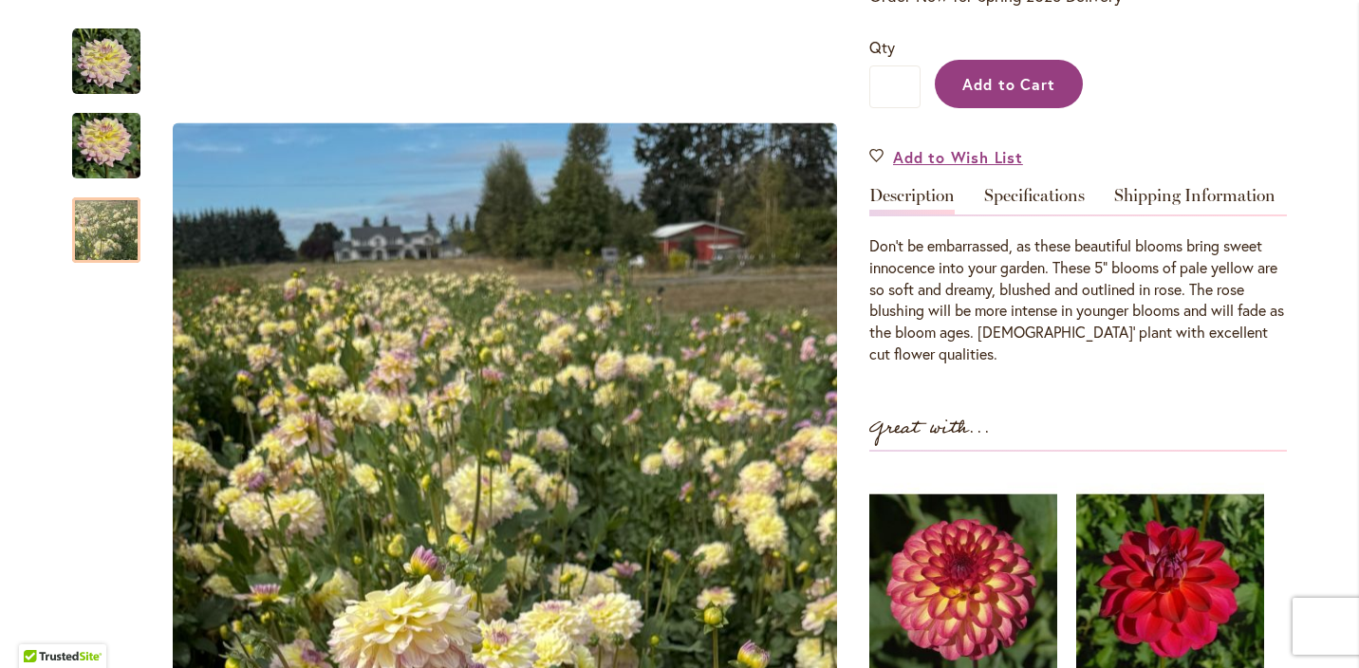
click at [1001, 80] on span "Add to Cart" at bounding box center [1010, 84] width 94 height 20
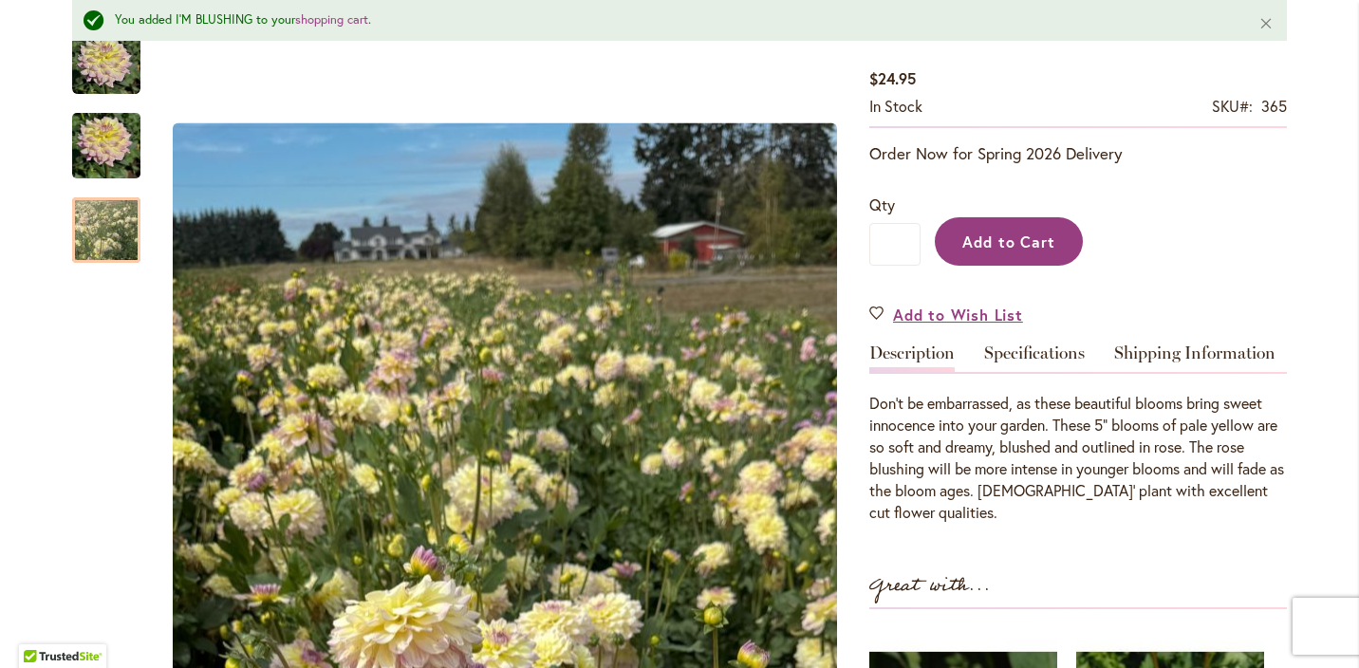
scroll to position [329, 0]
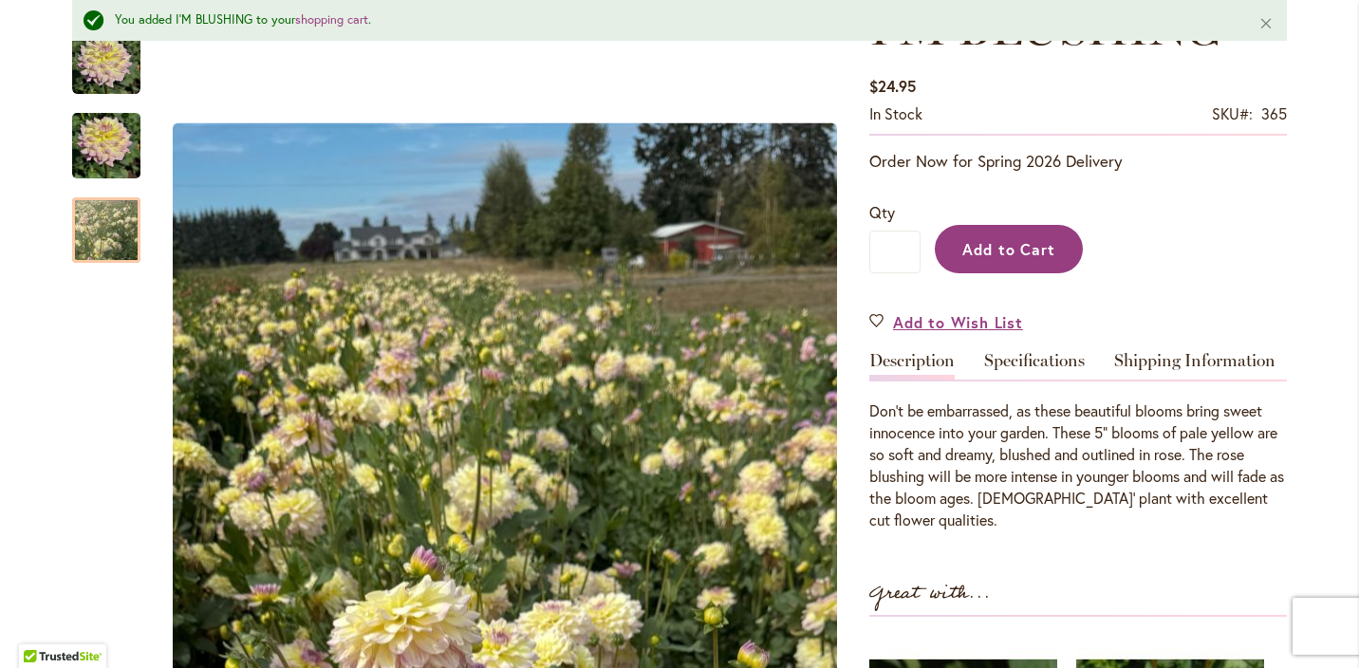
click at [1020, 243] on span "Add to Cart" at bounding box center [1010, 249] width 94 height 20
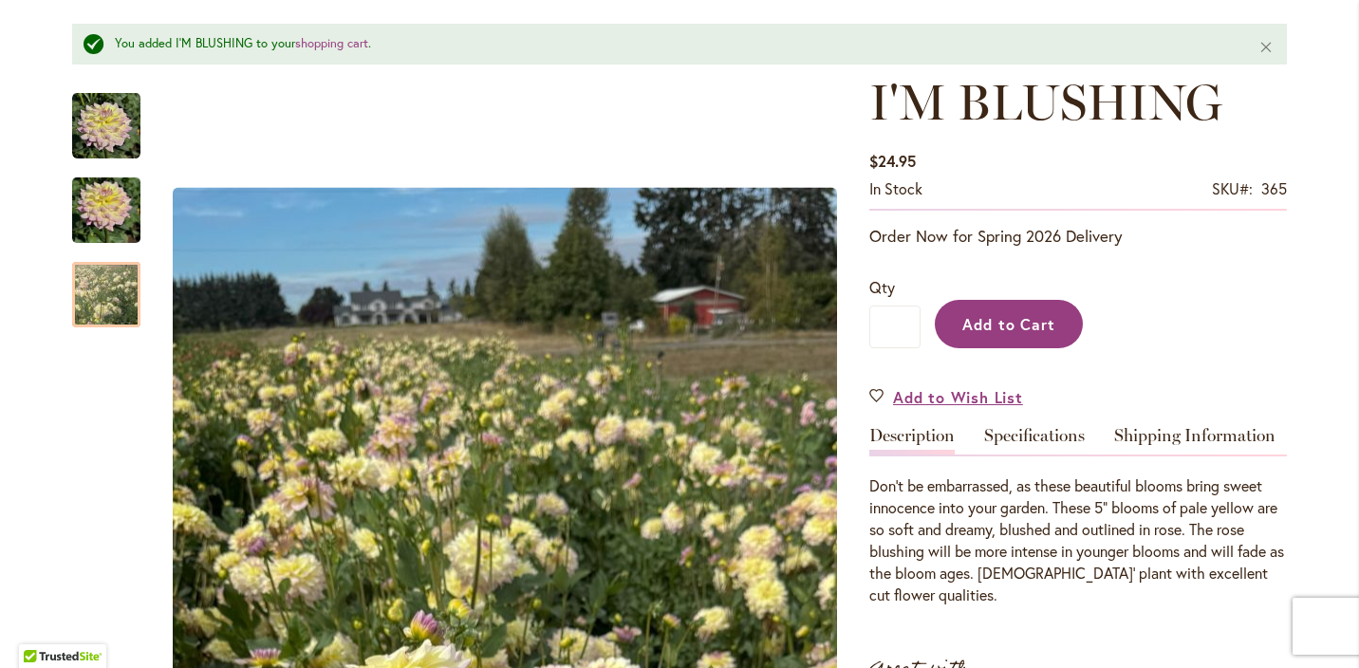
scroll to position [243, 0]
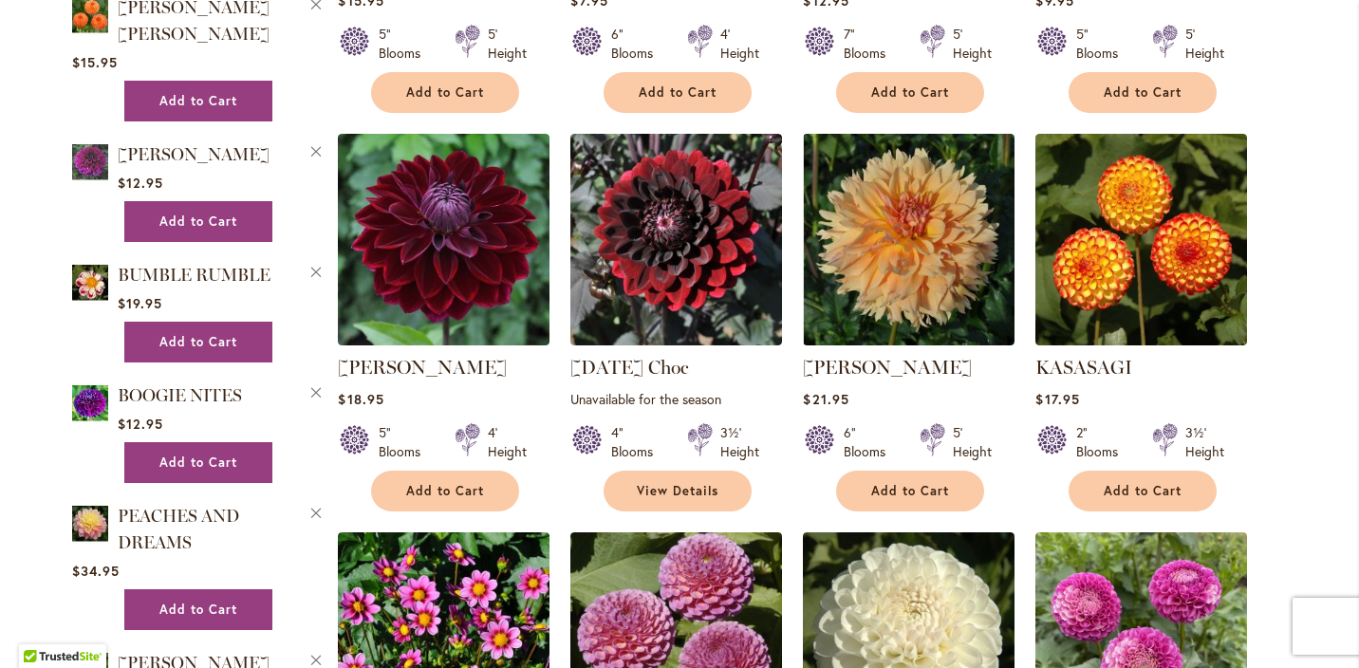
scroll to position [2419, 0]
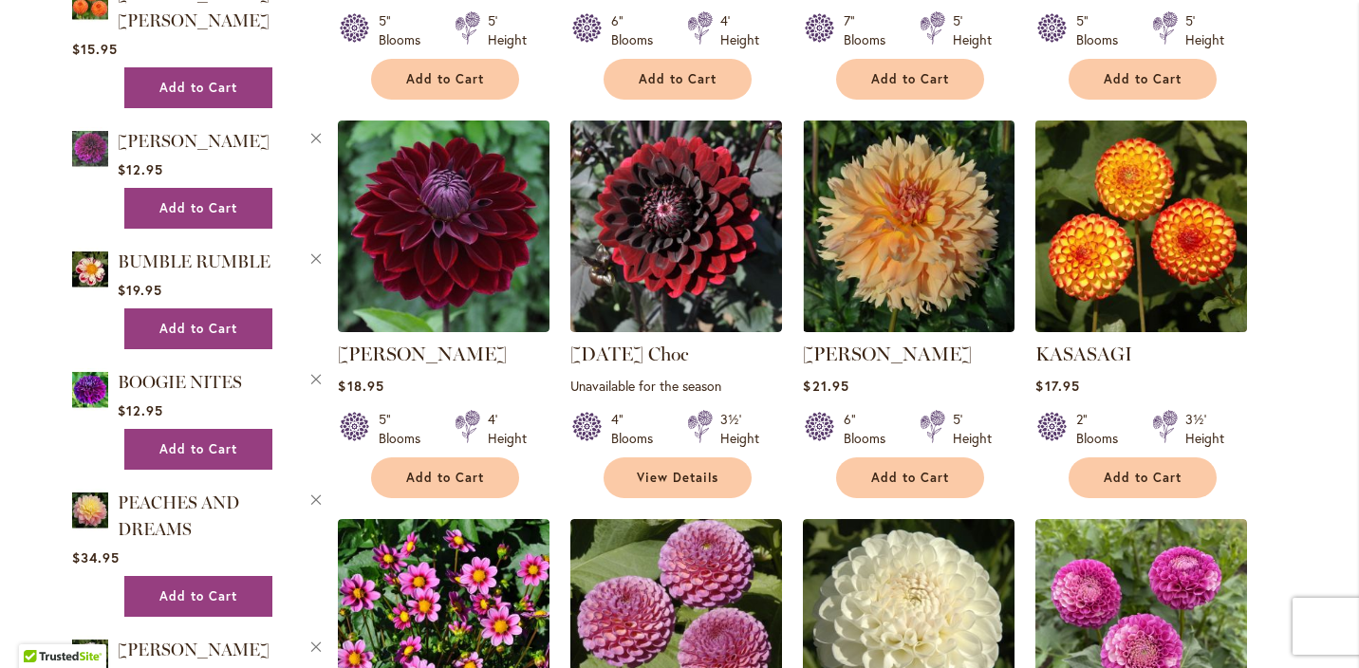
click at [1147, 193] on img at bounding box center [1142, 227] width 222 height 222
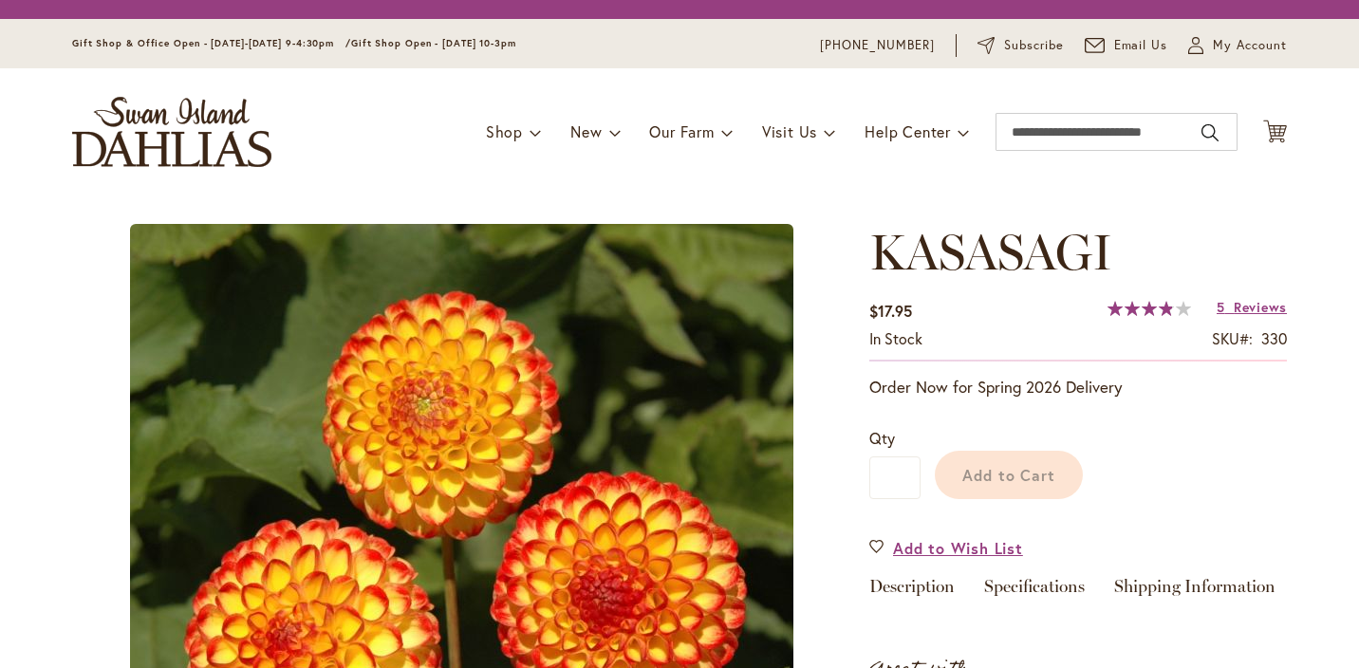
type input "*******"
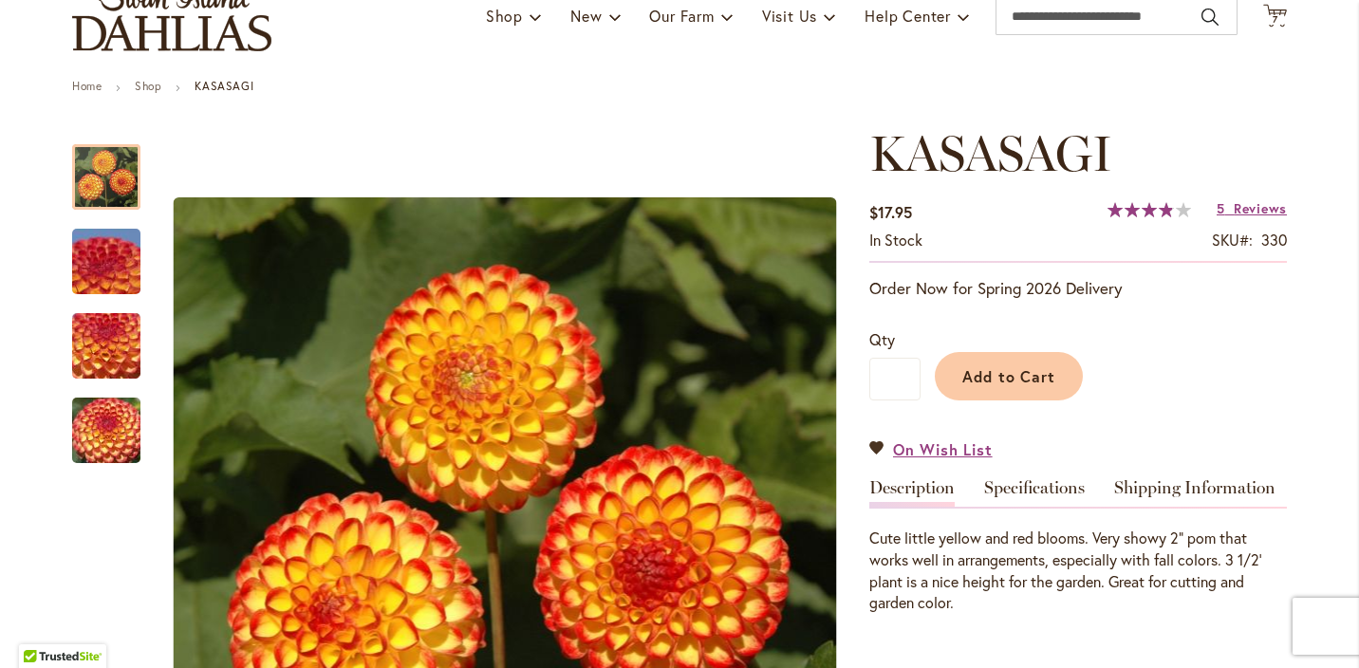
scroll to position [161, 0]
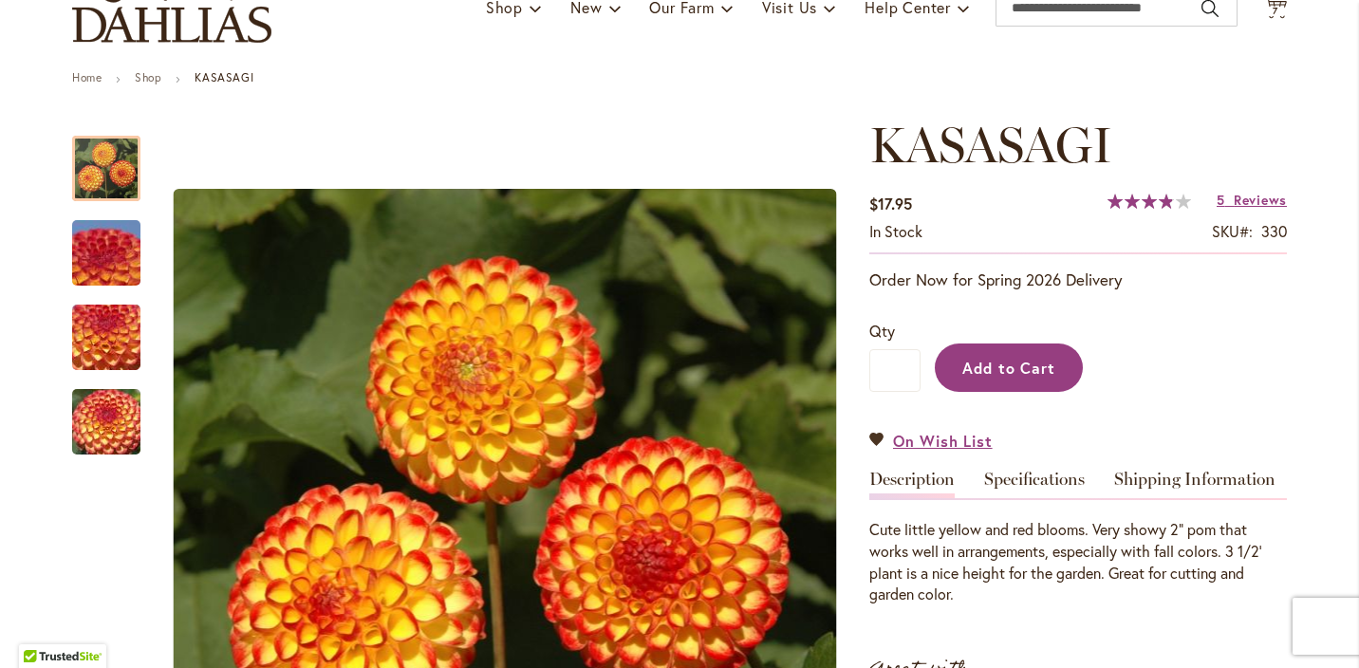
click at [1041, 360] on span "Add to Cart" at bounding box center [1010, 368] width 94 height 20
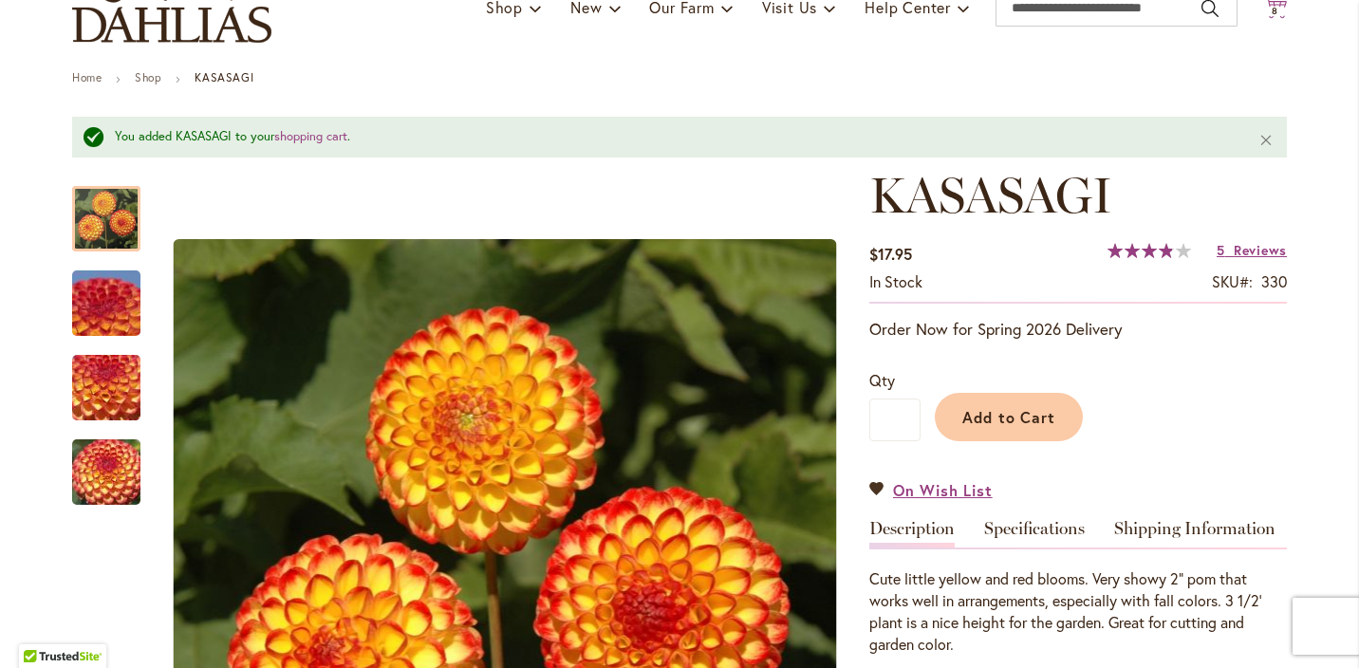
click at [1273, 2] on icon "Cart .cls-1 { fill: #231f20; }" at bounding box center [1276, 7] width 24 height 24
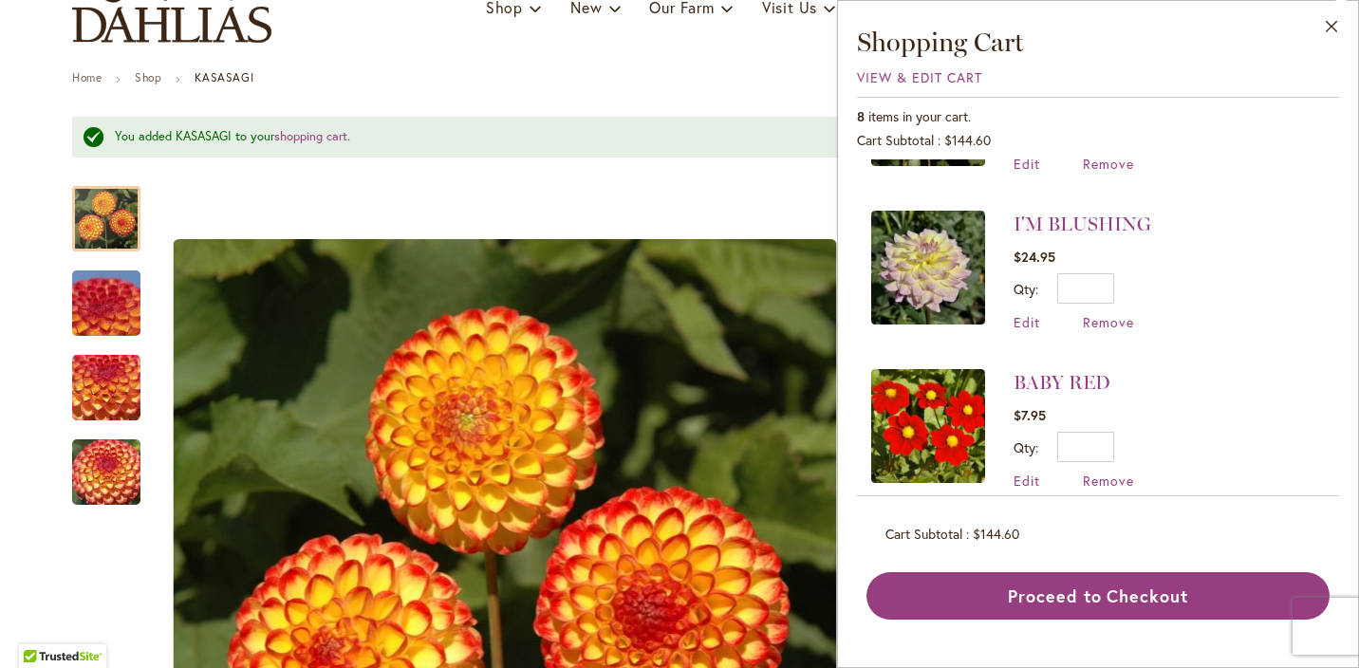
scroll to position [0, 0]
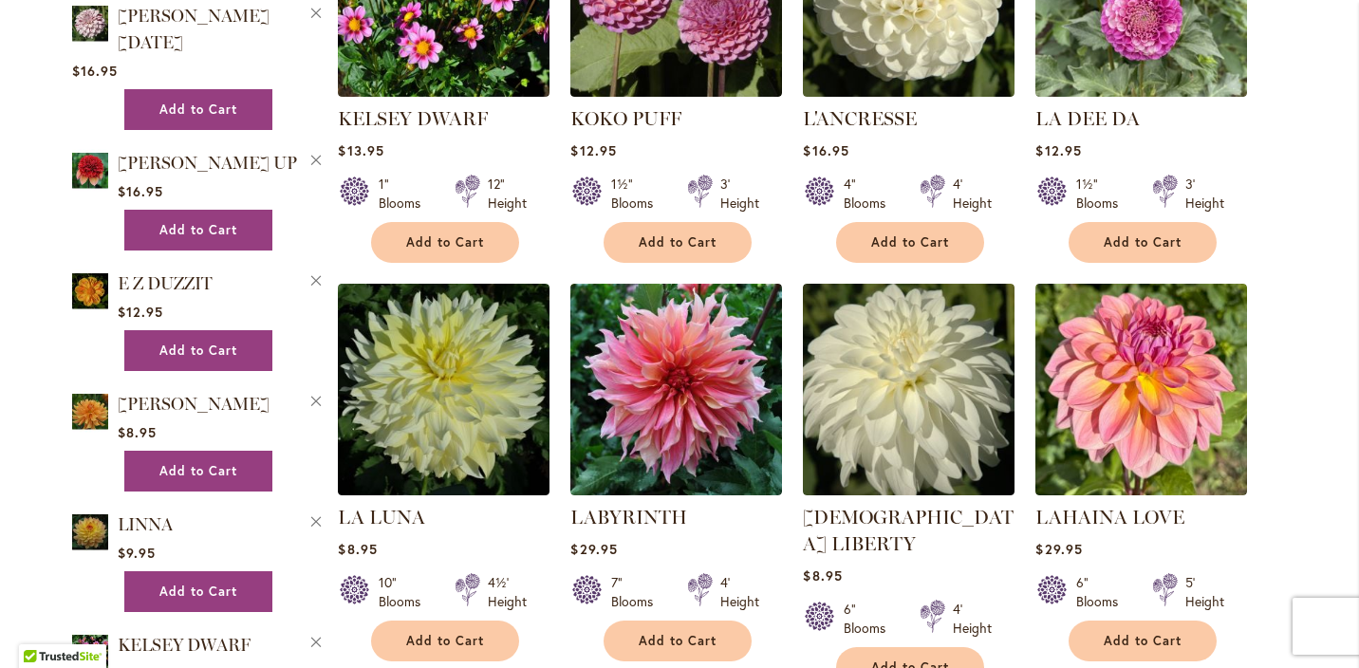
scroll to position [3033, 0]
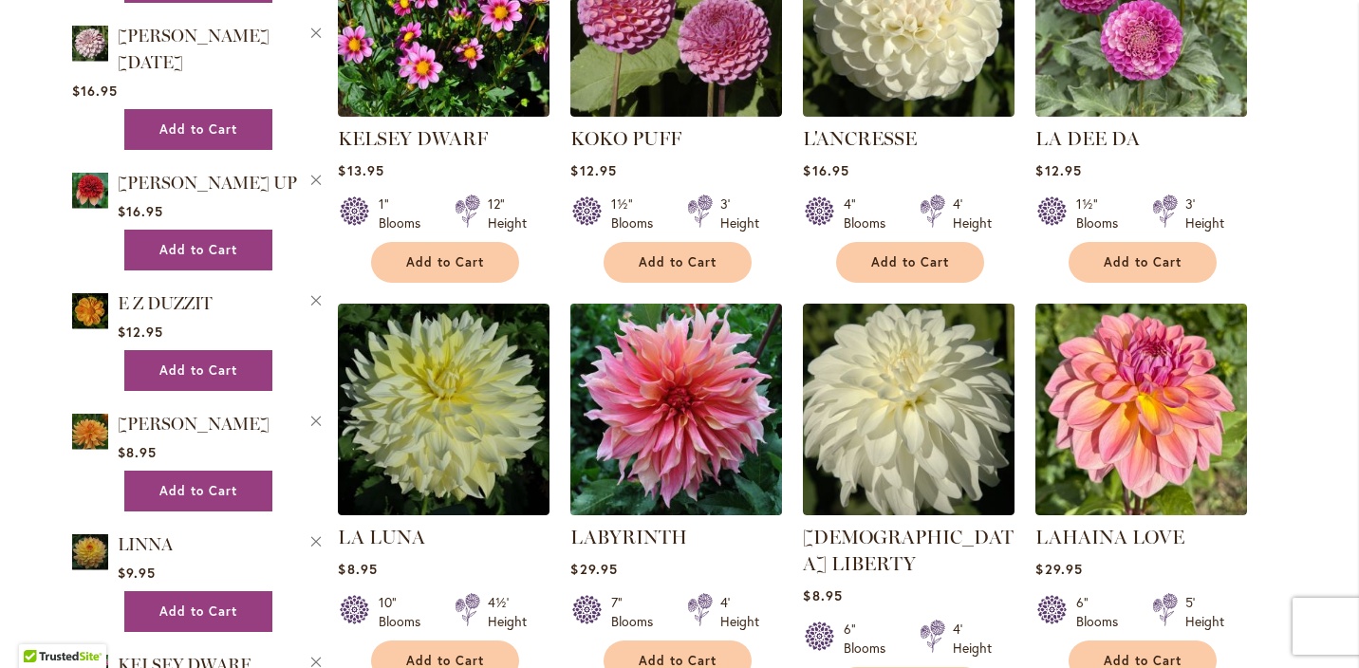
click at [641, 383] on img at bounding box center [677, 410] width 222 height 222
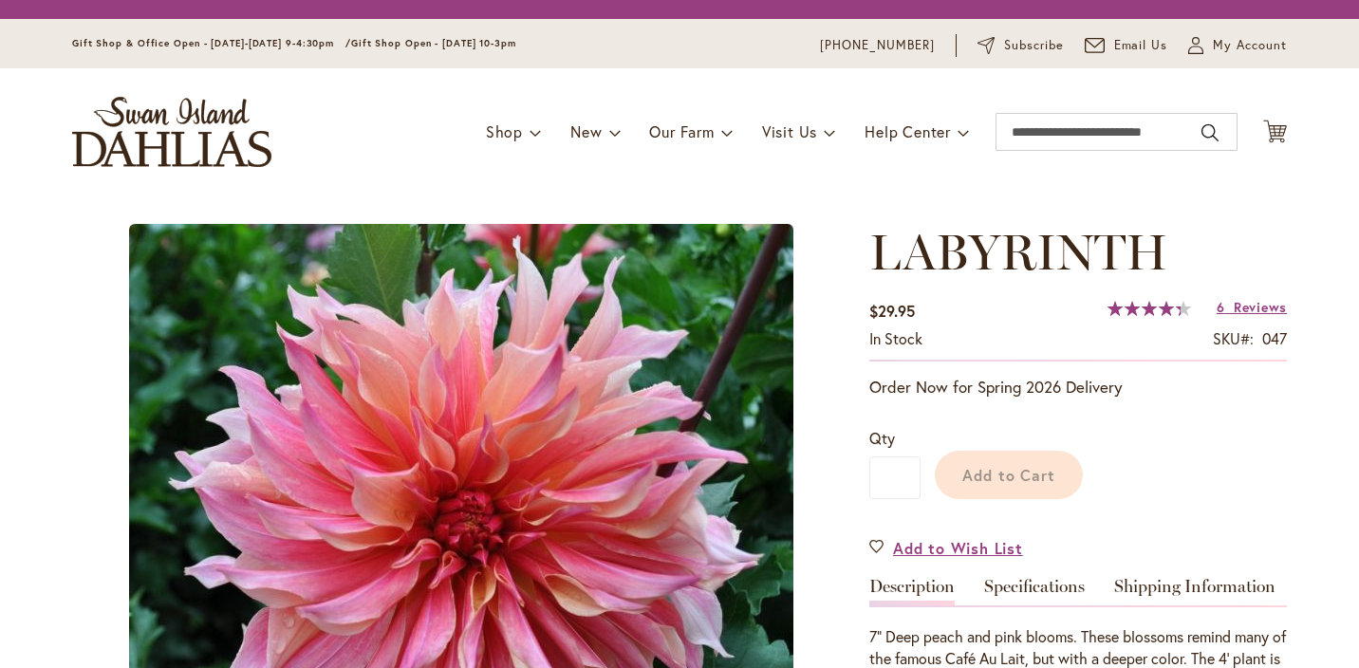
type input "*******"
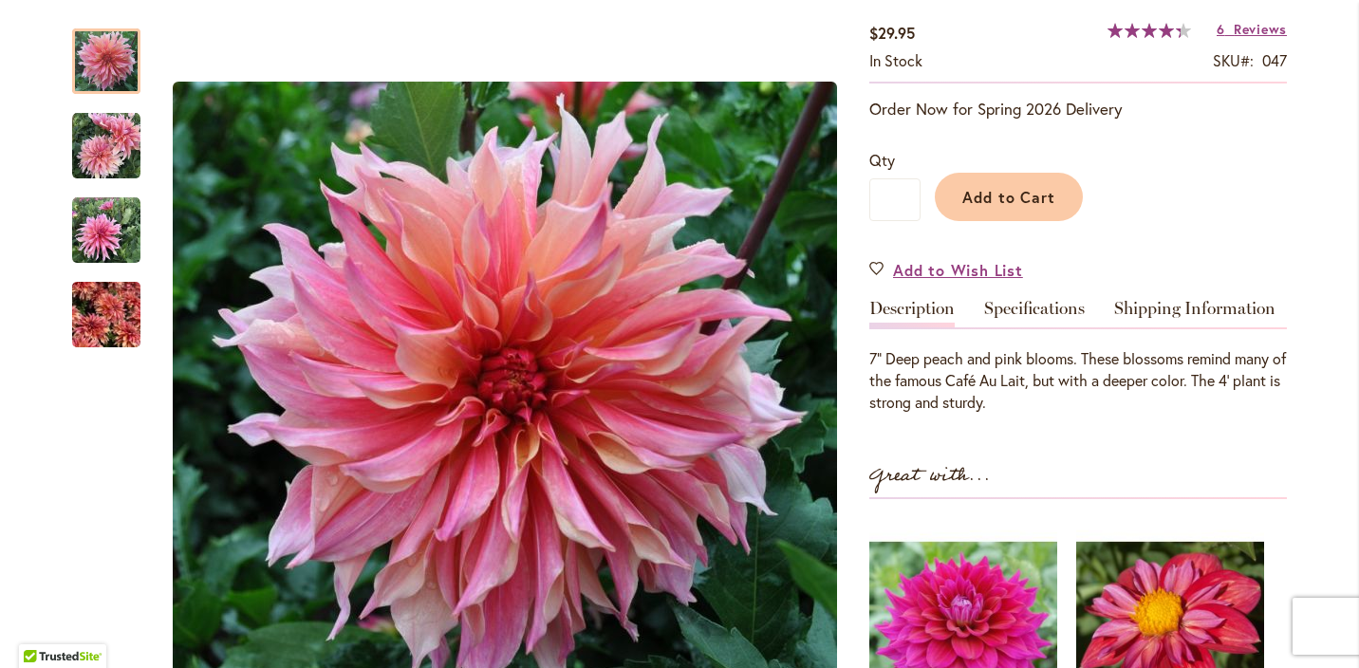
scroll to position [339, 0]
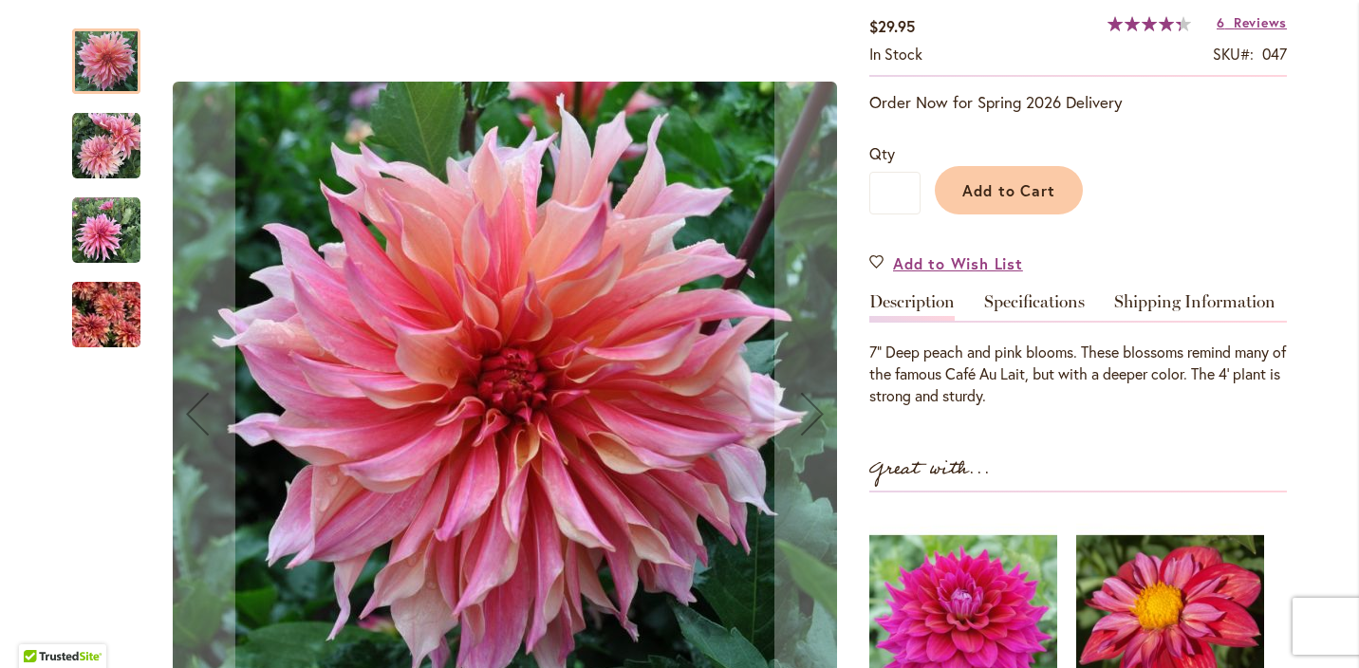
click at [119, 310] on img "Labyrinth" at bounding box center [106, 315] width 68 height 91
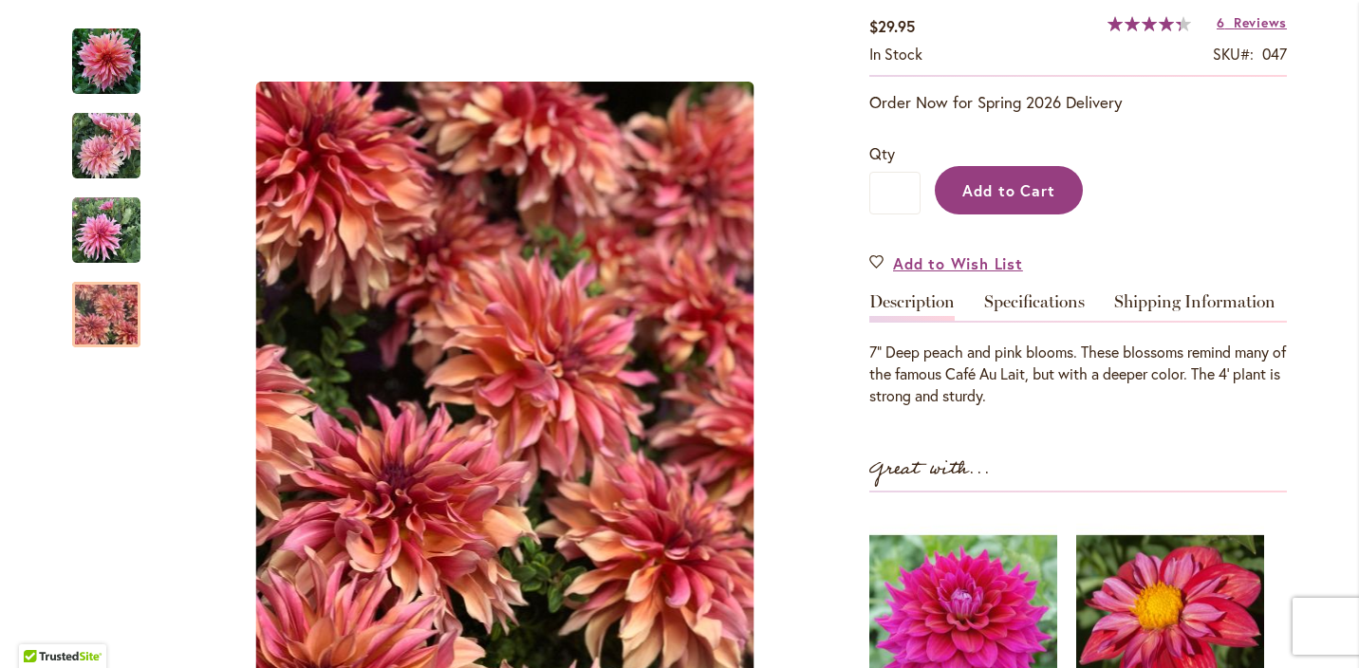
click at [1024, 184] on span "Add to Cart" at bounding box center [1010, 190] width 94 height 20
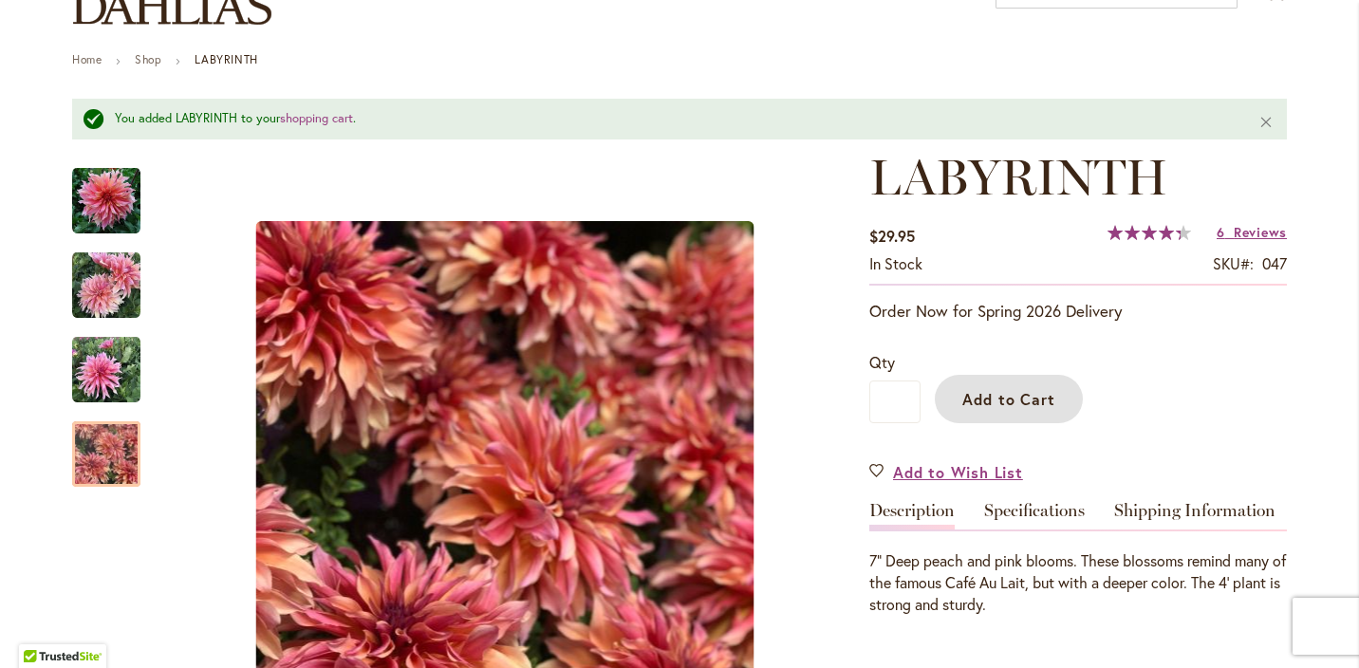
scroll to position [186, 0]
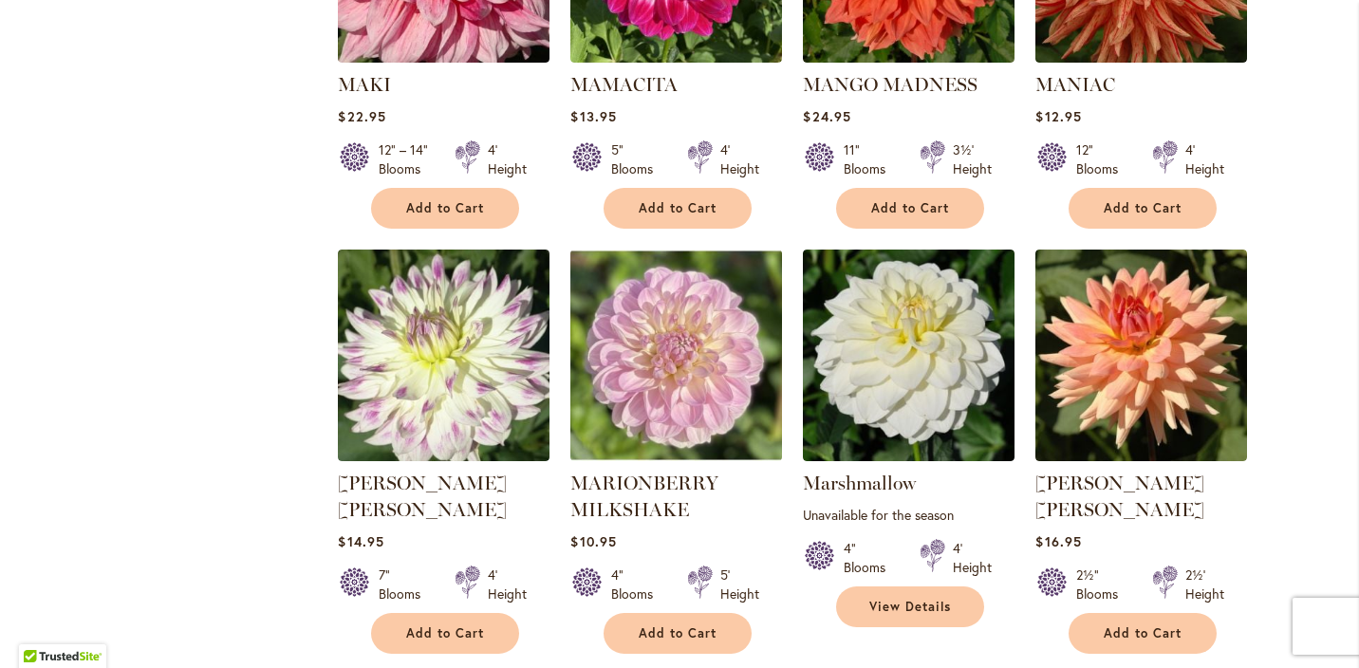
scroll to position [6419, 0]
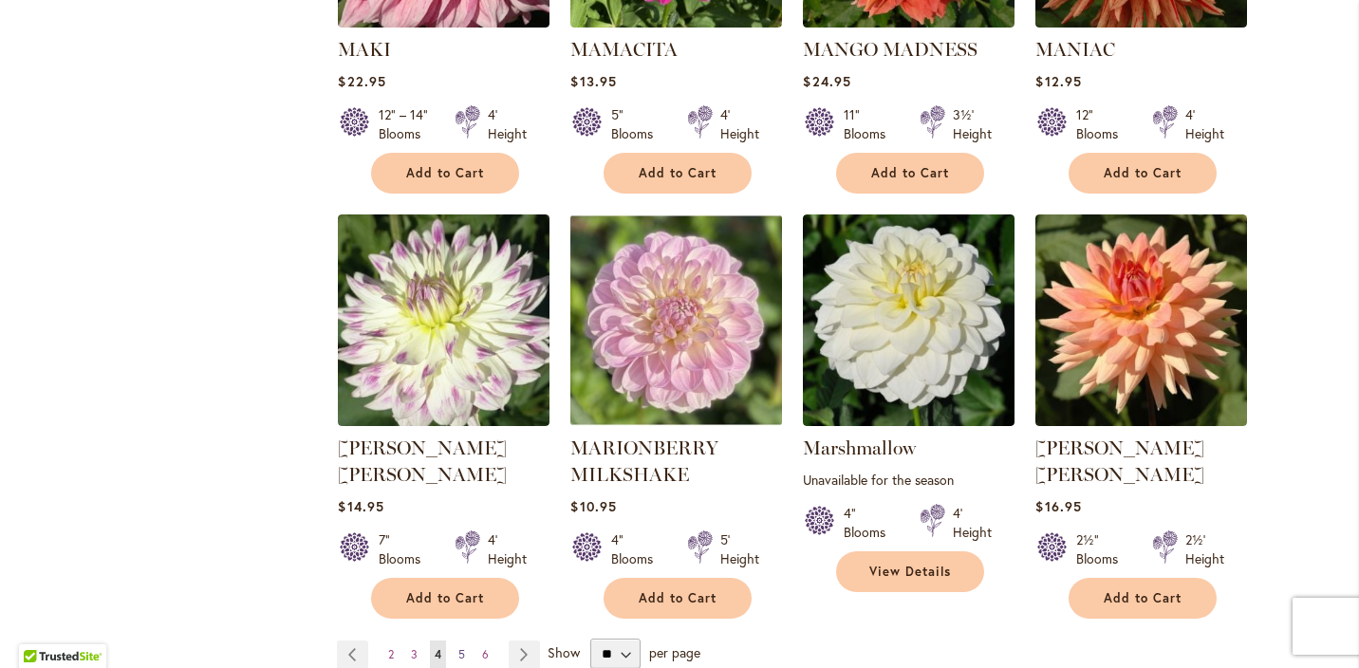
click at [463, 647] on span "5" at bounding box center [462, 654] width 7 height 14
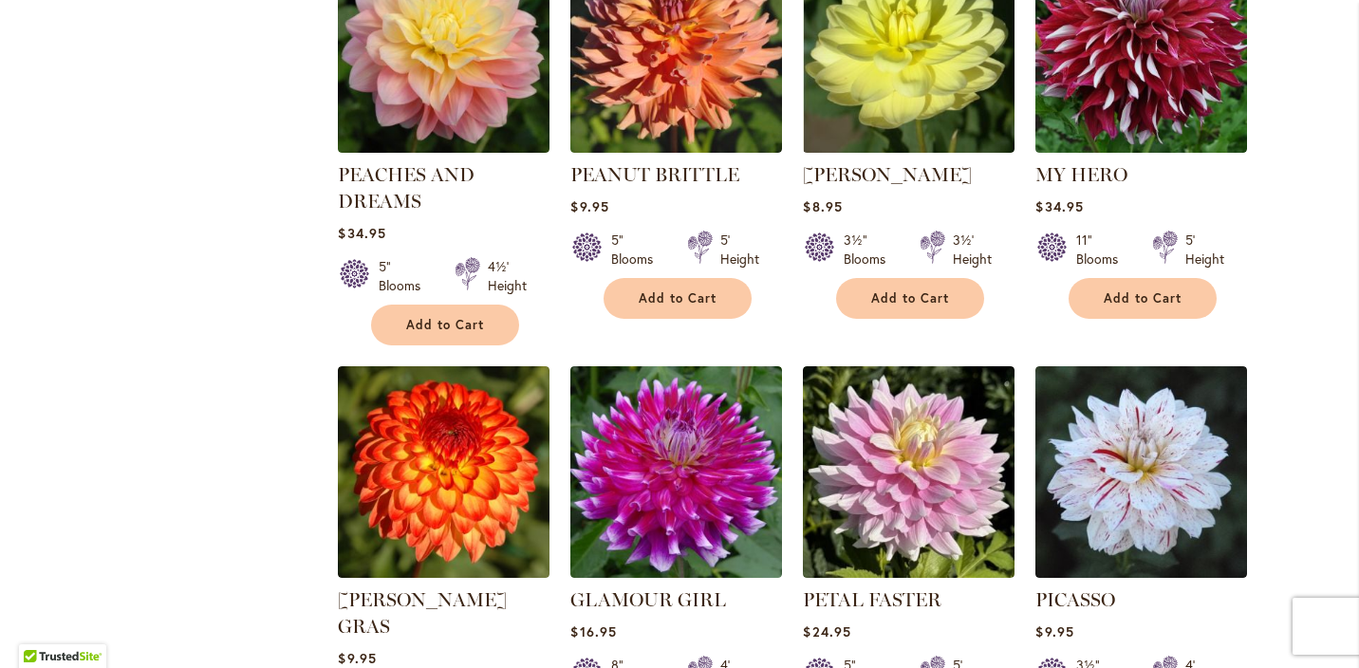
scroll to position [5427, 0]
